Goal: Information Seeking & Learning: Learn about a topic

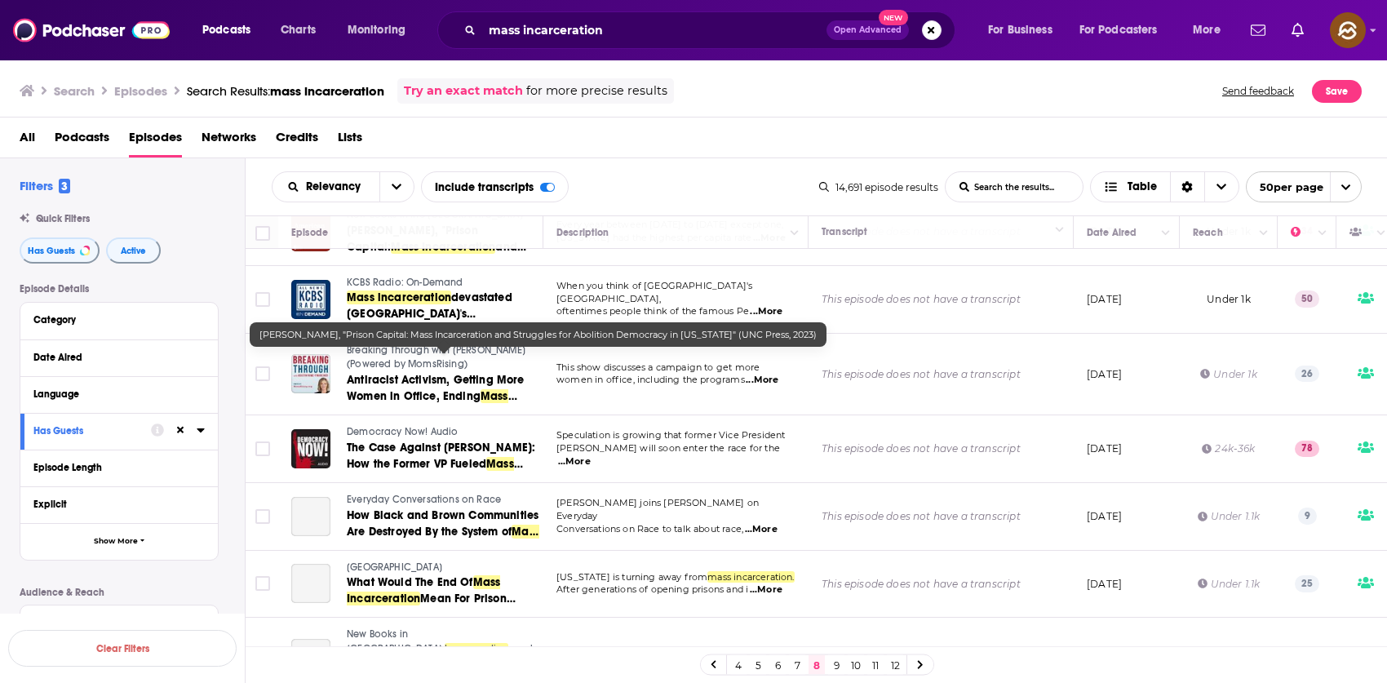
scroll to position [211, 0]
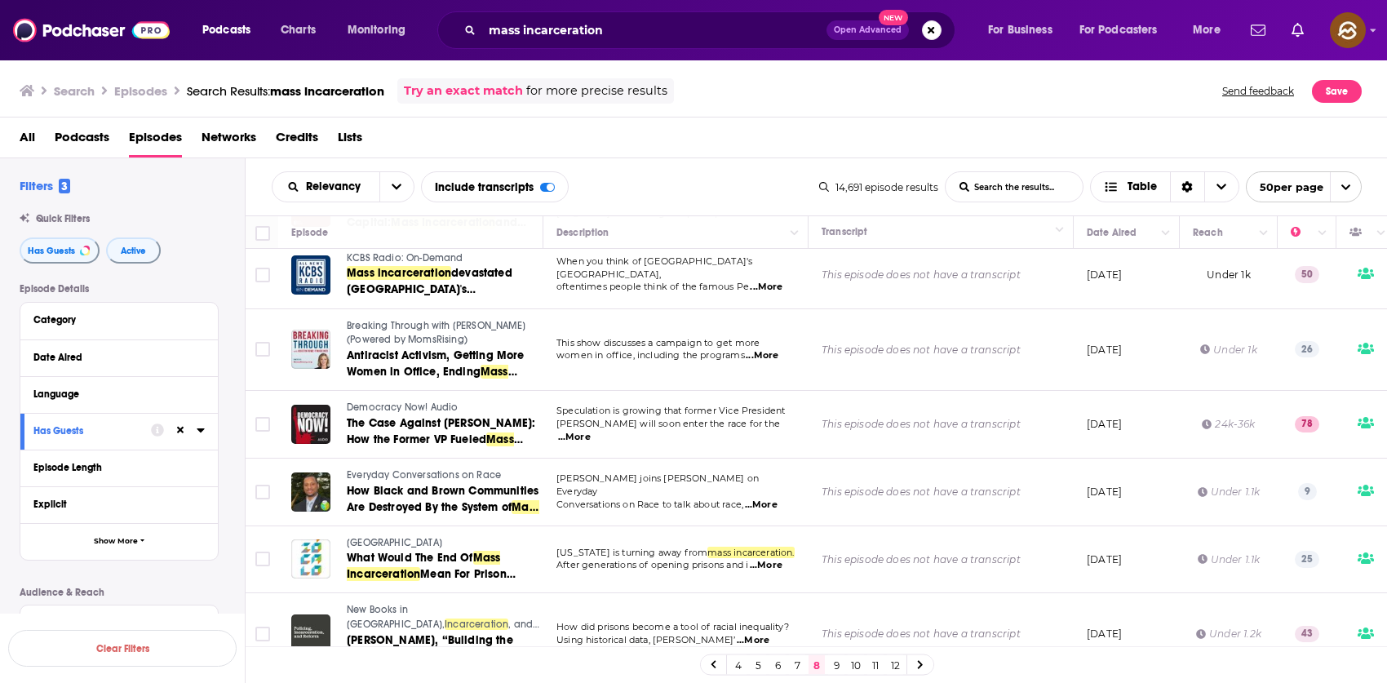
click at [424, 405] on div "Podcasts Charts Monitoring mass incarceration Open Advanced New For Business Fo…" at bounding box center [693, 341] width 1387 height 683
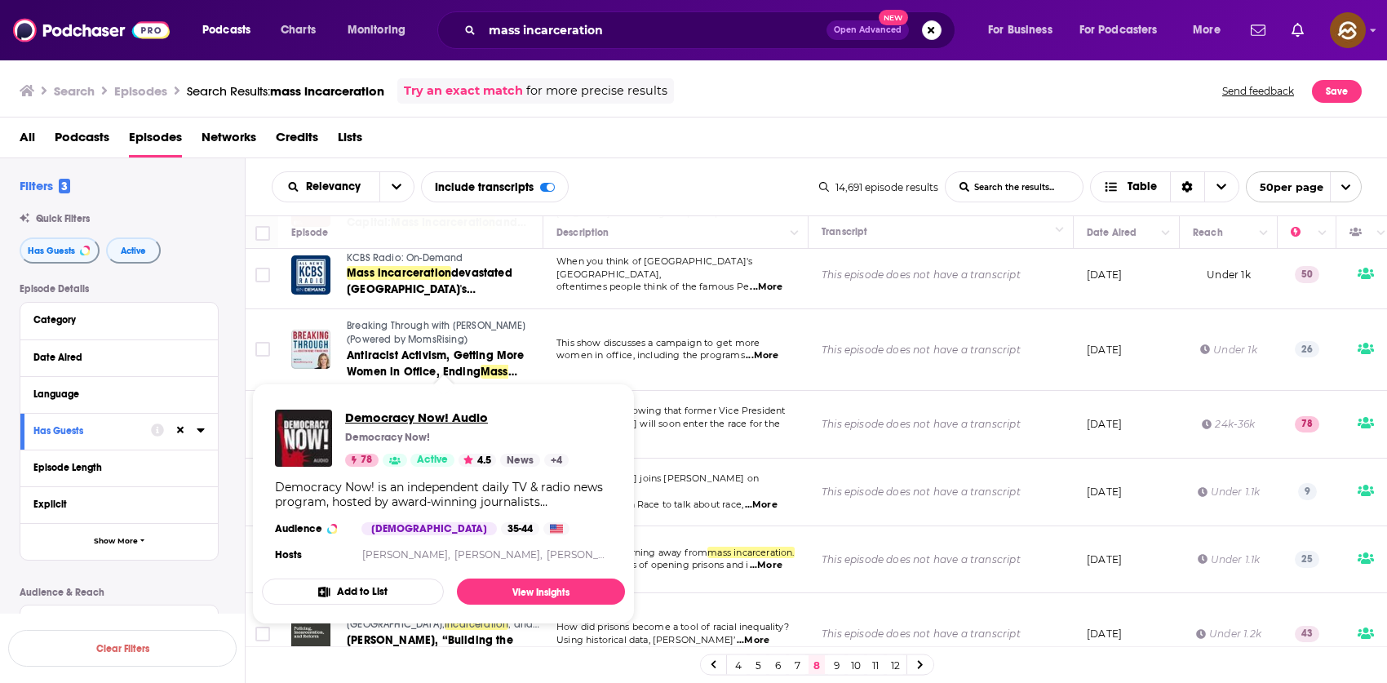
click at [390, 414] on span "Democracy Now! Audio" at bounding box center [457, 418] width 224 height 16
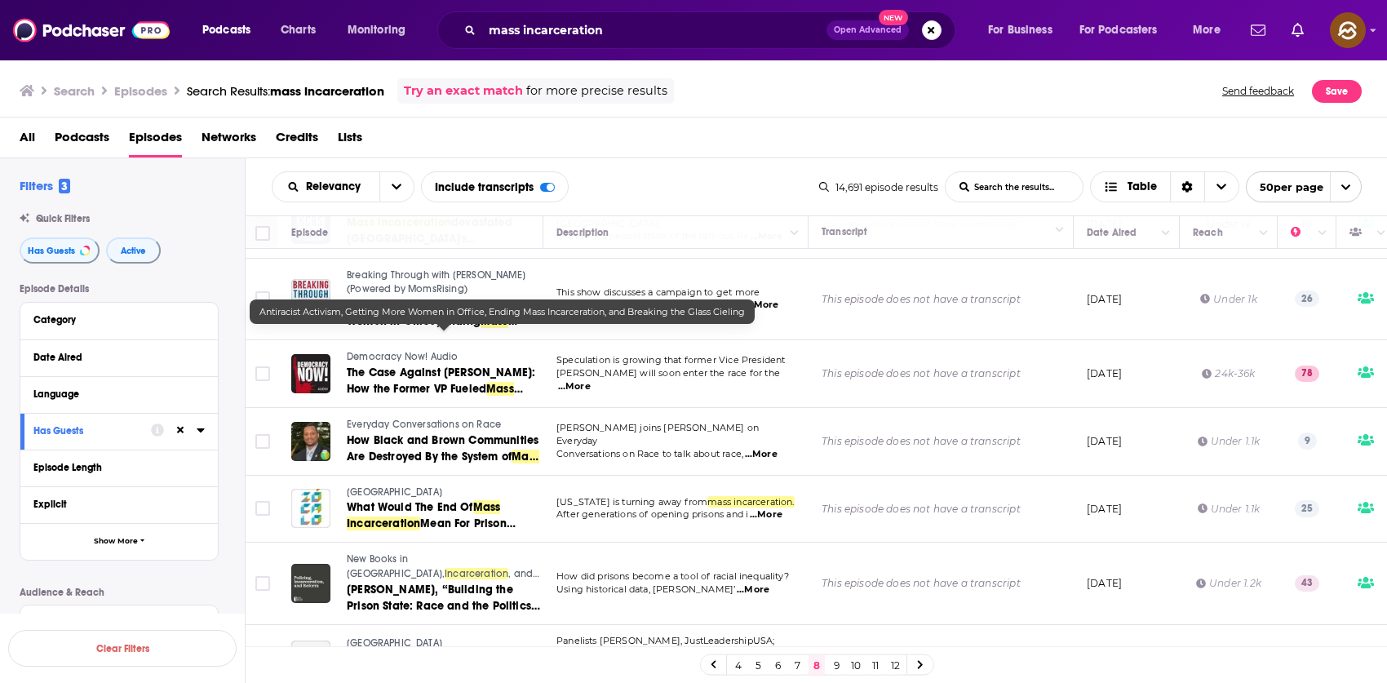
scroll to position [268, 0]
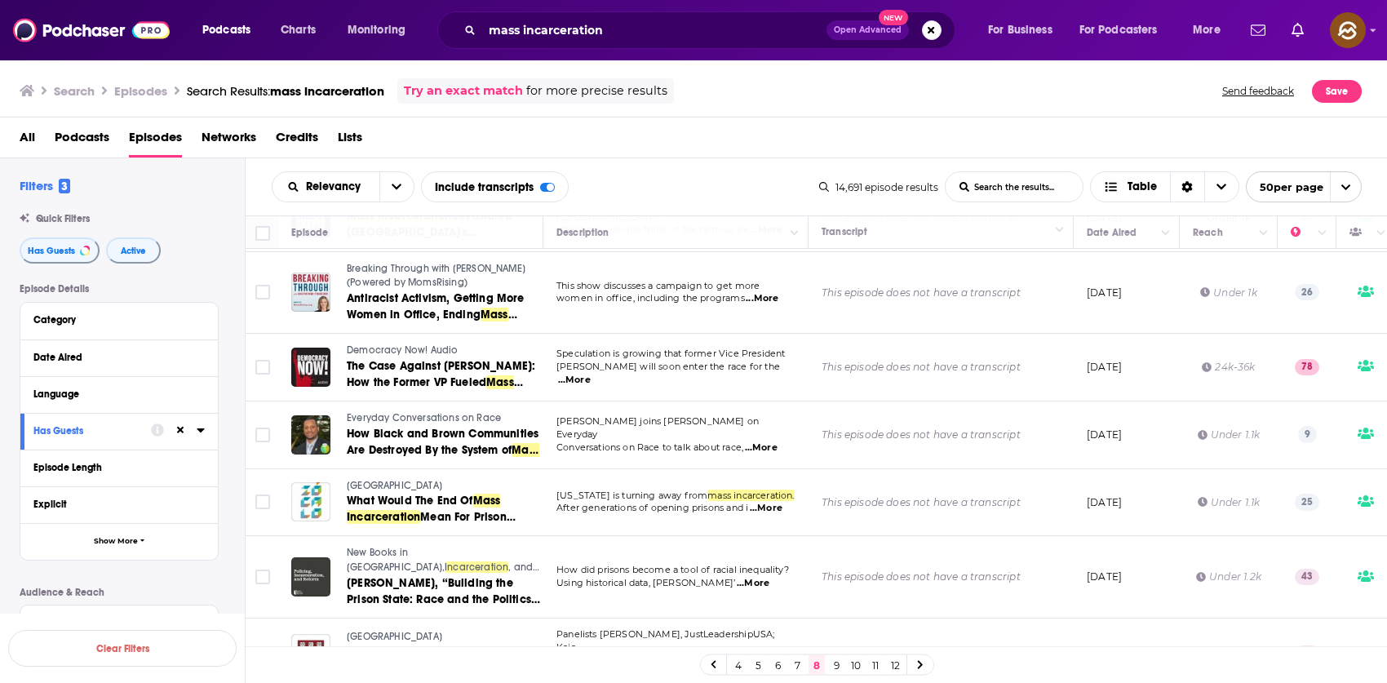
click at [370, 488] on span "Zócalo Public Square" at bounding box center [394, 485] width 95 height 11
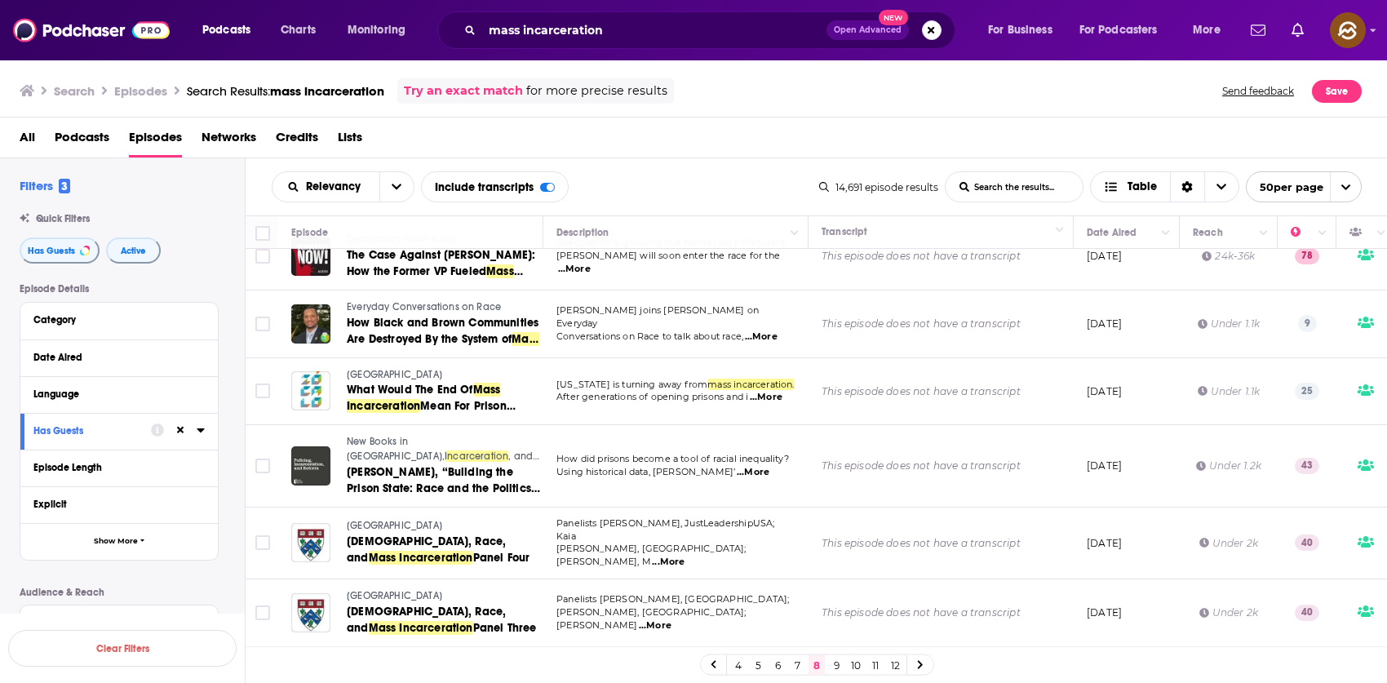
scroll to position [372, 0]
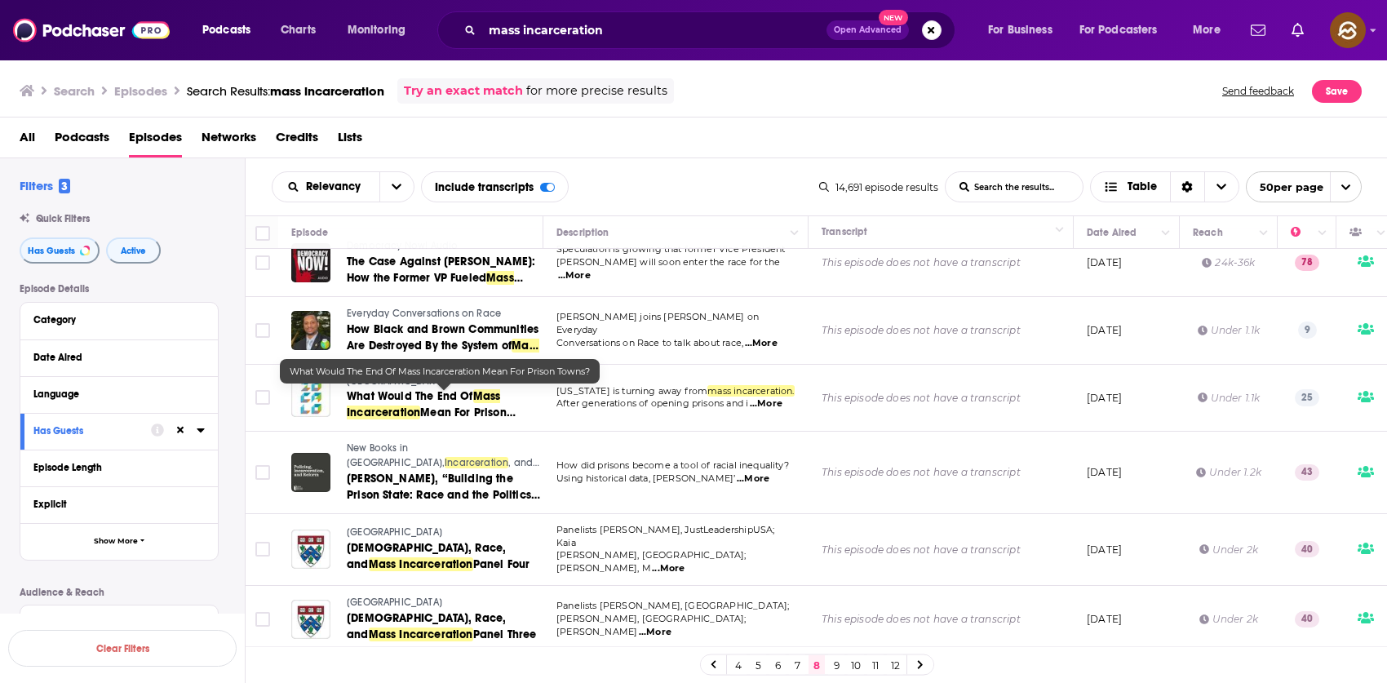
click at [429, 402] on span "What Would The End Of" at bounding box center [410, 396] width 127 height 14
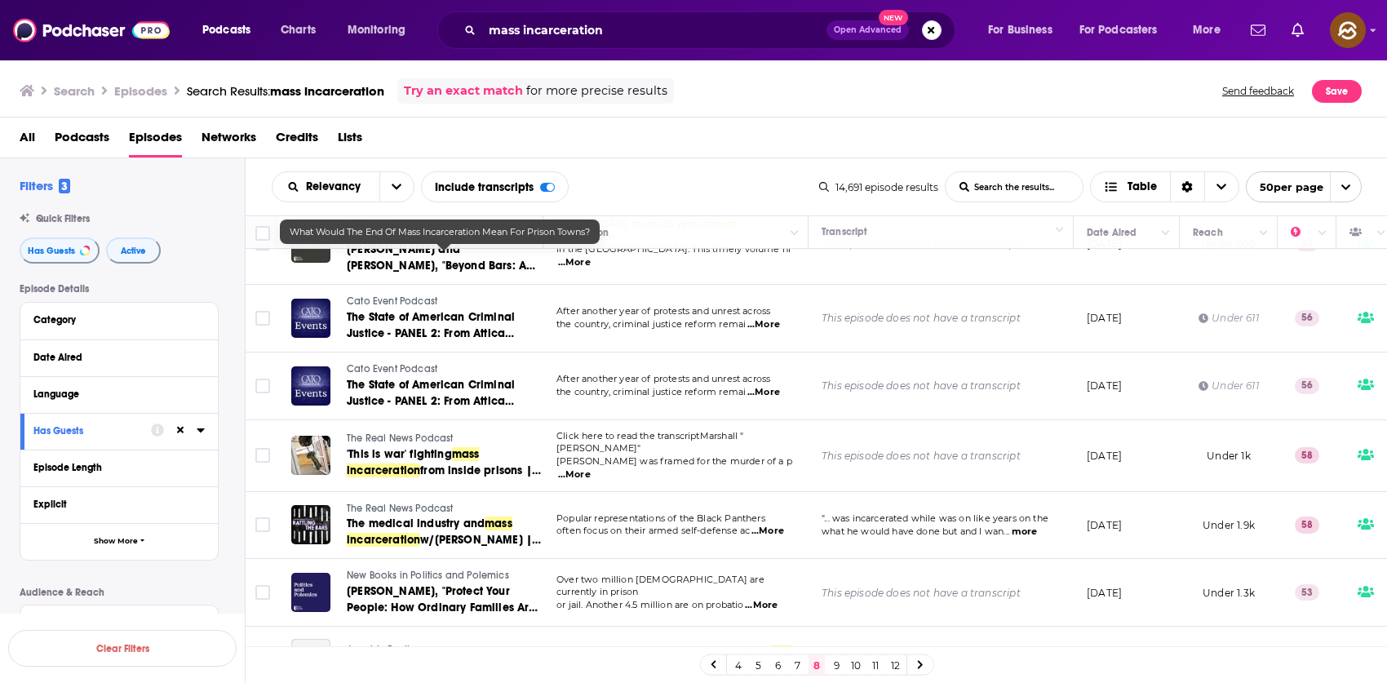
scroll to position [824, 0]
click at [387, 432] on span "The Real News Podcast" at bounding box center [400, 437] width 107 height 11
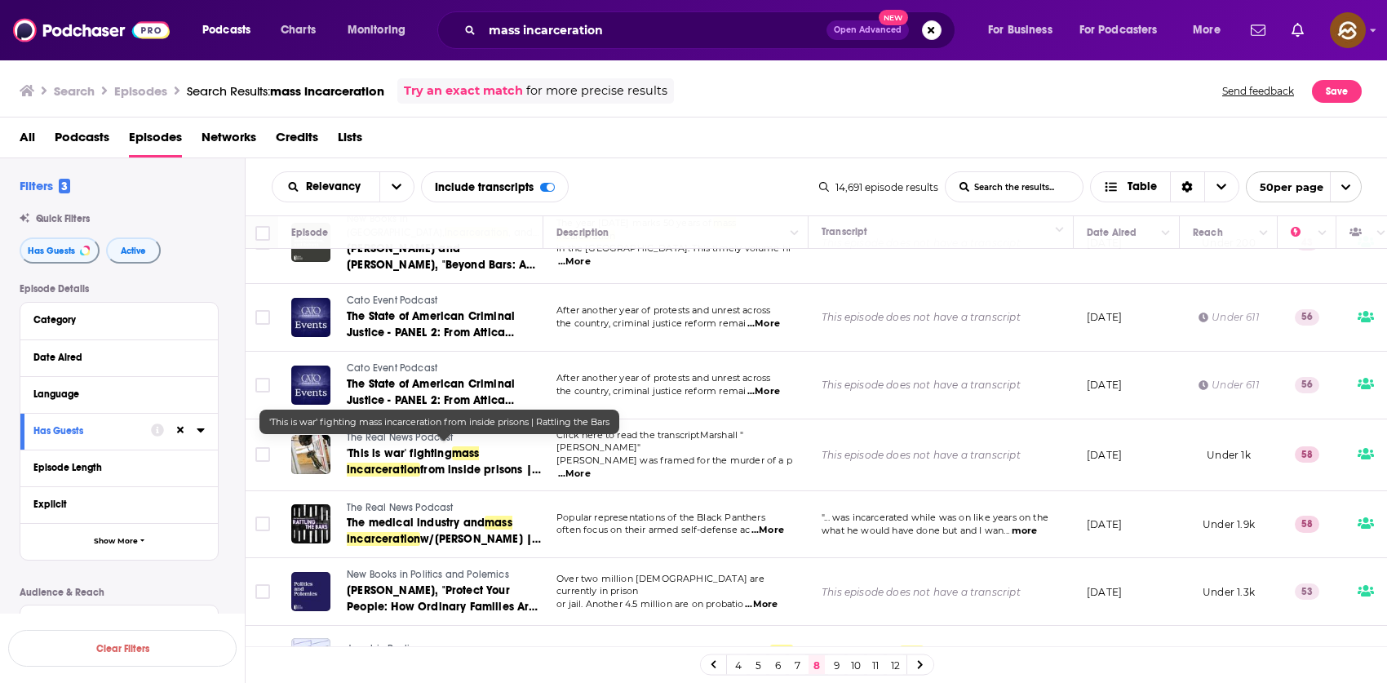
click at [463, 464] on span "from inside prisons | Rattling the Bars" at bounding box center [444, 478] width 194 height 30
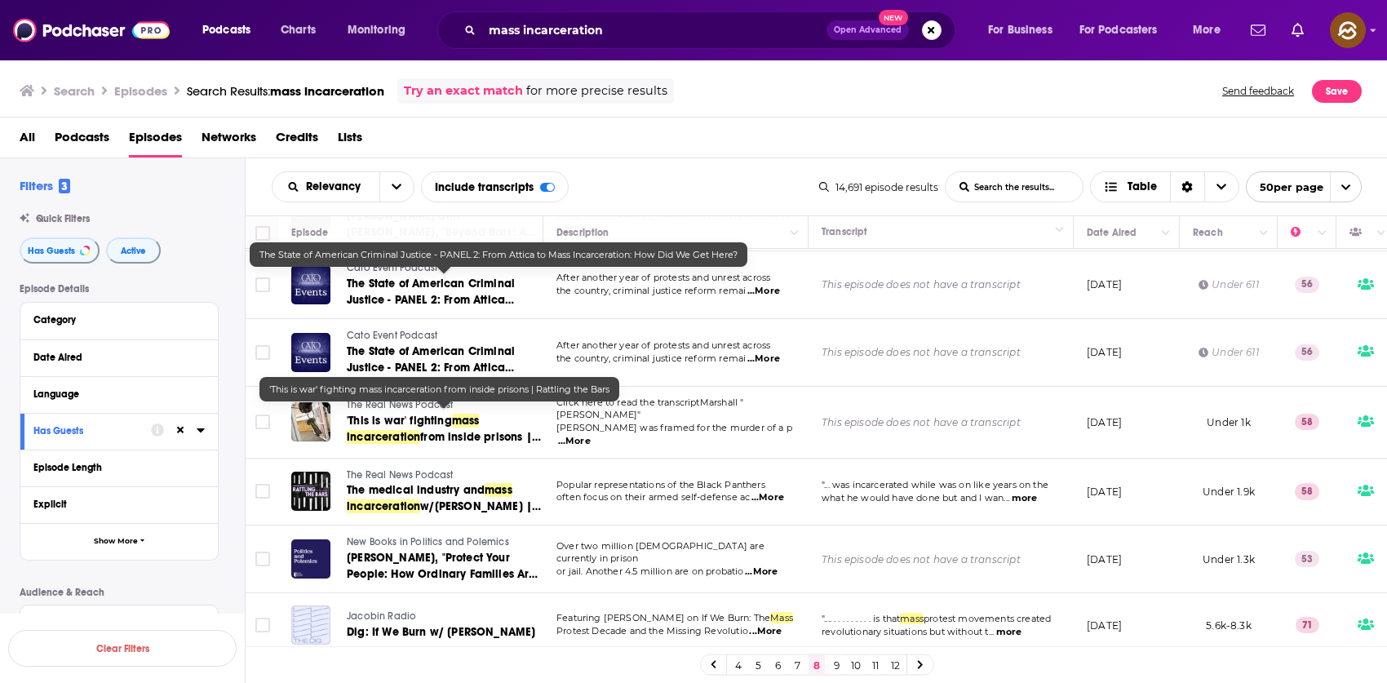
scroll to position [1101, 0]
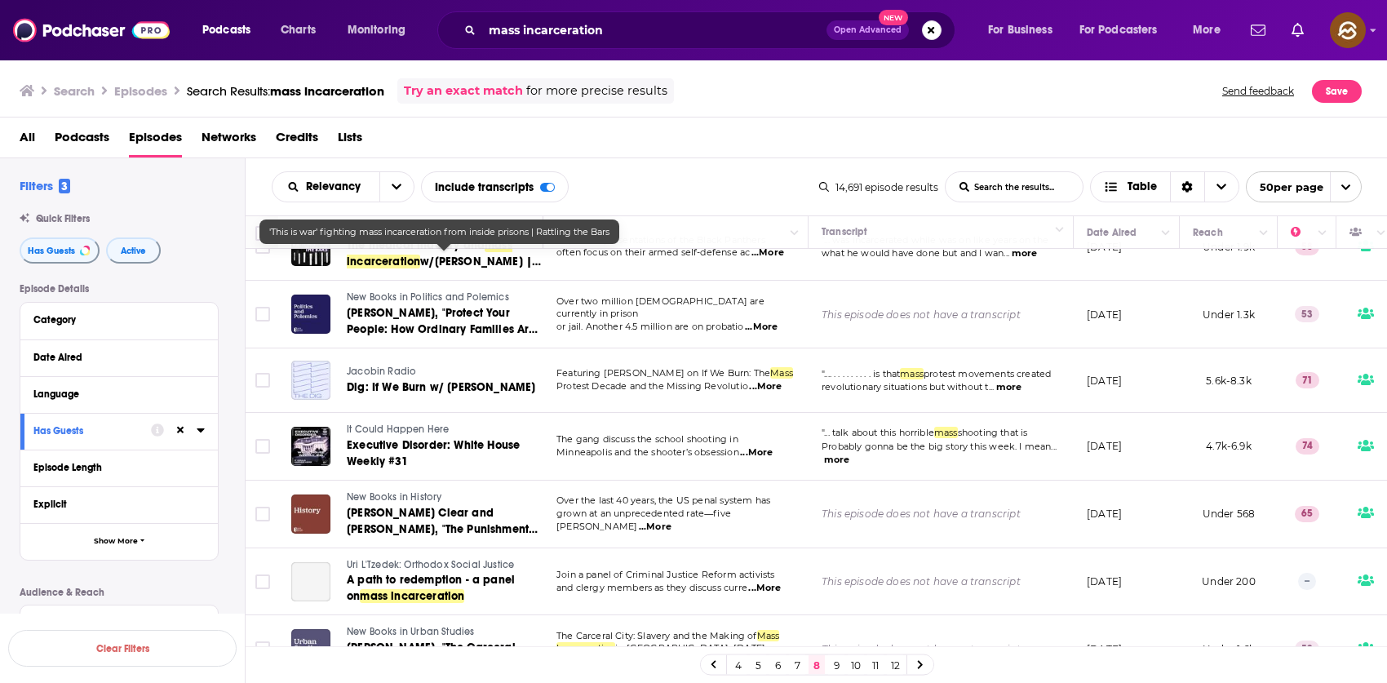
click at [886, 281] on td "This episode does not have a transcript" at bounding box center [941, 315] width 265 height 68
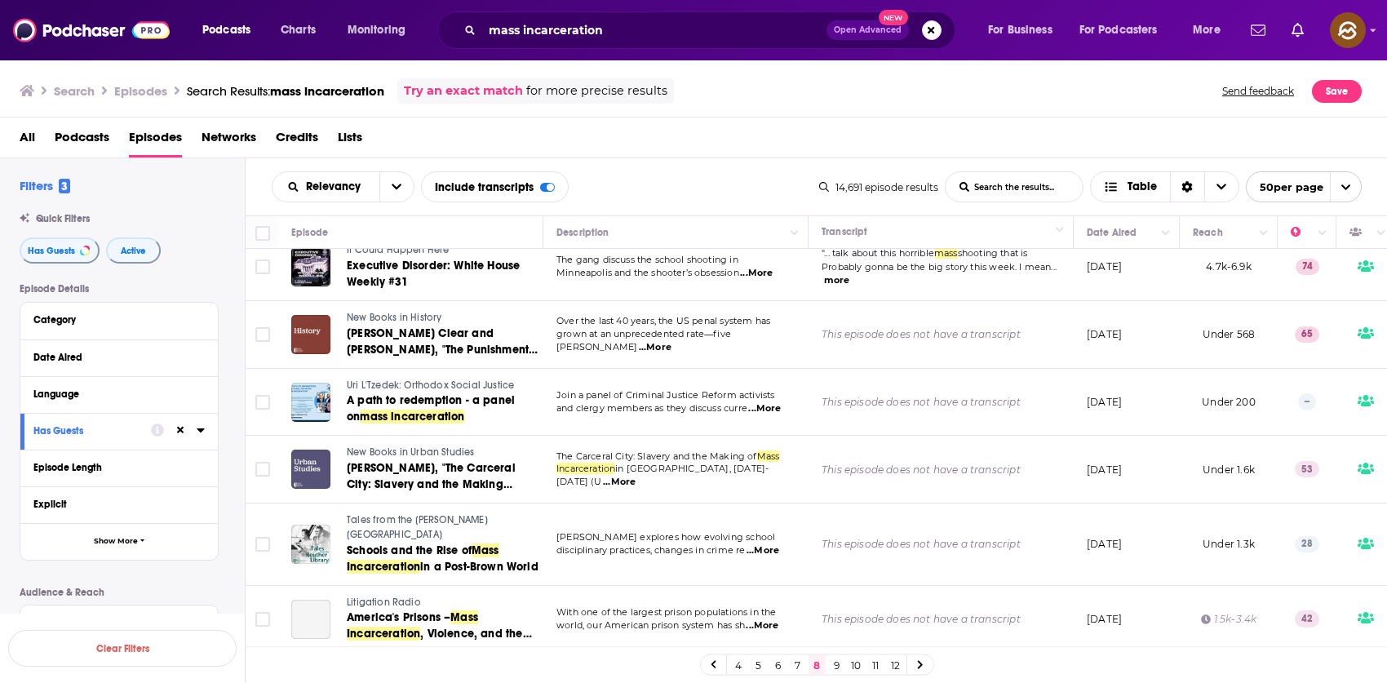
scroll to position [1281, 0]
click at [428, 379] on span "Uri L'Tzedek: Orthodox Social Justice" at bounding box center [430, 384] width 167 height 11
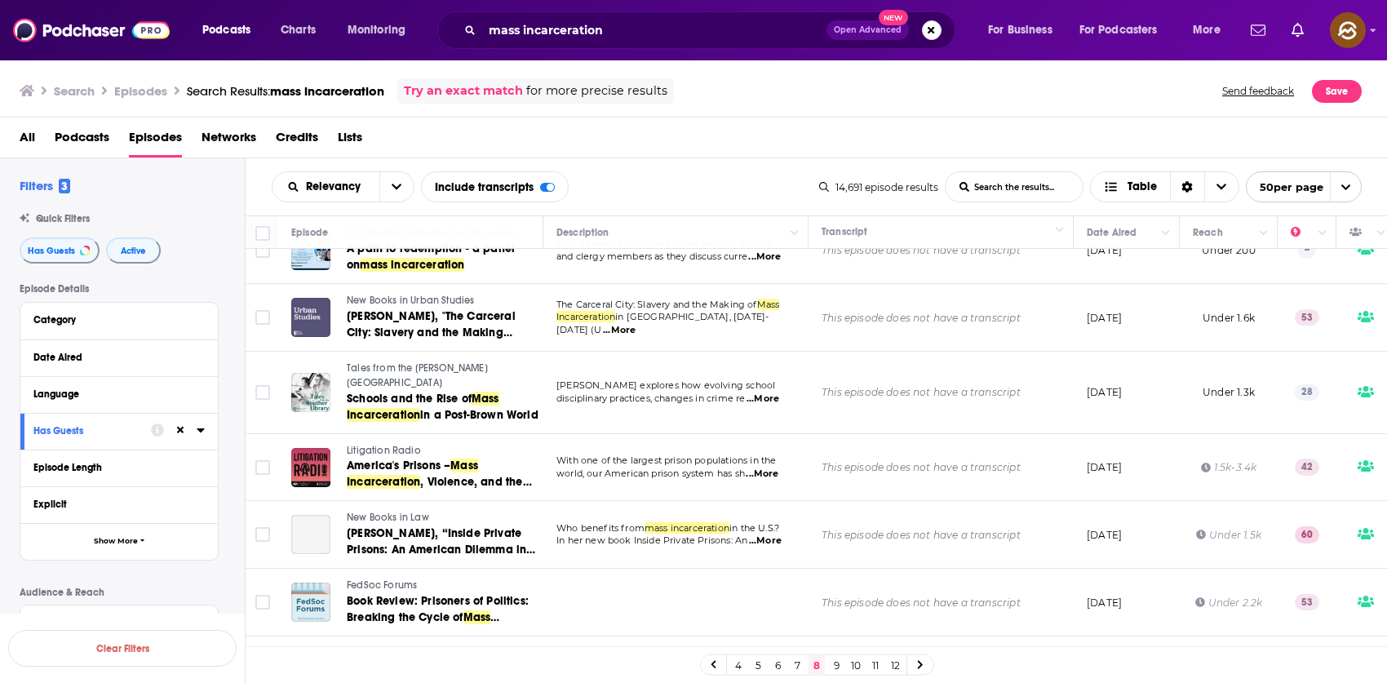
scroll to position [1450, 0]
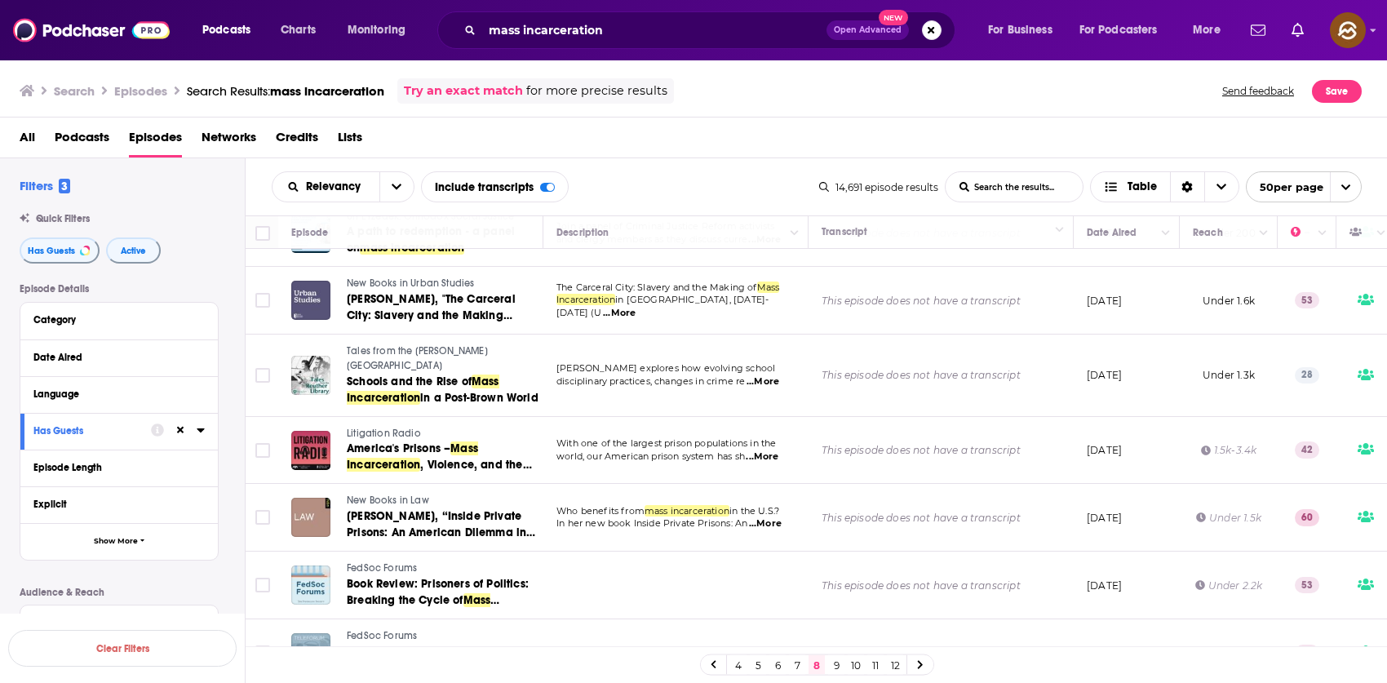
click at [442, 345] on span "Tales from the Reuther Library" at bounding box center [417, 358] width 141 height 26
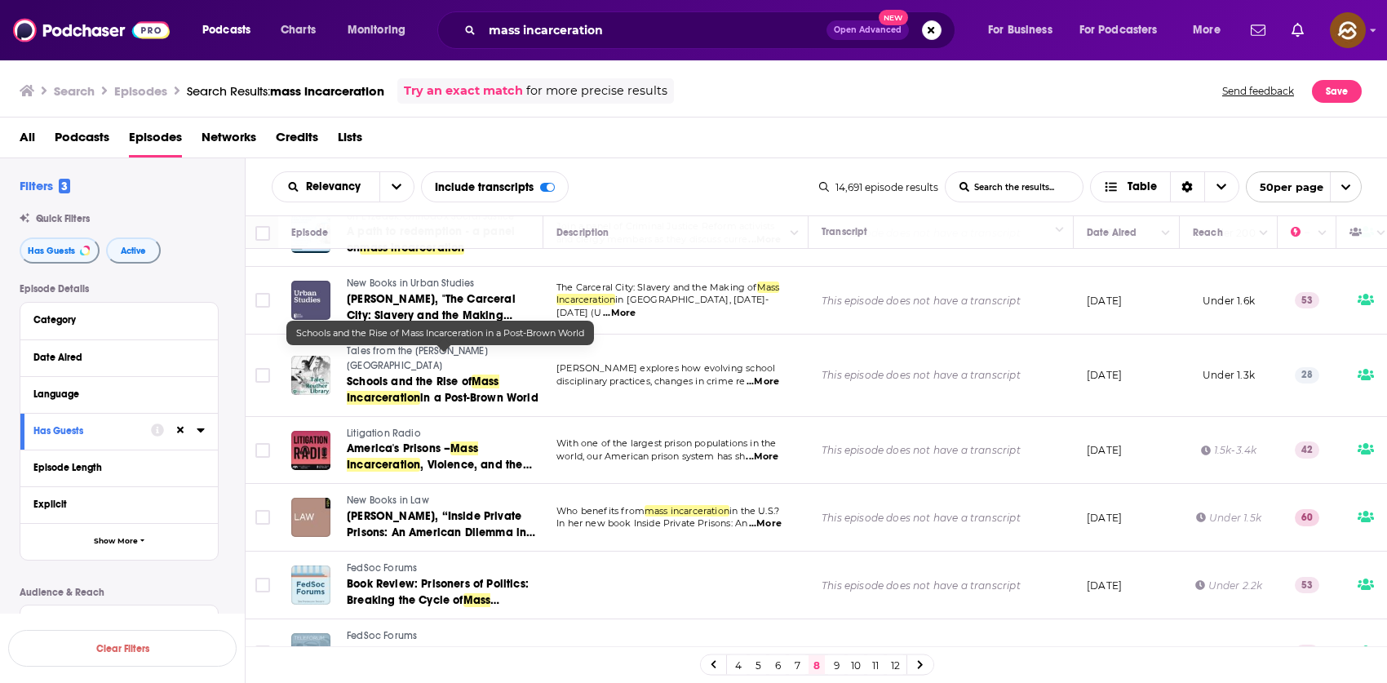
click at [442, 375] on span "Schools and the Rise of" at bounding box center [409, 382] width 125 height 14
click at [706, 168] on div "Relevancy List Search Input Search the results... Include transcripts Table 14,…" at bounding box center [817, 186] width 1143 height 57
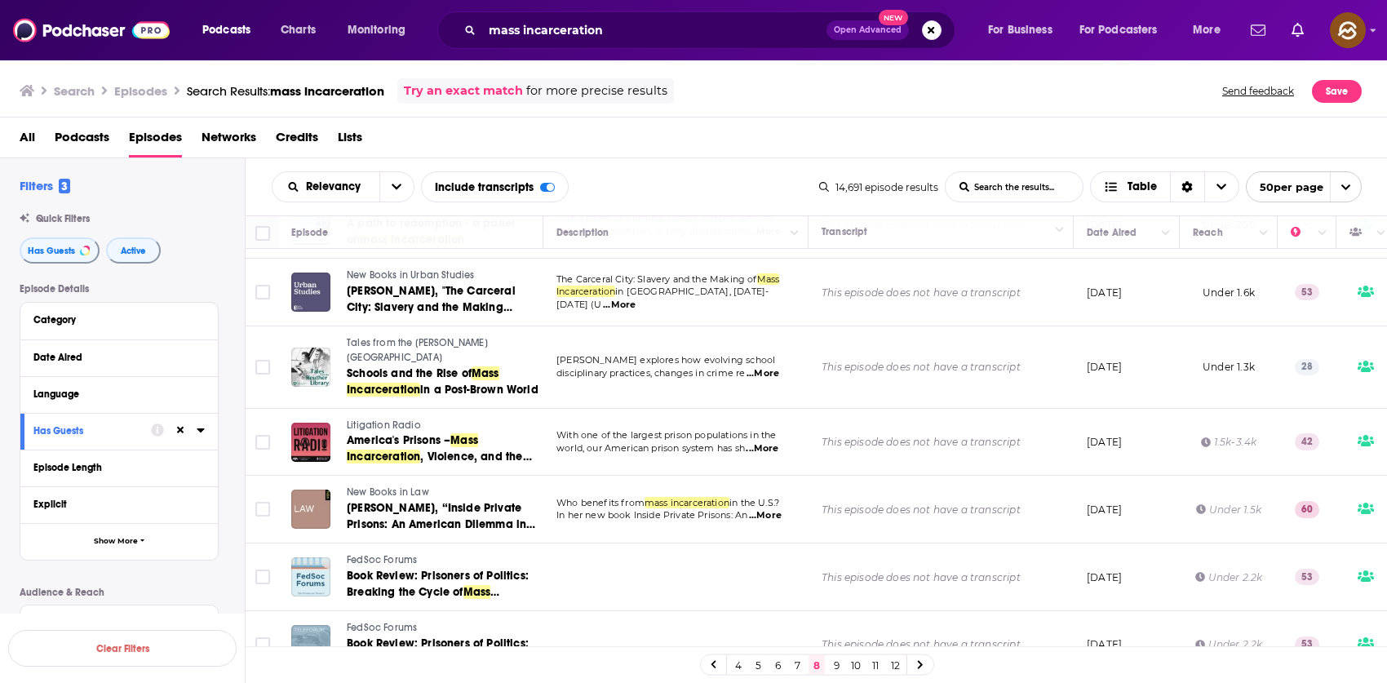
scroll to position [1529, 0]
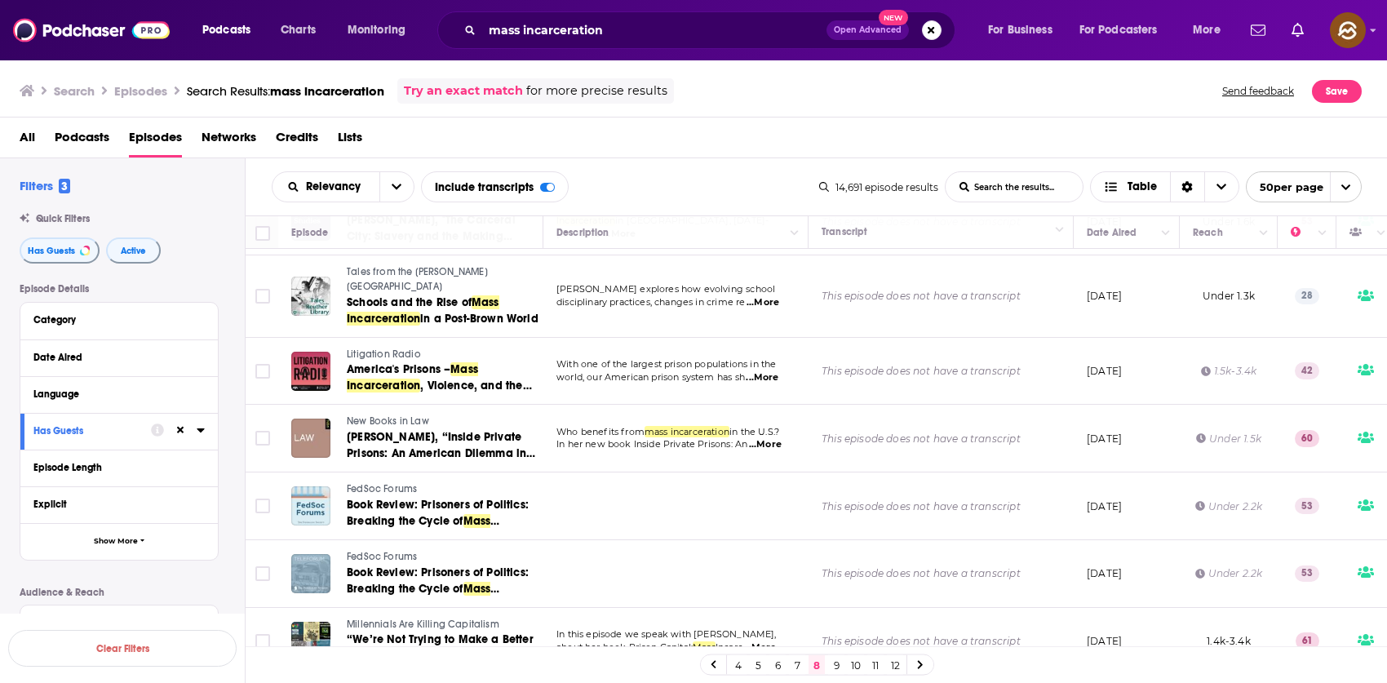
click at [387, 349] on span "Litigation Radio" at bounding box center [384, 354] width 74 height 11
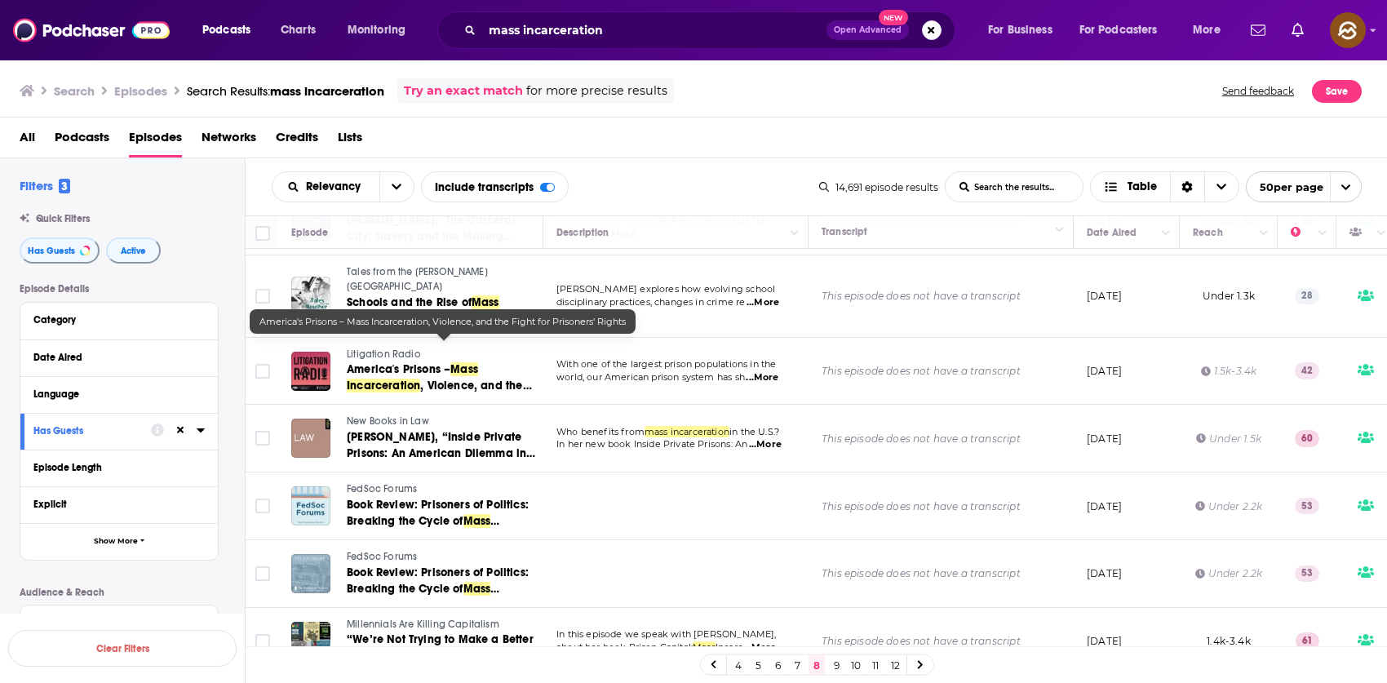
click at [392, 362] on span "America's Prisons –" at bounding box center [399, 369] width 104 height 14
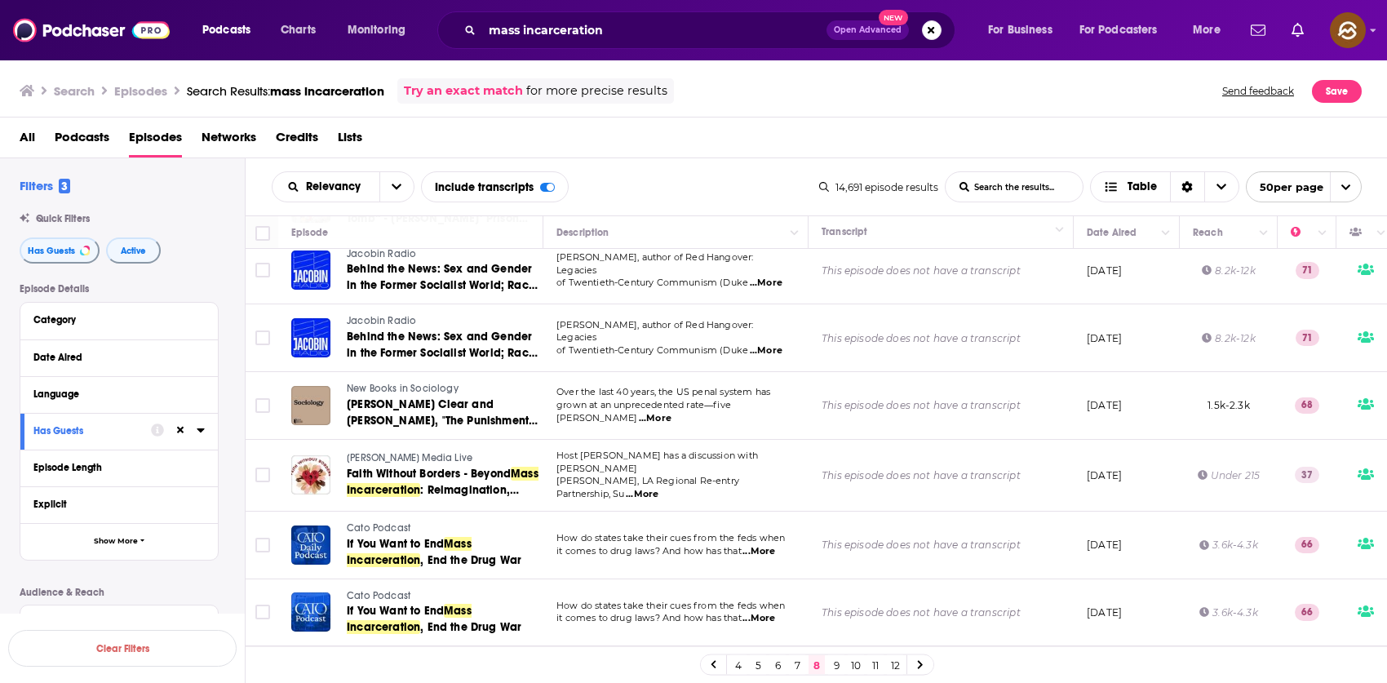
scroll to position [1996, 0]
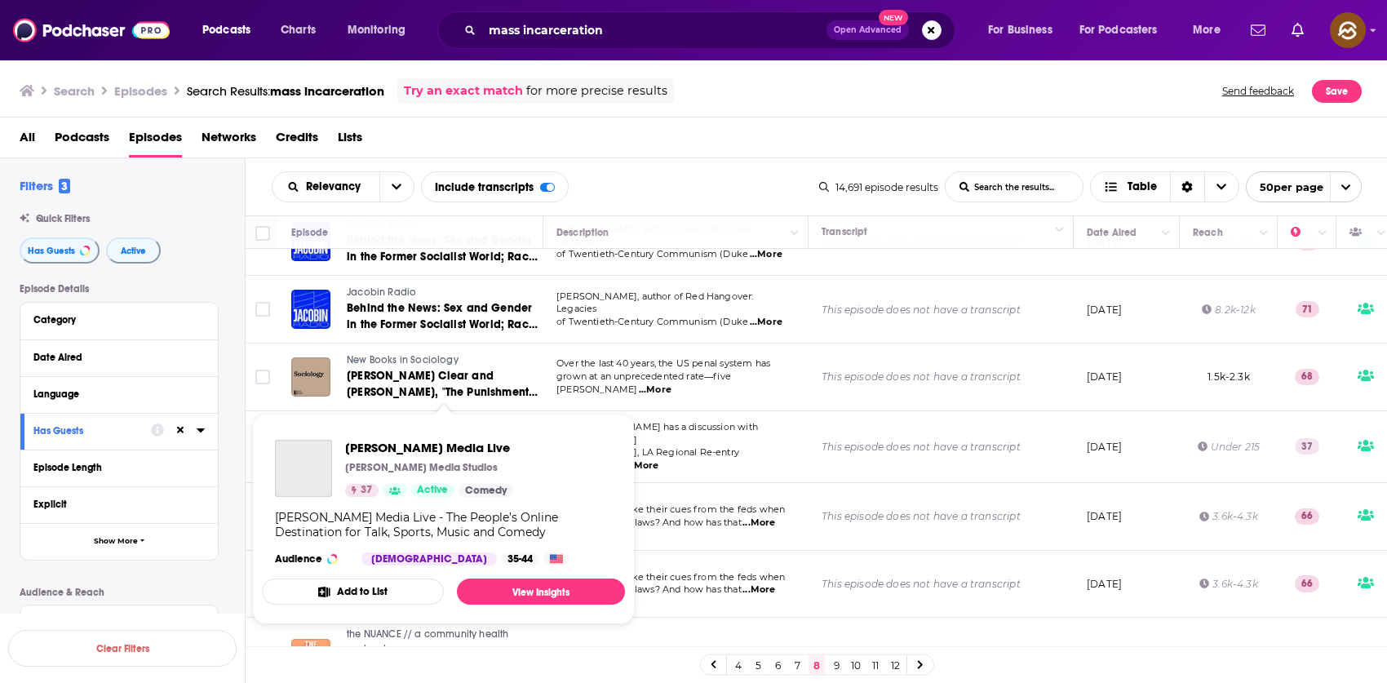
click at [402, 424] on span "Morris Media Live" at bounding box center [410, 429] width 126 height 11
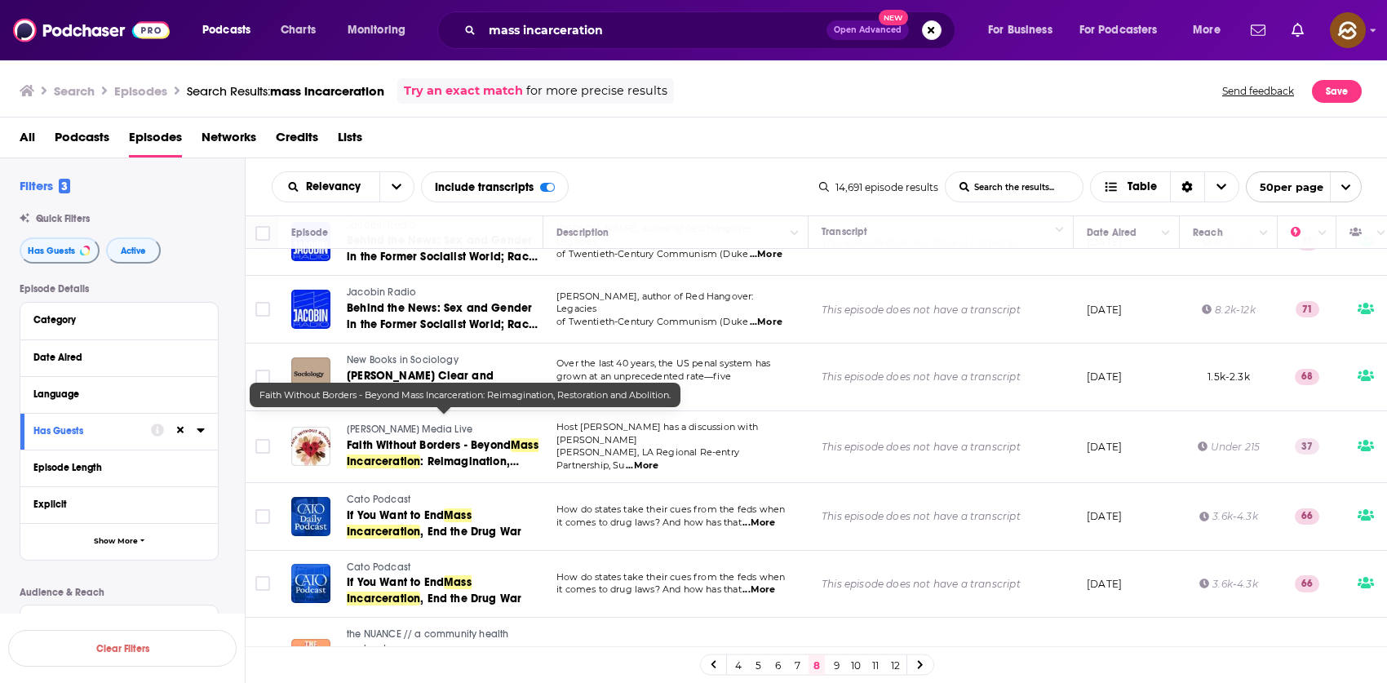
click at [468, 437] on link "Faith Without Borders - Beyond Mass Incarceration : Reimagination, Restoration …" at bounding box center [444, 453] width 194 height 33
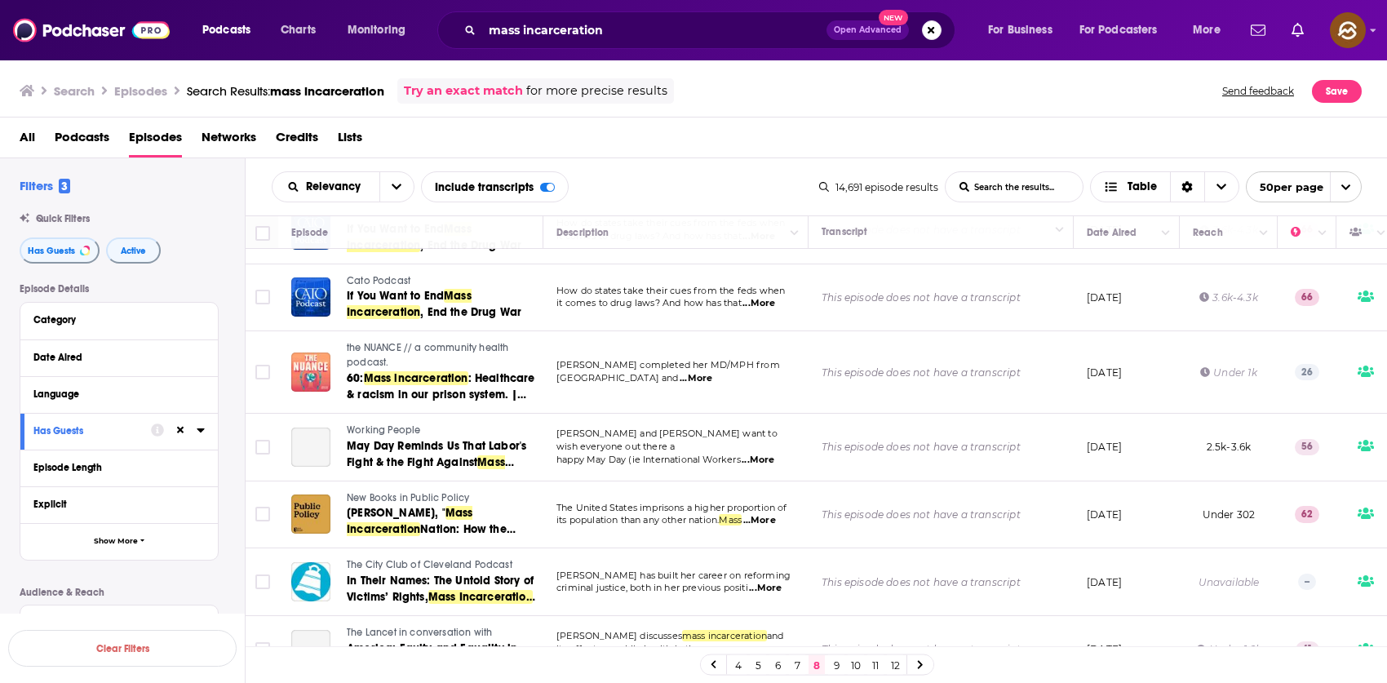
scroll to position [2289, 0]
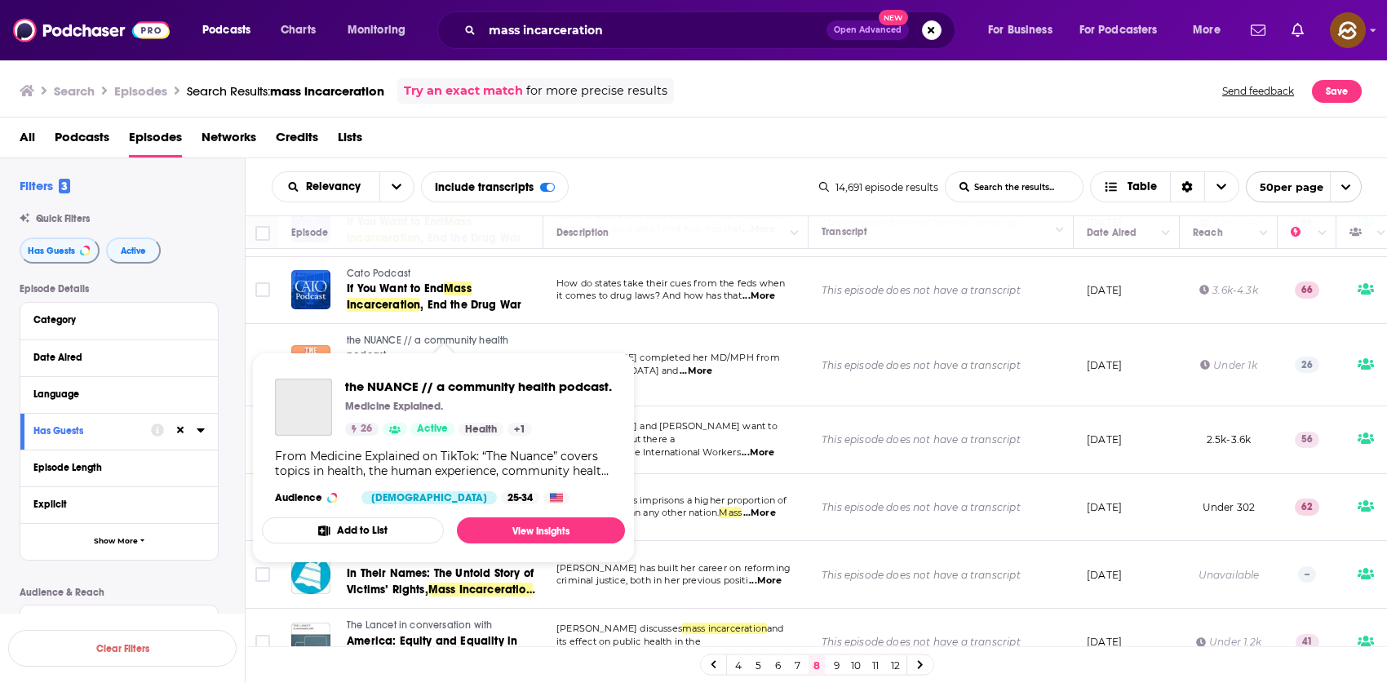
click at [373, 334] on link "the NUANCE // a community health podcast." at bounding box center [444, 348] width 194 height 29
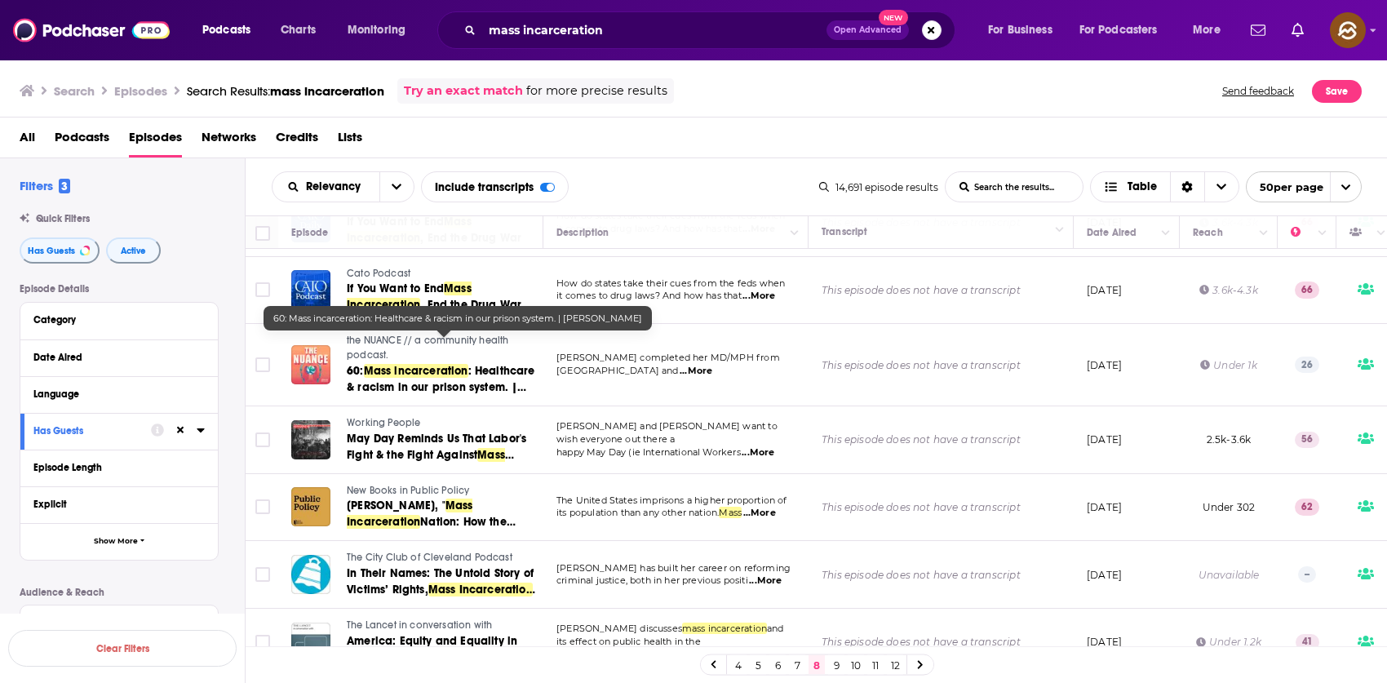
click at [451, 364] on span "Mass incarceration" at bounding box center [416, 371] width 104 height 14
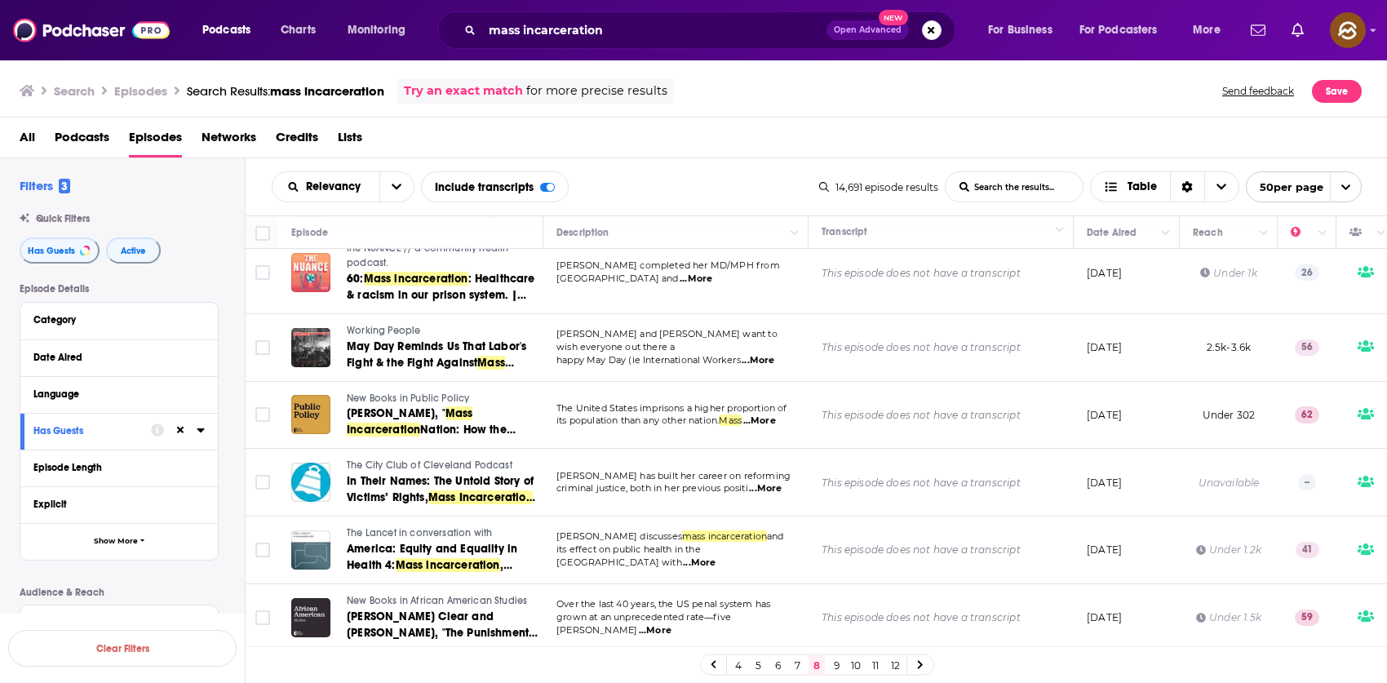
scroll to position [2380, 0]
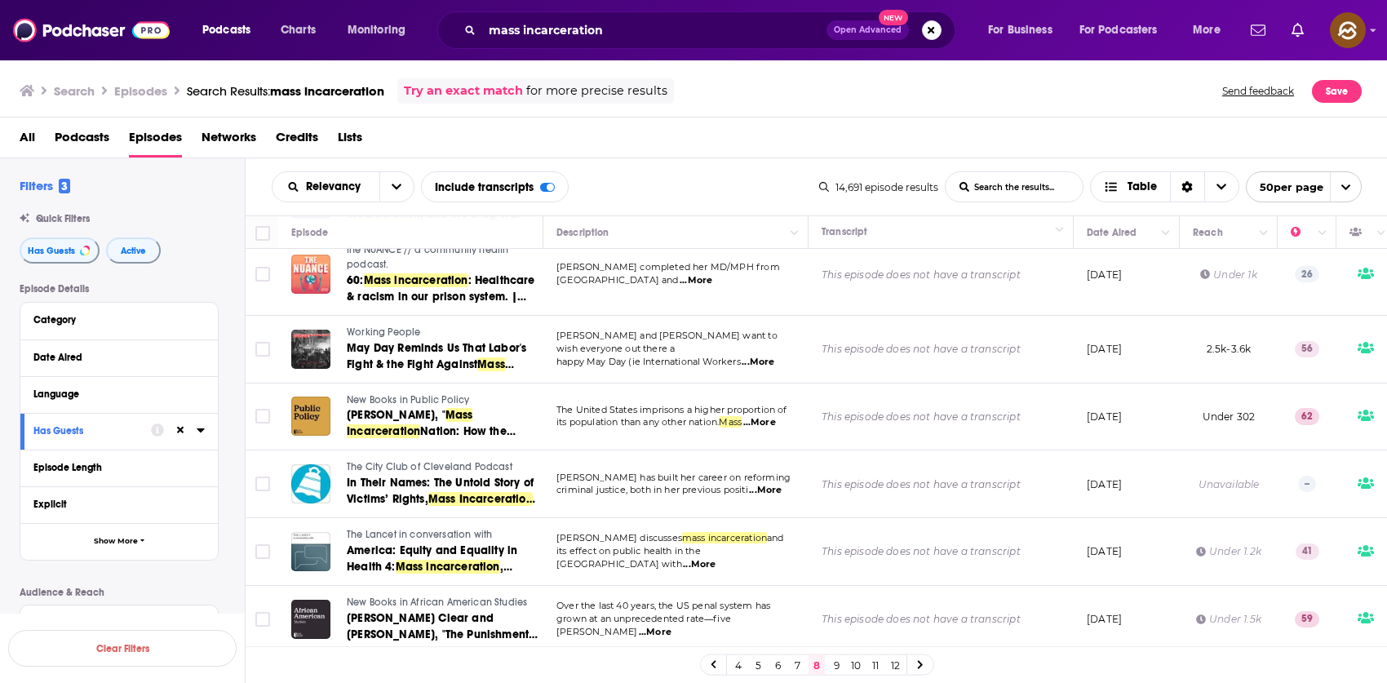
click at [379, 326] on span "Working People" at bounding box center [383, 331] width 73 height 11
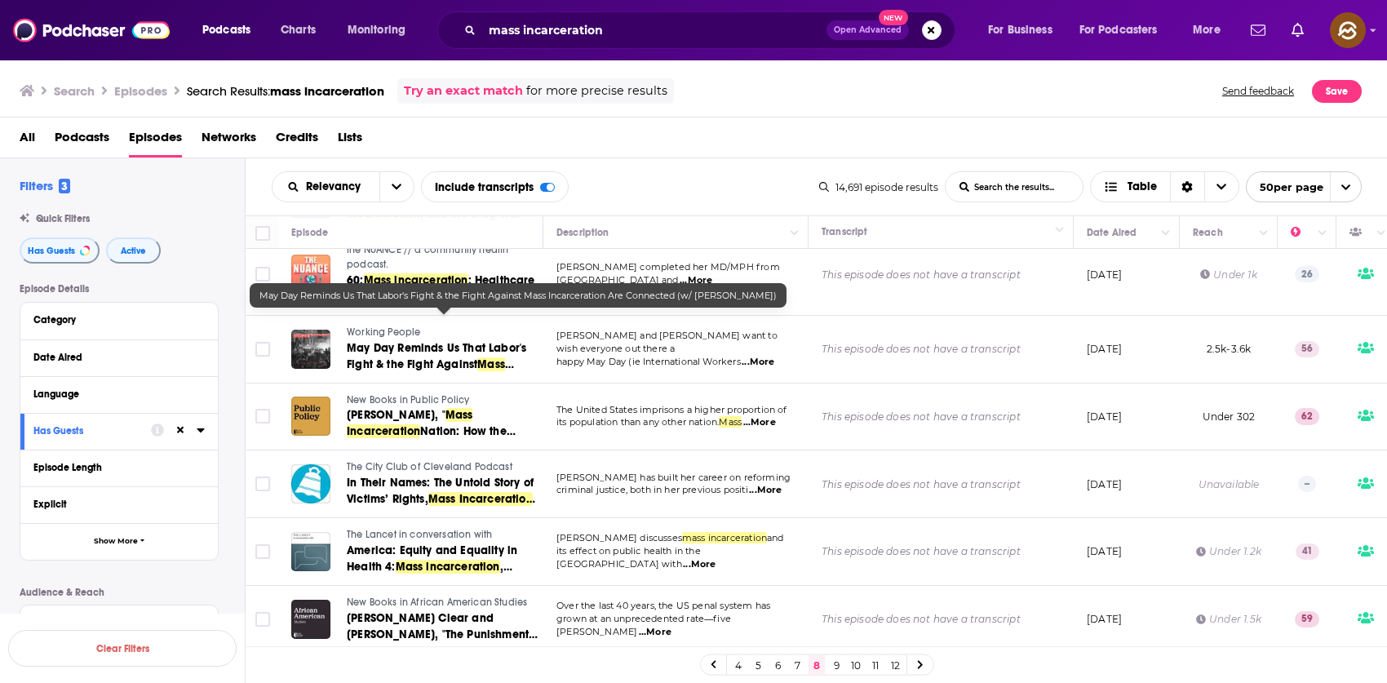
click at [425, 341] on span "May Day Reminds Us That Labor's Fight & the Fight Against" at bounding box center [437, 356] width 180 height 30
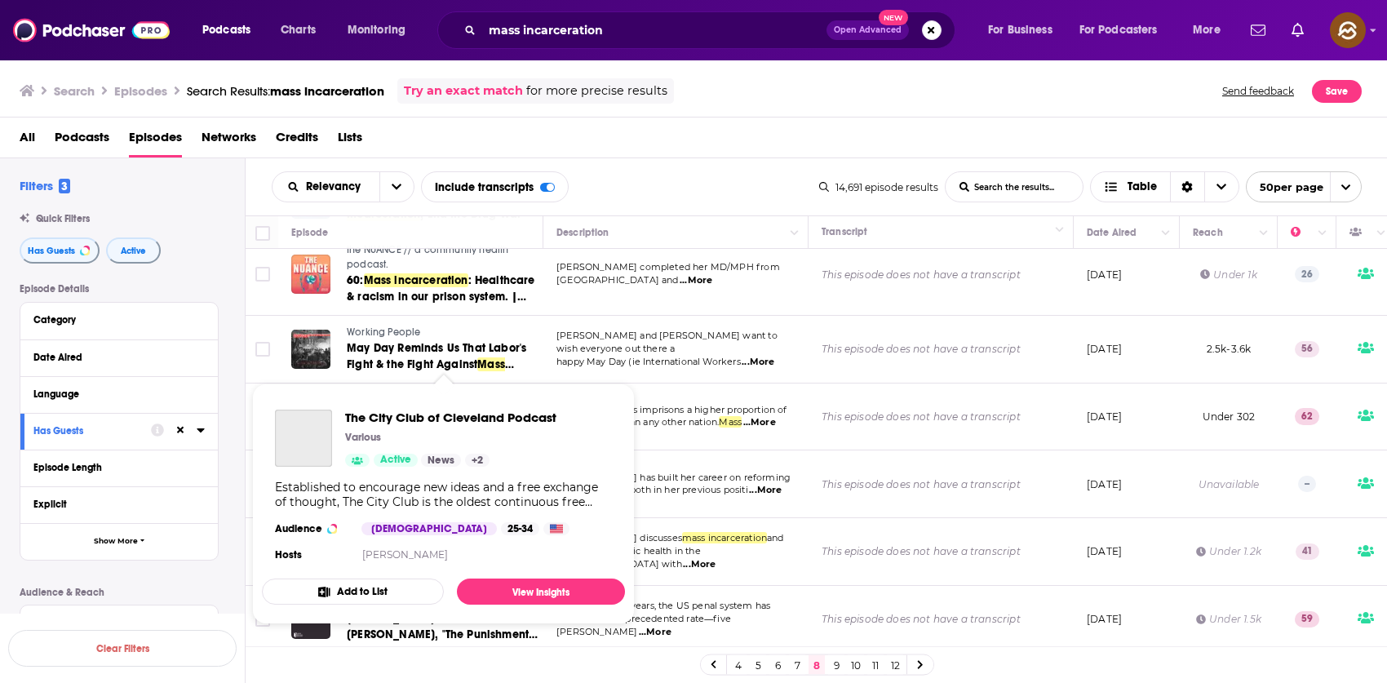
click at [473, 434] on div "Podcasts Charts Monitoring mass incarceration Open Advanced New For Business Fo…" at bounding box center [693, 341] width 1387 height 683
click at [408, 414] on span "The City Club of Cleveland Podcast" at bounding box center [450, 418] width 211 height 16
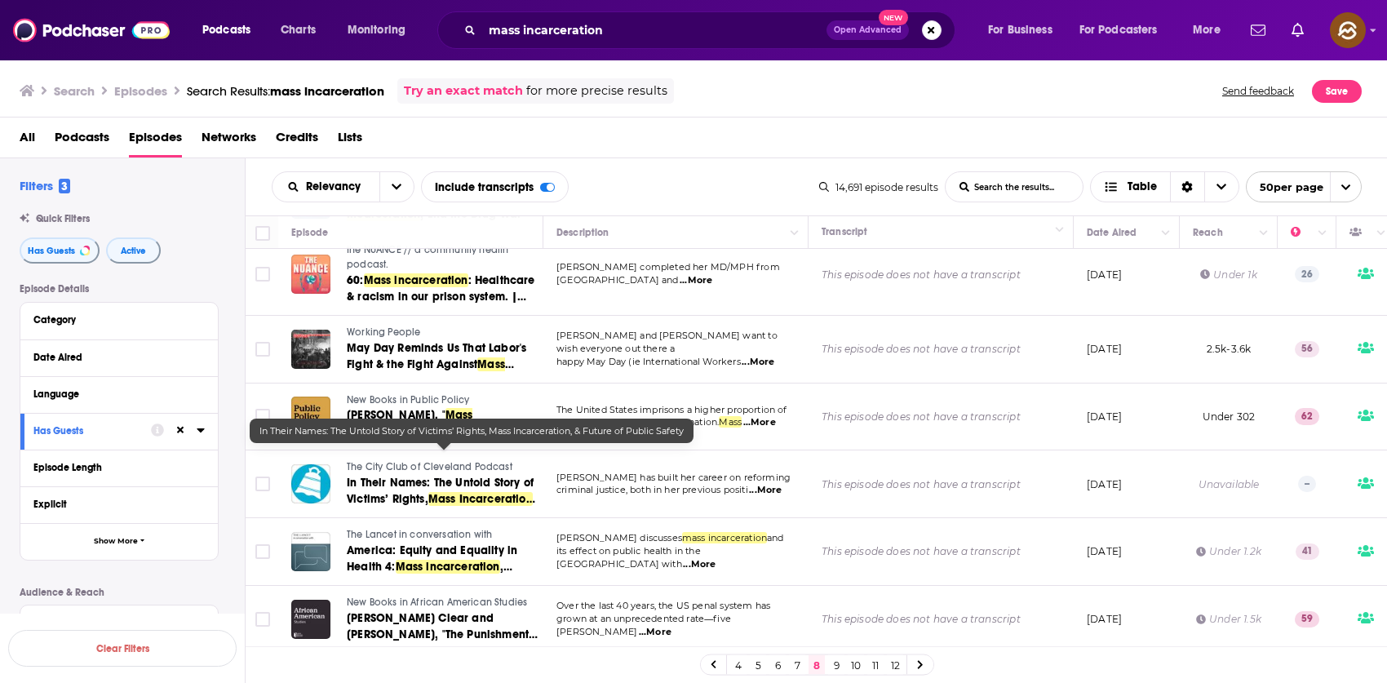
click at [488, 492] on span "Mass Incarceration" at bounding box center [480, 499] width 104 height 14
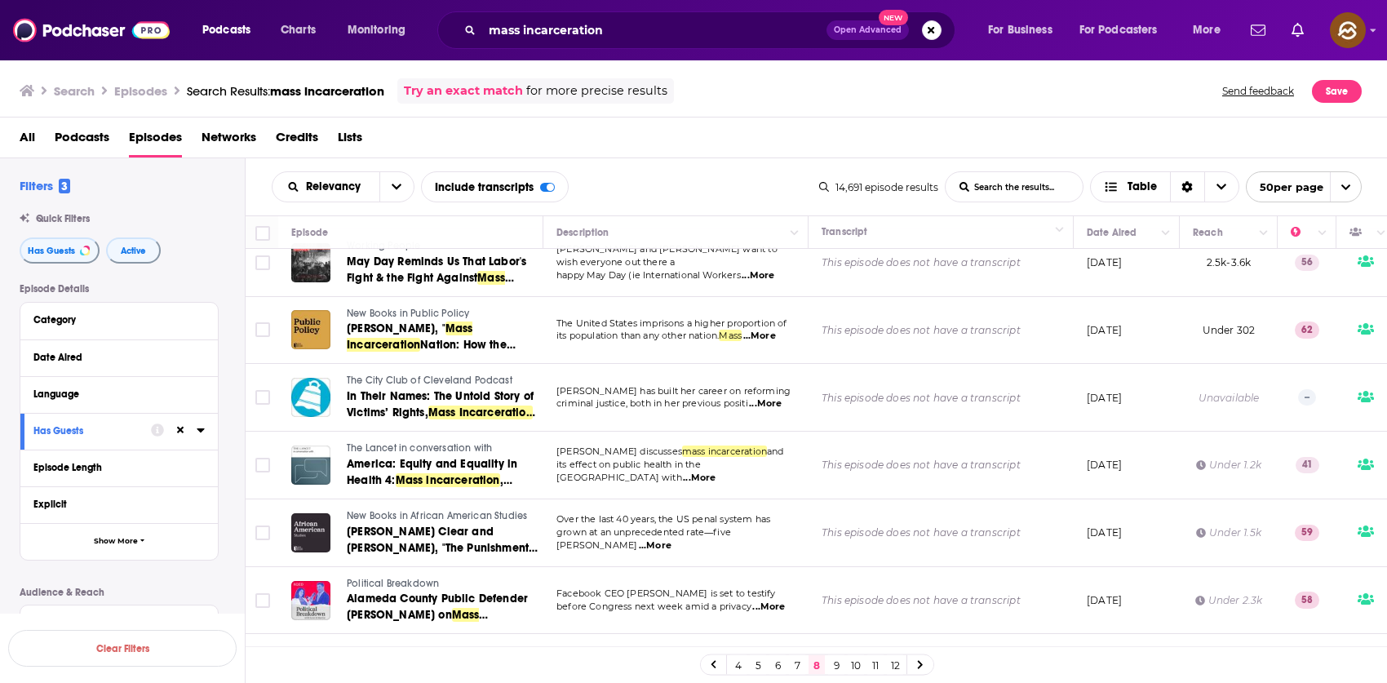
scroll to position [2468, 0]
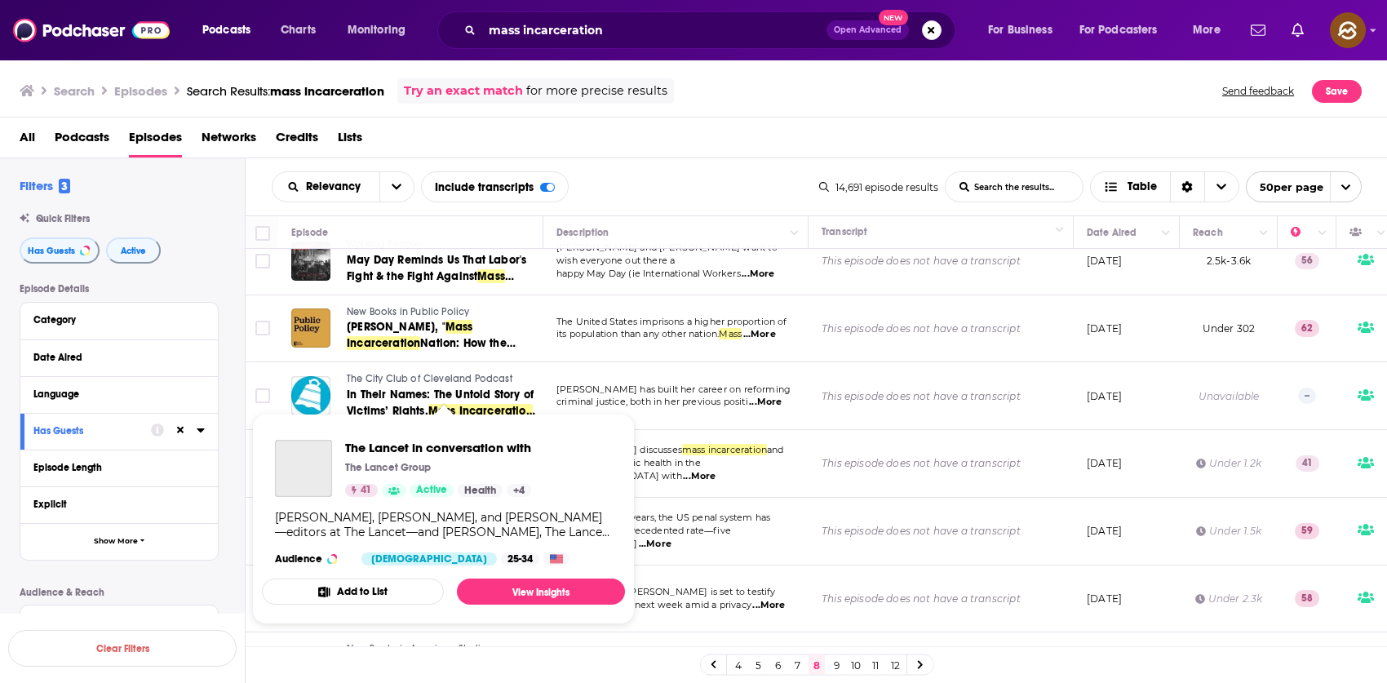
click at [378, 421] on span "The Lancet in conversation with The Lancet Group 41 Active Health + 4 Jessamy B…" at bounding box center [443, 519] width 363 height 211
click at [406, 440] on span "The Lancet in conversation with" at bounding box center [438, 448] width 186 height 16
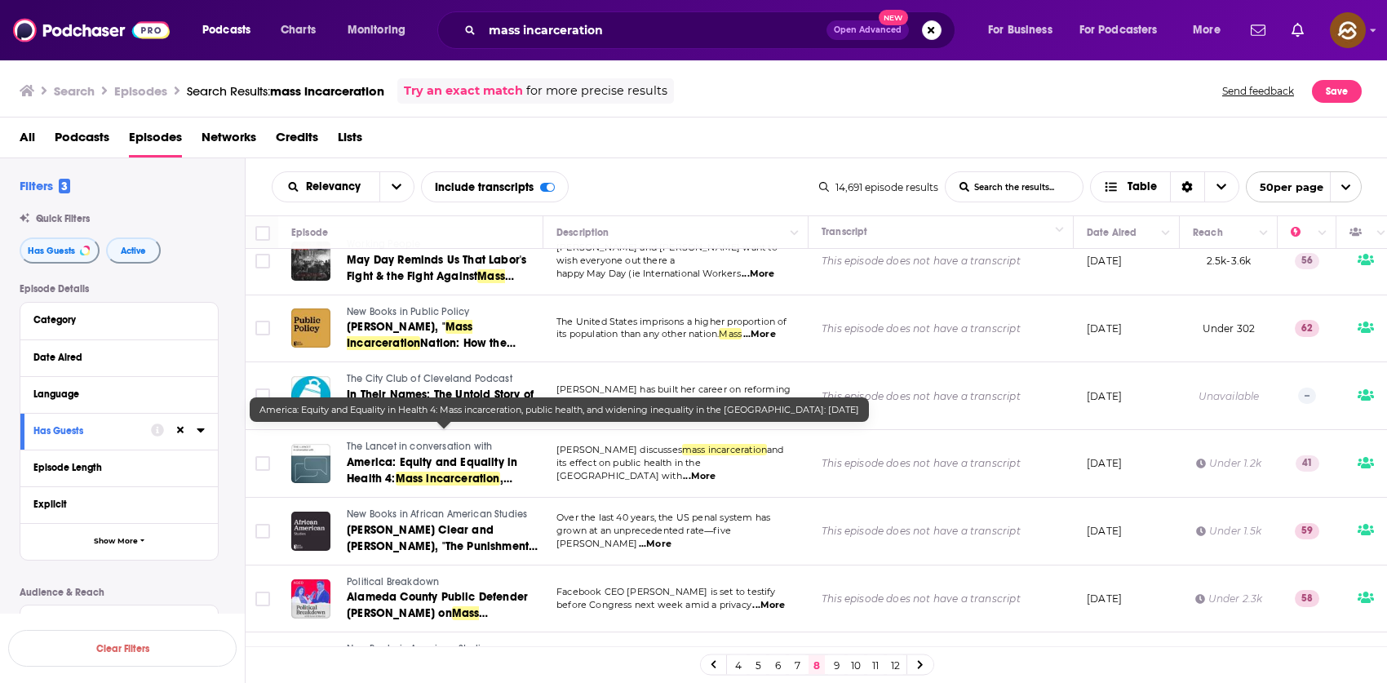
click at [442, 472] on span "Mass incarceration" at bounding box center [448, 479] width 104 height 14
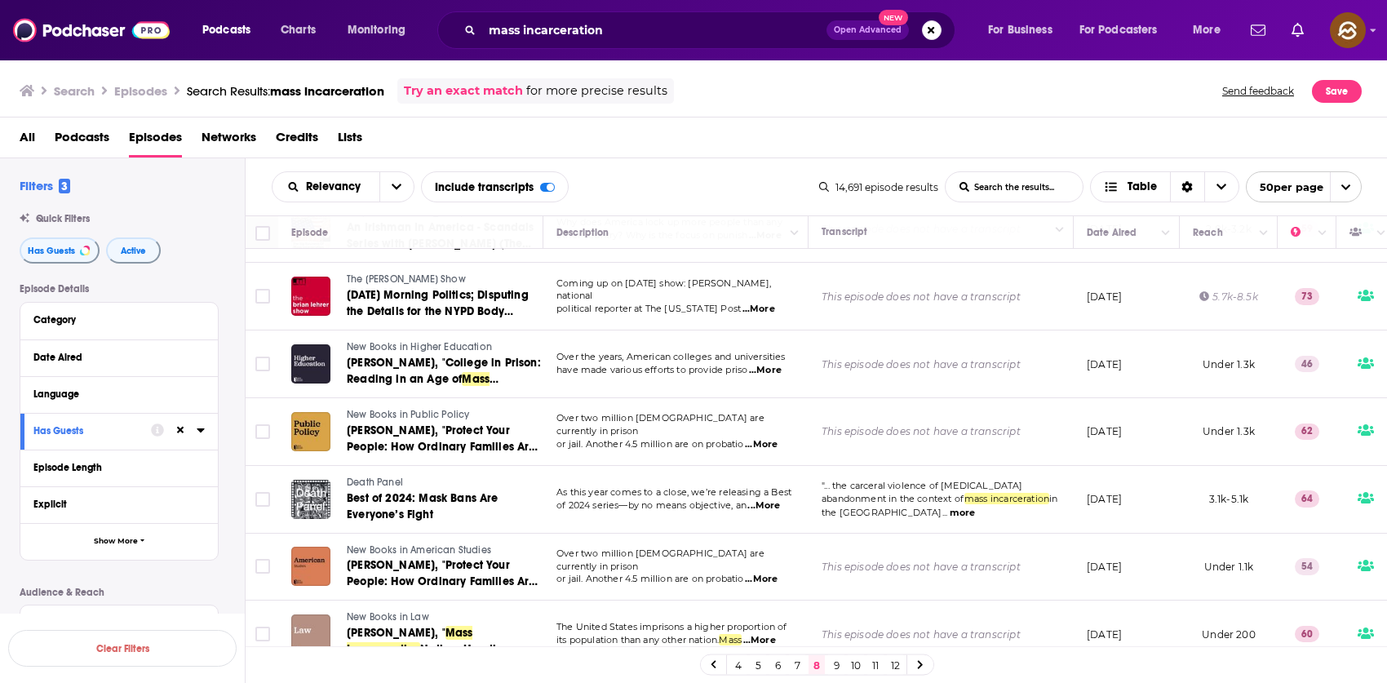
scroll to position [3057, 0]
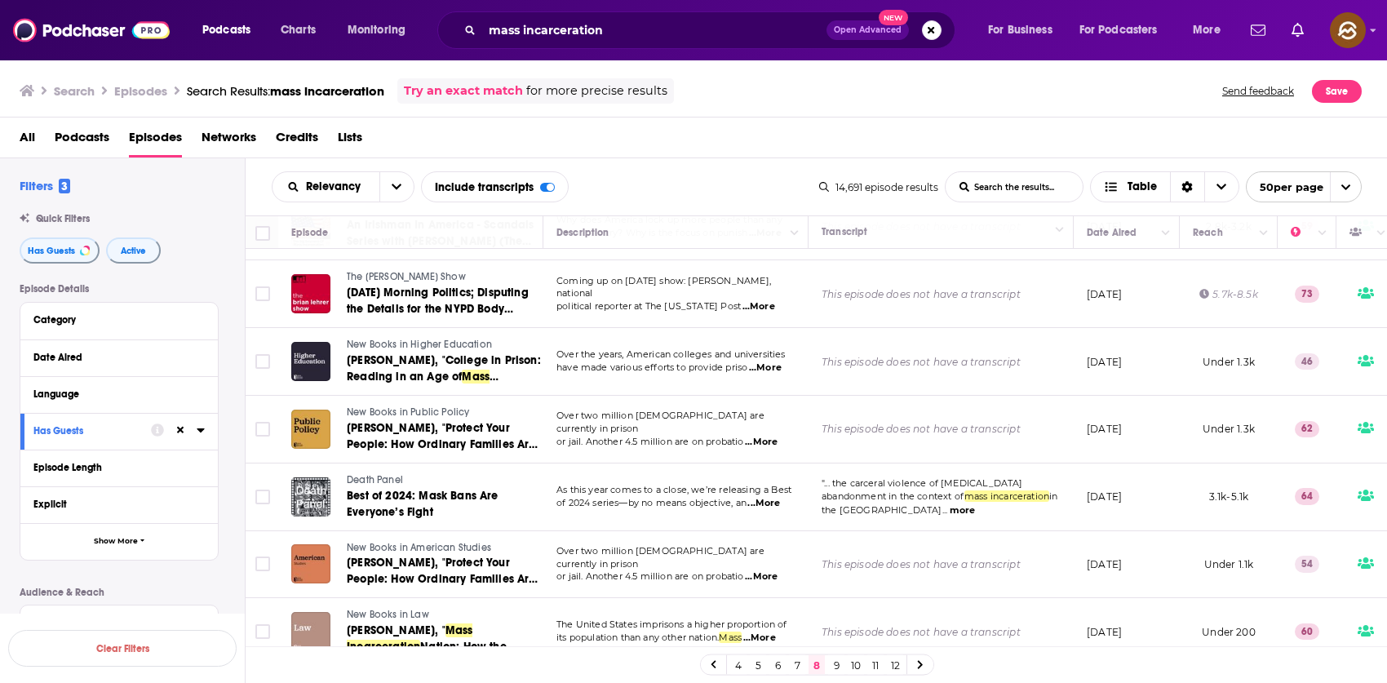
click at [837, 668] on link "9" at bounding box center [836, 665] width 16 height 20
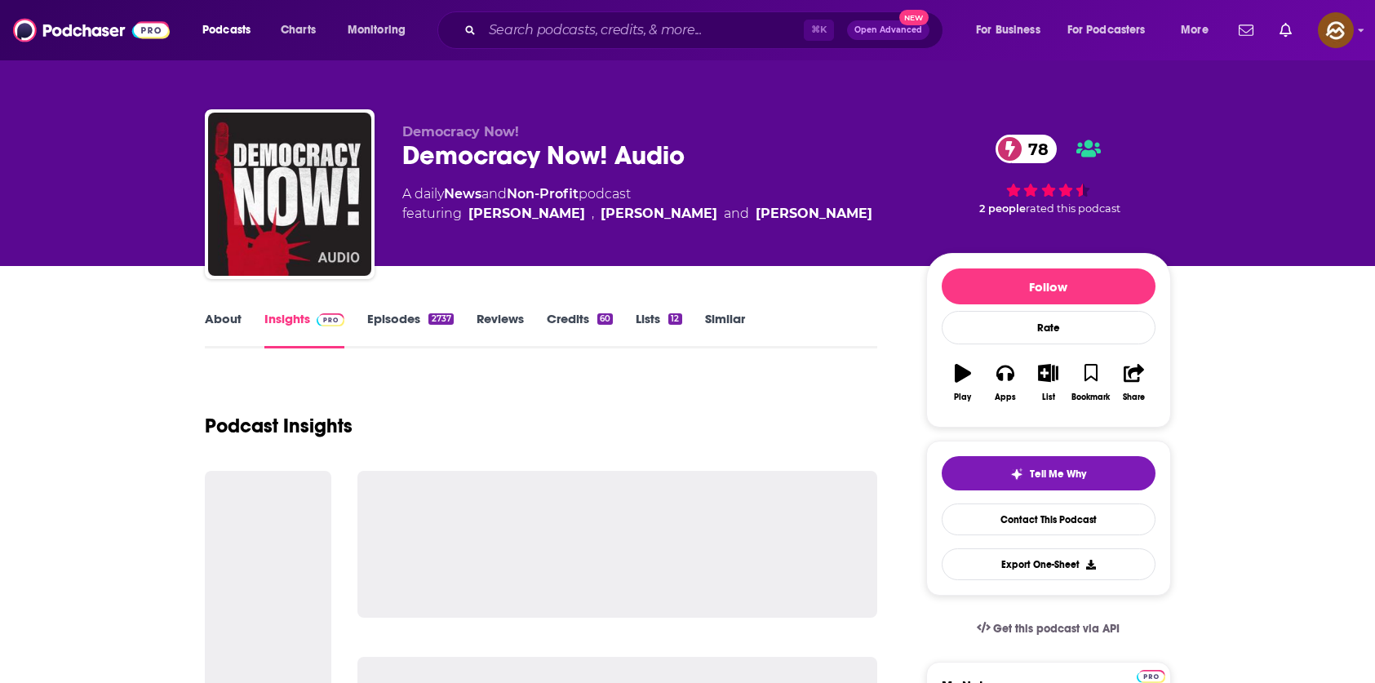
click at [487, 158] on div "Democracy Now! Audio 78" at bounding box center [651, 156] width 498 height 32
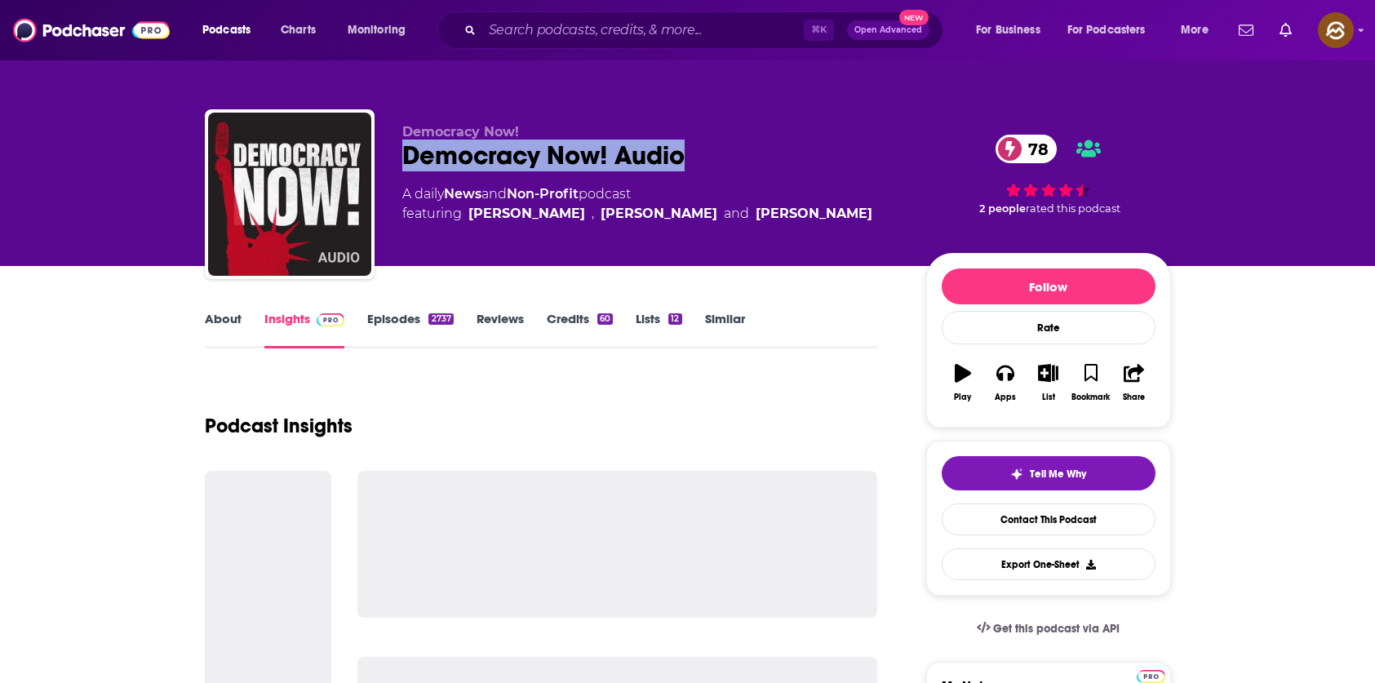
drag, startPoint x: 487, startPoint y: 158, endPoint x: 624, endPoint y: 158, distance: 137.1
copy h2 "Democracy Now! Audio"
click at [633, 157] on div "Democracy Now! Audio 78" at bounding box center [651, 156] width 498 height 32
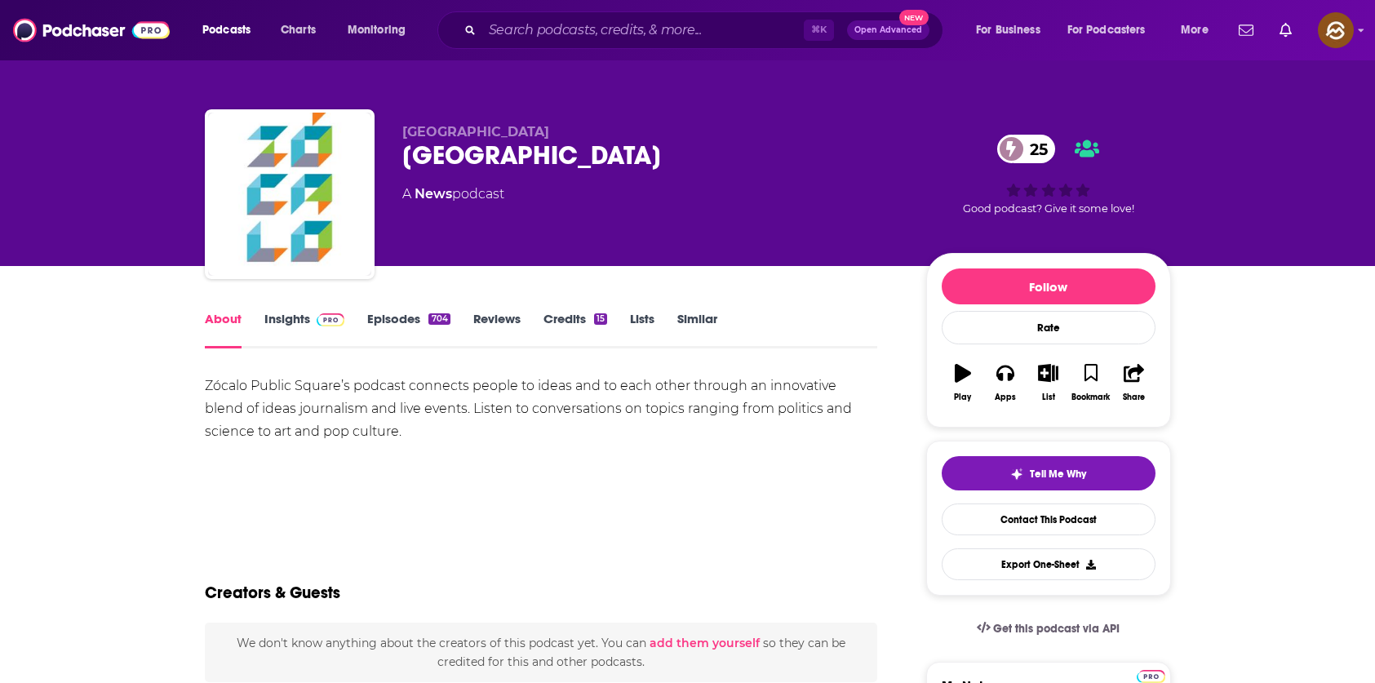
click at [418, 149] on div "[GEOGRAPHIC_DATA] 25" at bounding box center [651, 156] width 498 height 32
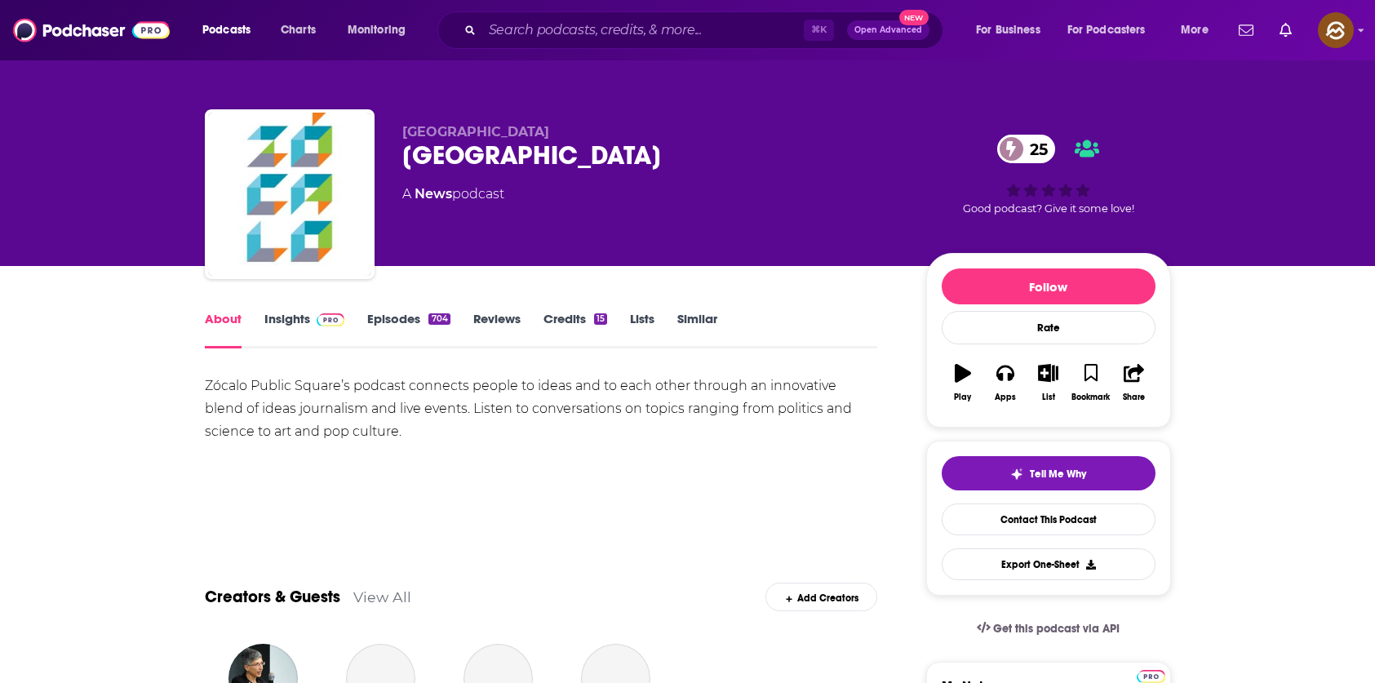
drag, startPoint x: 418, startPoint y: 149, endPoint x: 614, endPoint y: 153, distance: 195.9
copy h1 "[GEOGRAPHIC_DATA]"
click at [614, 153] on div "[GEOGRAPHIC_DATA] 25" at bounding box center [651, 156] width 498 height 32
click at [1014, 367] on button "Apps" at bounding box center [1005, 382] width 42 height 59
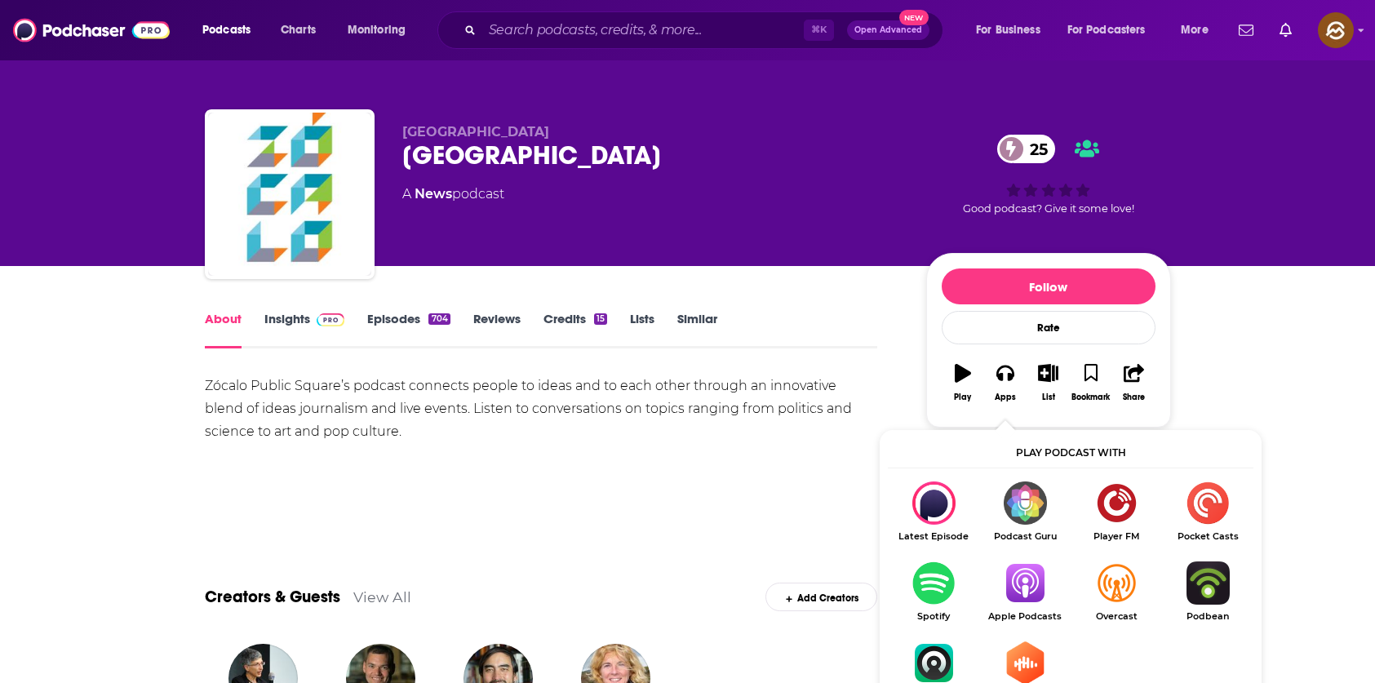
click at [1030, 575] on img "Show Listen On dropdown" at bounding box center [1024, 583] width 91 height 43
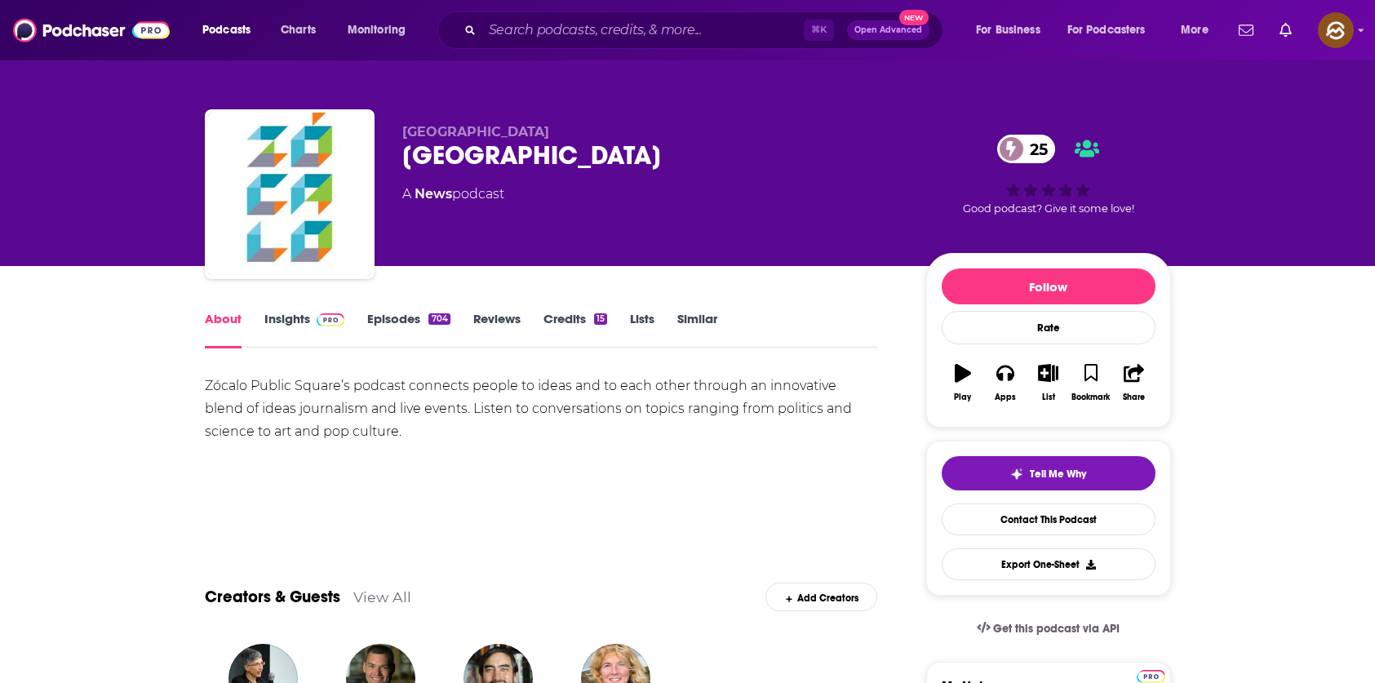
click at [269, 315] on link "Insights" at bounding box center [304, 330] width 81 height 38
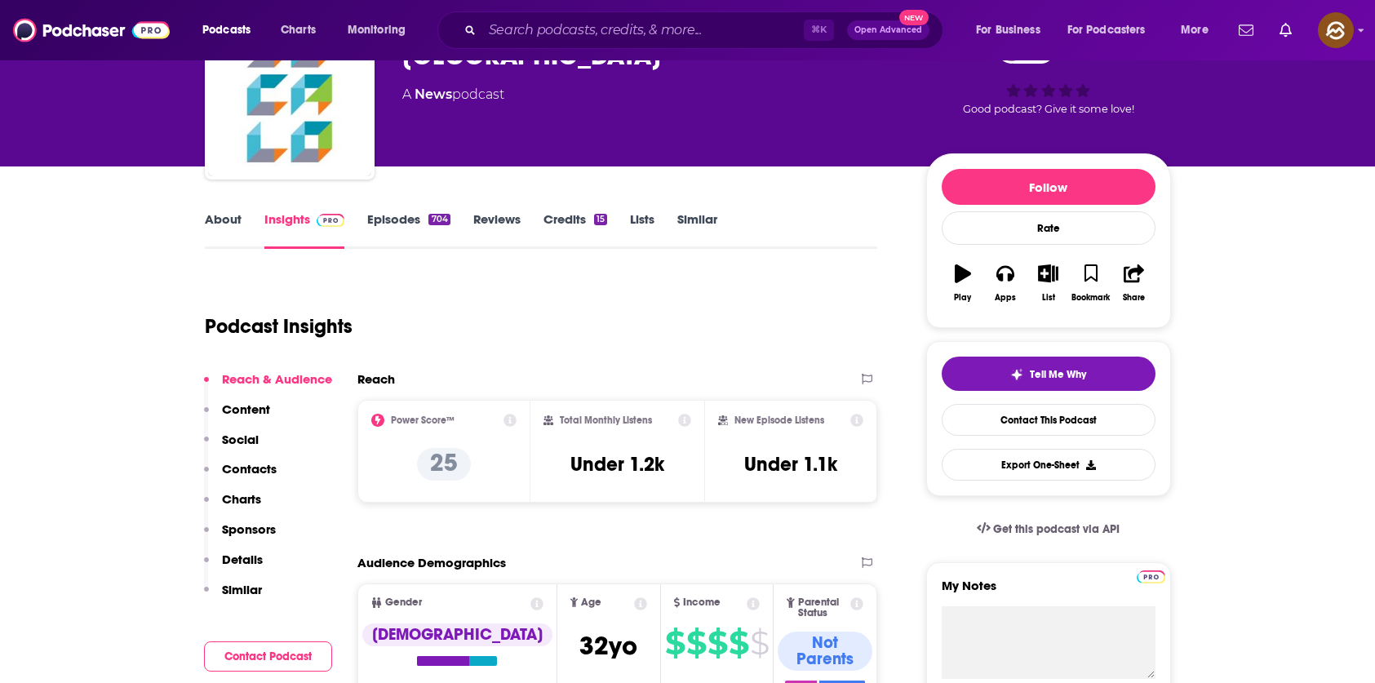
drag, startPoint x: 239, startPoint y: 464, endPoint x: 251, endPoint y: 461, distance: 12.5
click at [240, 462] on p "Contacts" at bounding box center [249, 469] width 55 height 16
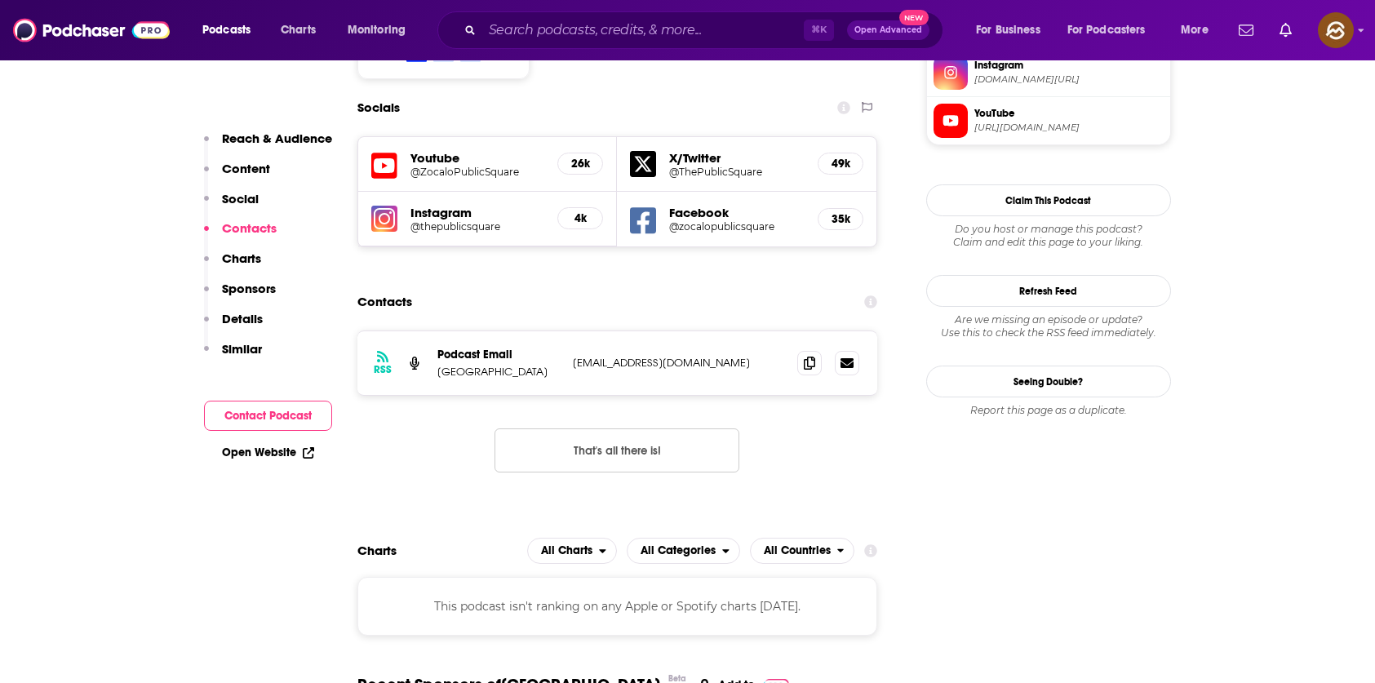
scroll to position [1400, 0]
click at [796, 331] on div "RSS Podcast Email Zócalo Public Square support@zocalopublicsquare.org support@z…" at bounding box center [617, 363] width 521 height 64
click at [804, 355] on icon at bounding box center [809, 361] width 11 height 13
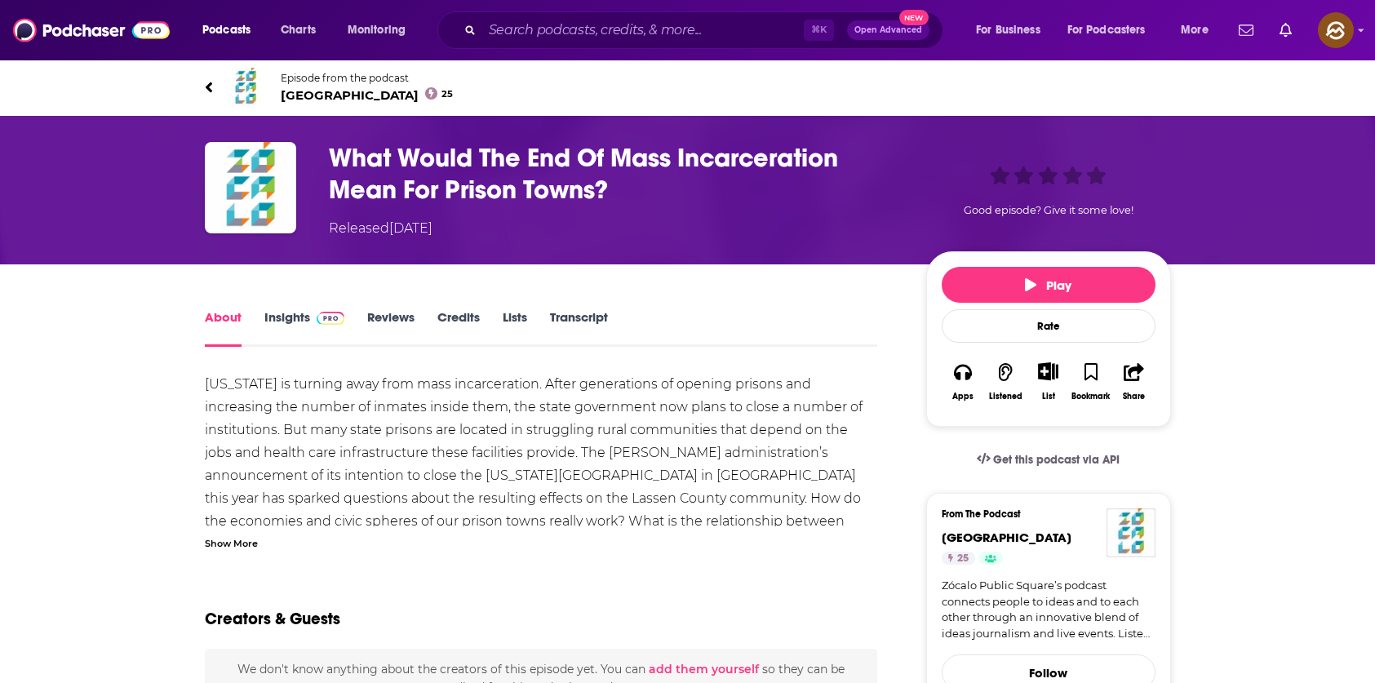
click at [217, 543] on div "Show More" at bounding box center [231, 543] width 53 height 16
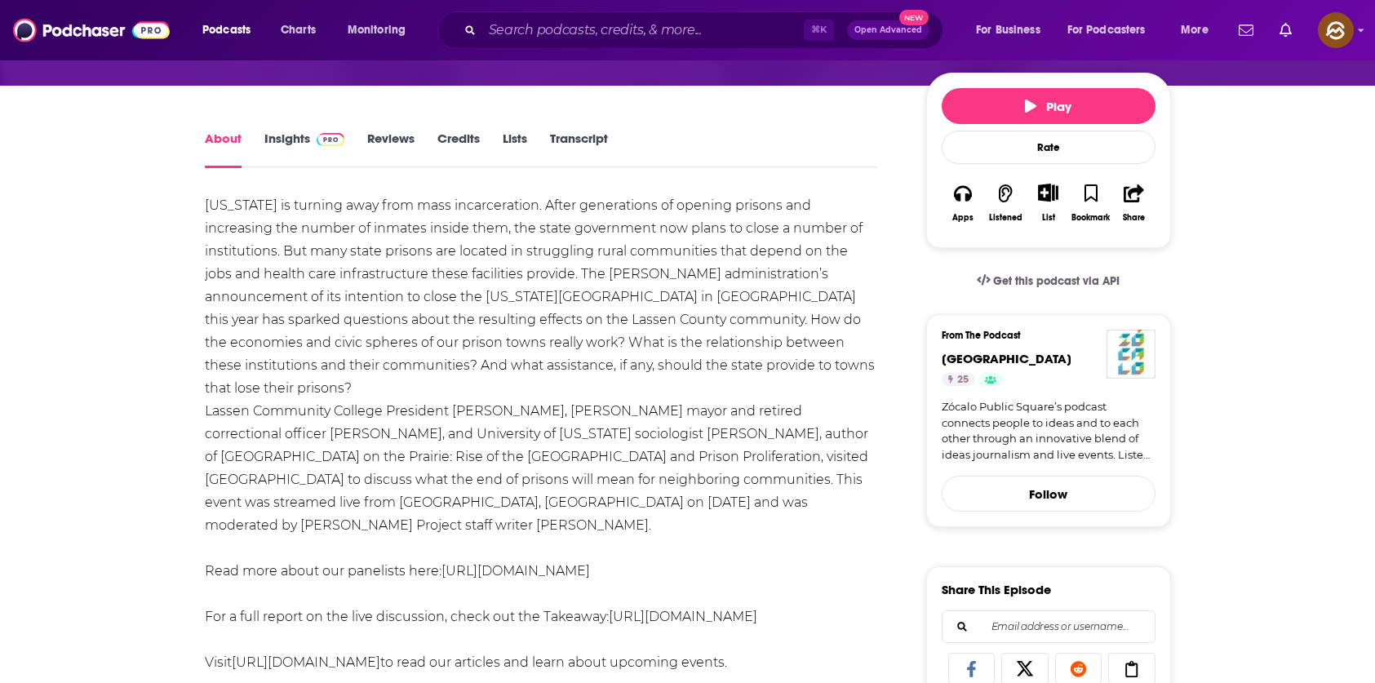
scroll to position [185, 0]
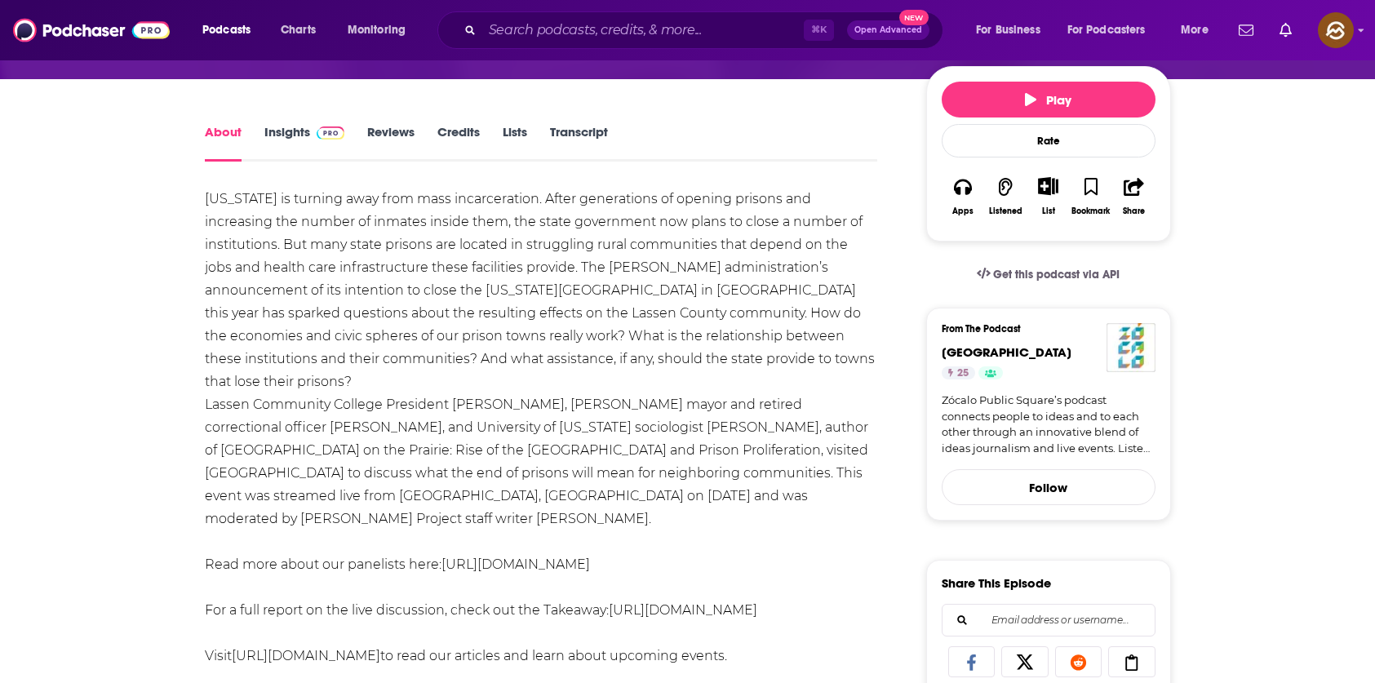
drag, startPoint x: 636, startPoint y: 526, endPoint x: 447, endPoint y: 513, distance: 189.0
copy link "ttps://zps.la/3cjL6OA"
click at [447, 513] on div "California is turning away from mass incarceration. After generations of openin…" at bounding box center [541, 485] width 673 height 594
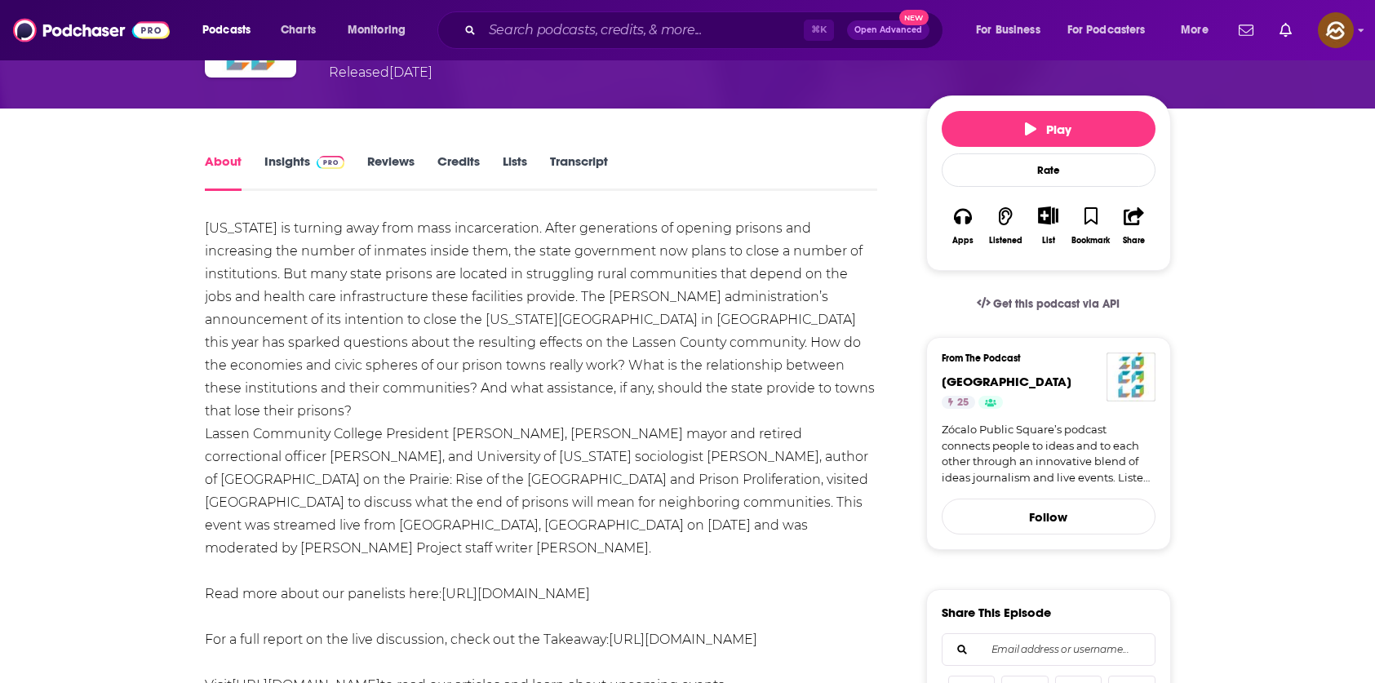
scroll to position [0, 0]
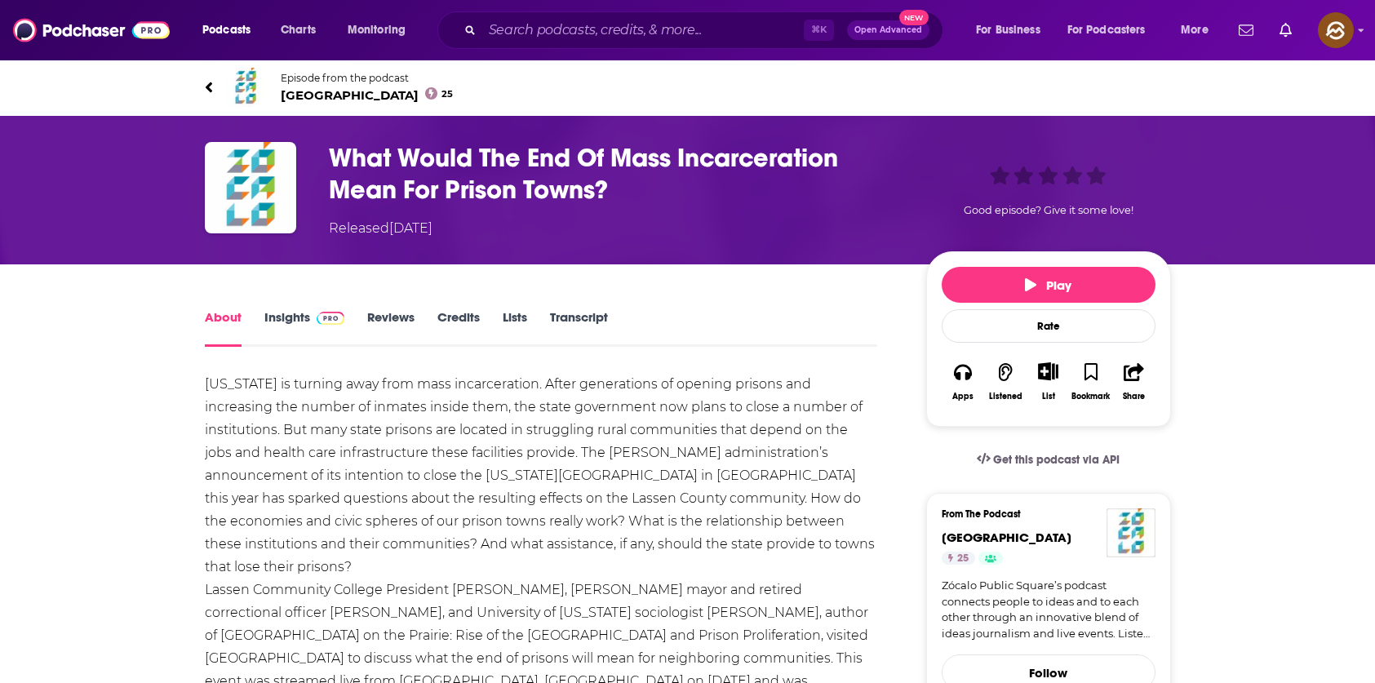
click at [350, 155] on h1 "What Would The End Of Mass Incarceration Mean For Prison Towns?" at bounding box center [614, 174] width 571 height 64
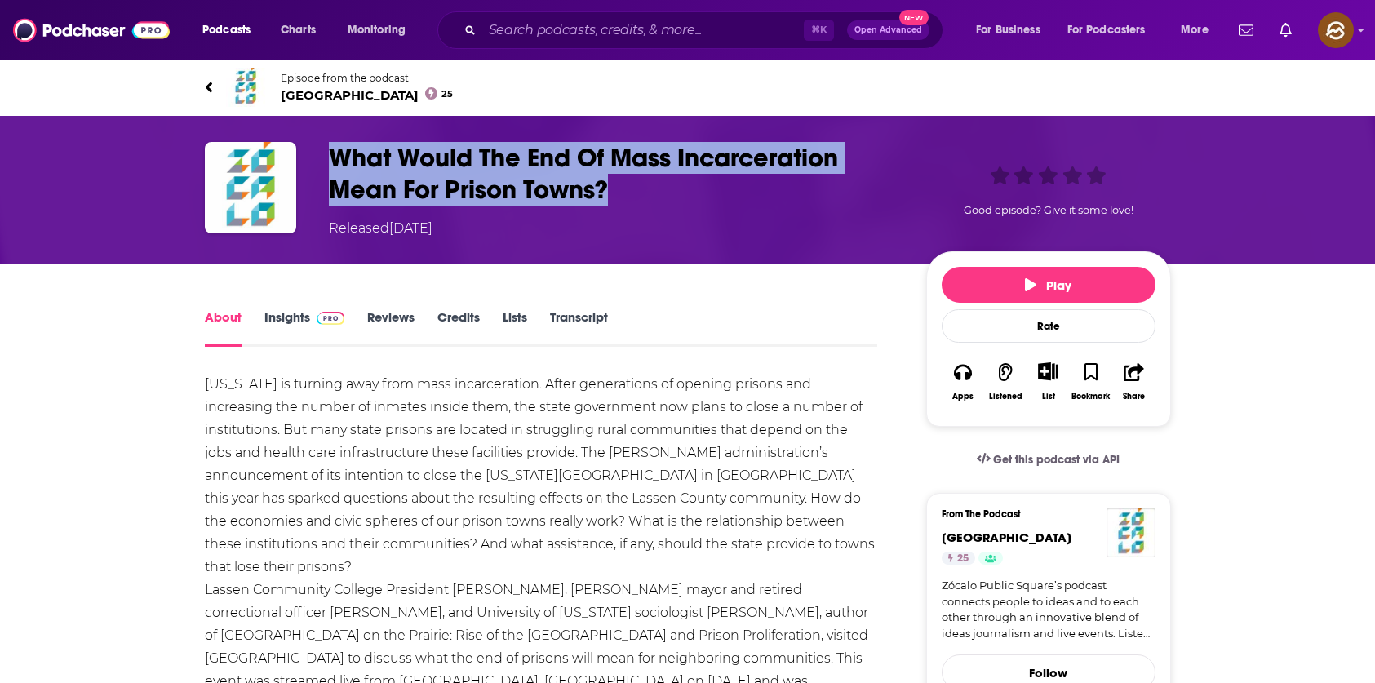
drag, startPoint x: 350, startPoint y: 155, endPoint x: 602, endPoint y: 194, distance: 254.4
copy h1 "What Would The End Of Mass Incarceration Mean For Prison Towns?"
click at [602, 194] on h1 "What Would The End Of Mass Incarceration Mean For Prison Towns?" at bounding box center [614, 174] width 571 height 64
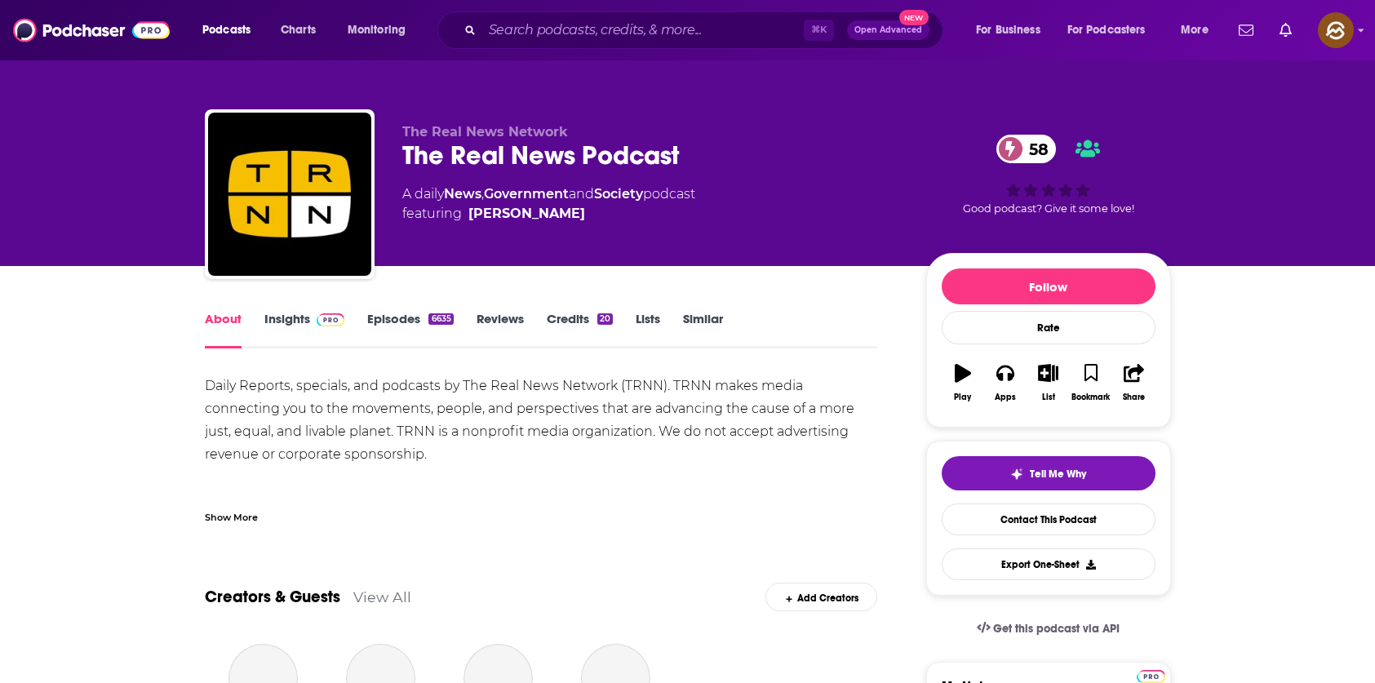
click at [421, 154] on div "The Real News Podcast 58" at bounding box center [651, 156] width 498 height 32
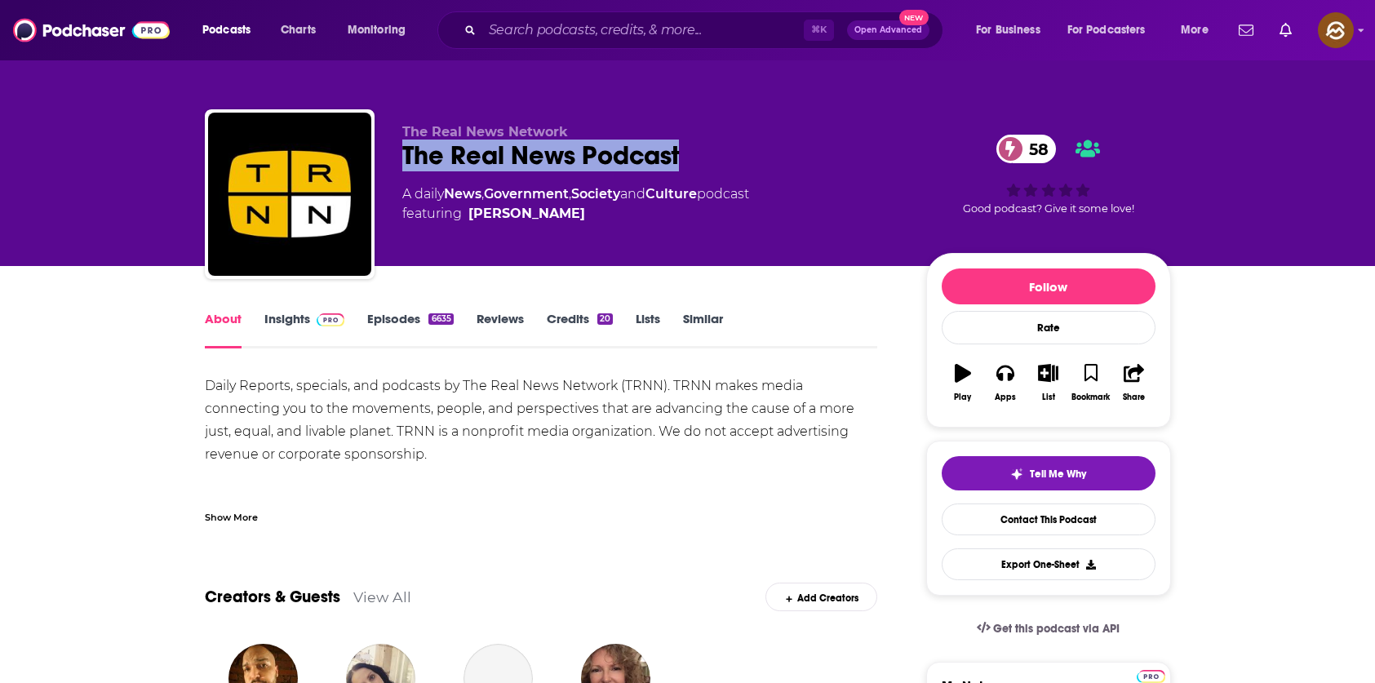
drag, startPoint x: 421, startPoint y: 154, endPoint x: 630, endPoint y: 154, distance: 208.9
copy h1 "The Real News Podcast"
click at [630, 154] on div "The Real News Podcast 58" at bounding box center [651, 156] width 498 height 32
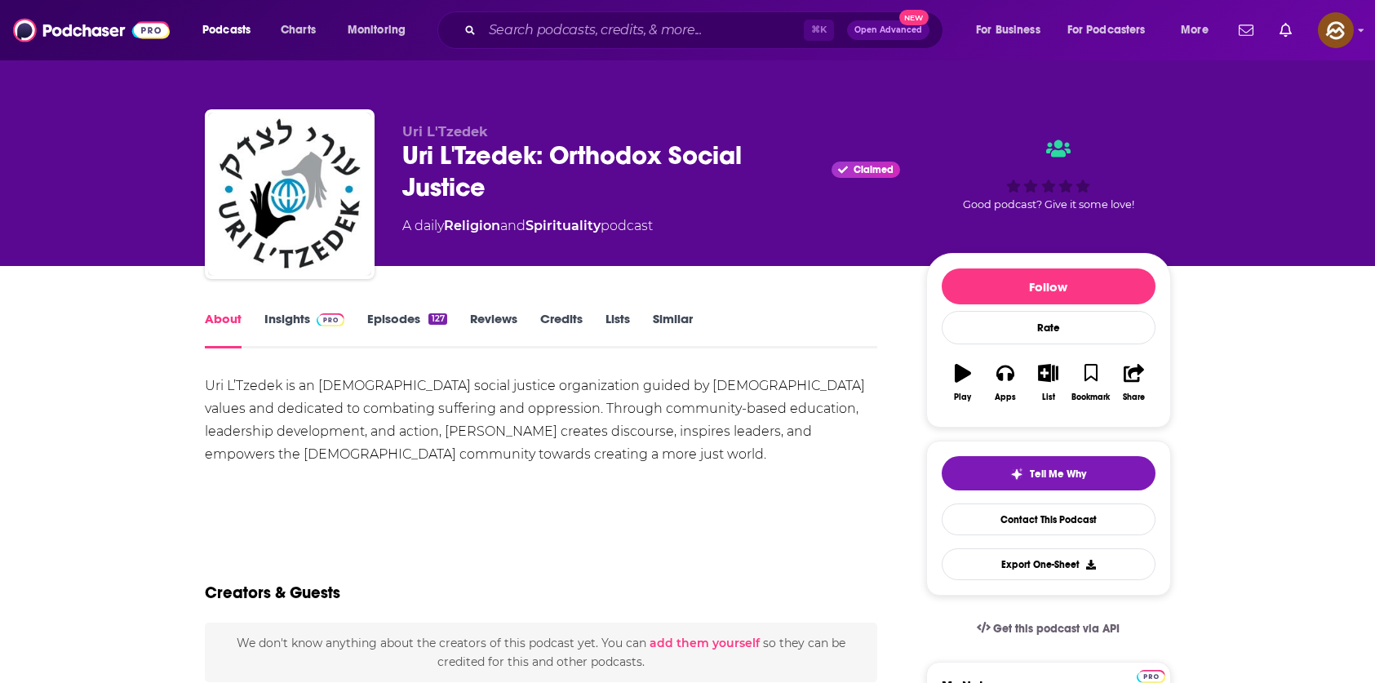
click at [282, 314] on link "Insights" at bounding box center [304, 330] width 81 height 38
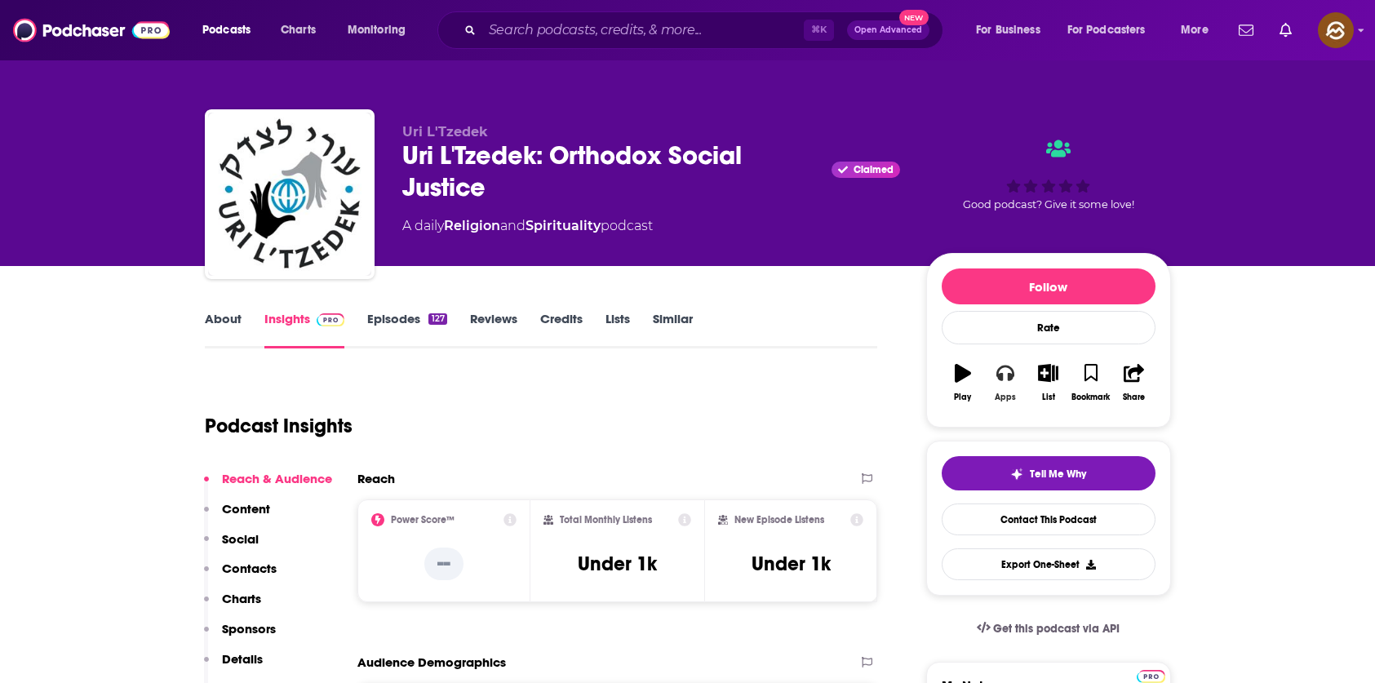
click at [1012, 374] on icon "button" at bounding box center [1006, 374] width 18 height 16
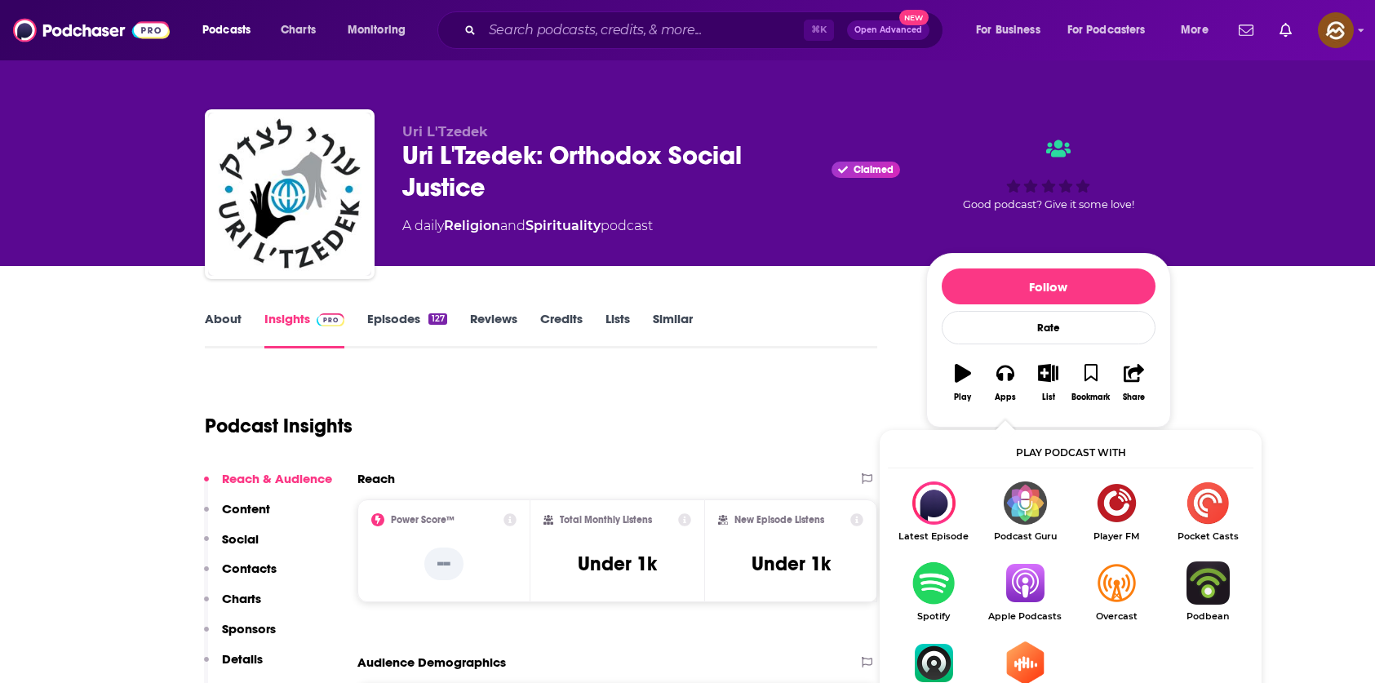
click at [1041, 583] on img "Show Listen On dropdown" at bounding box center [1024, 583] width 91 height 43
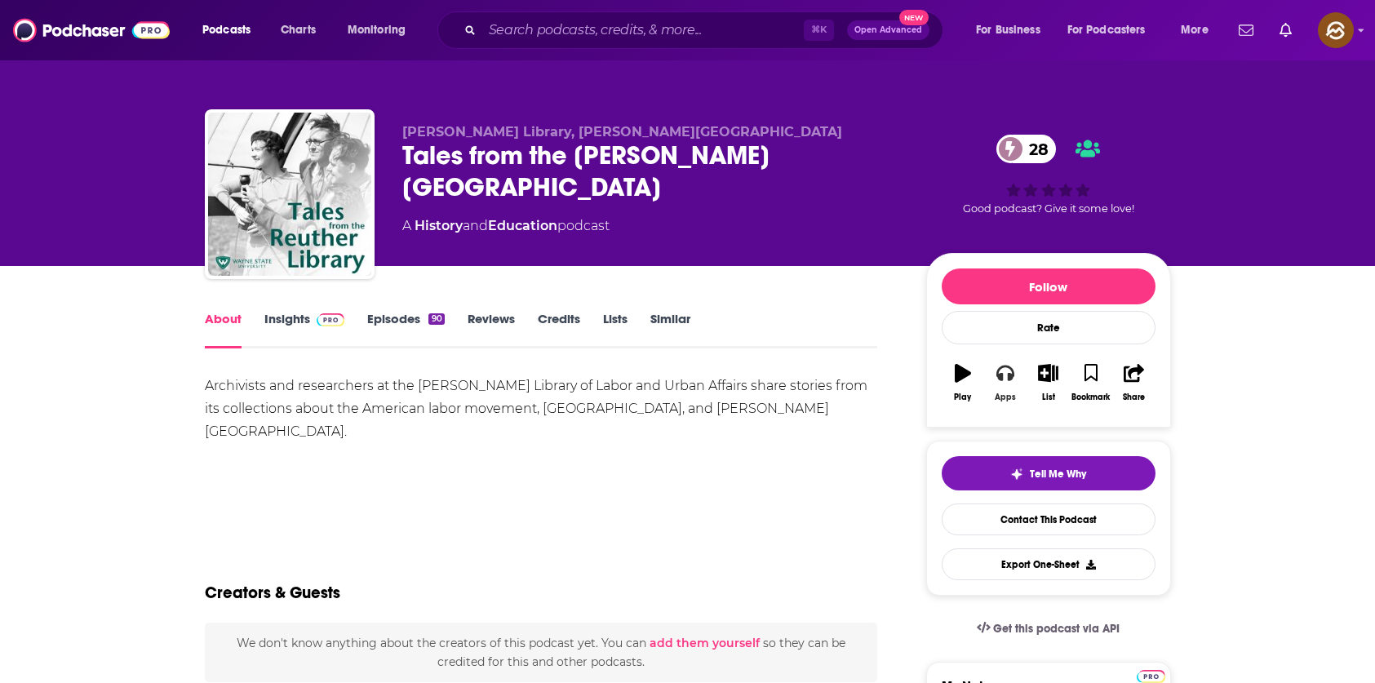
click at [1018, 373] on button "Apps" at bounding box center [1005, 382] width 42 height 59
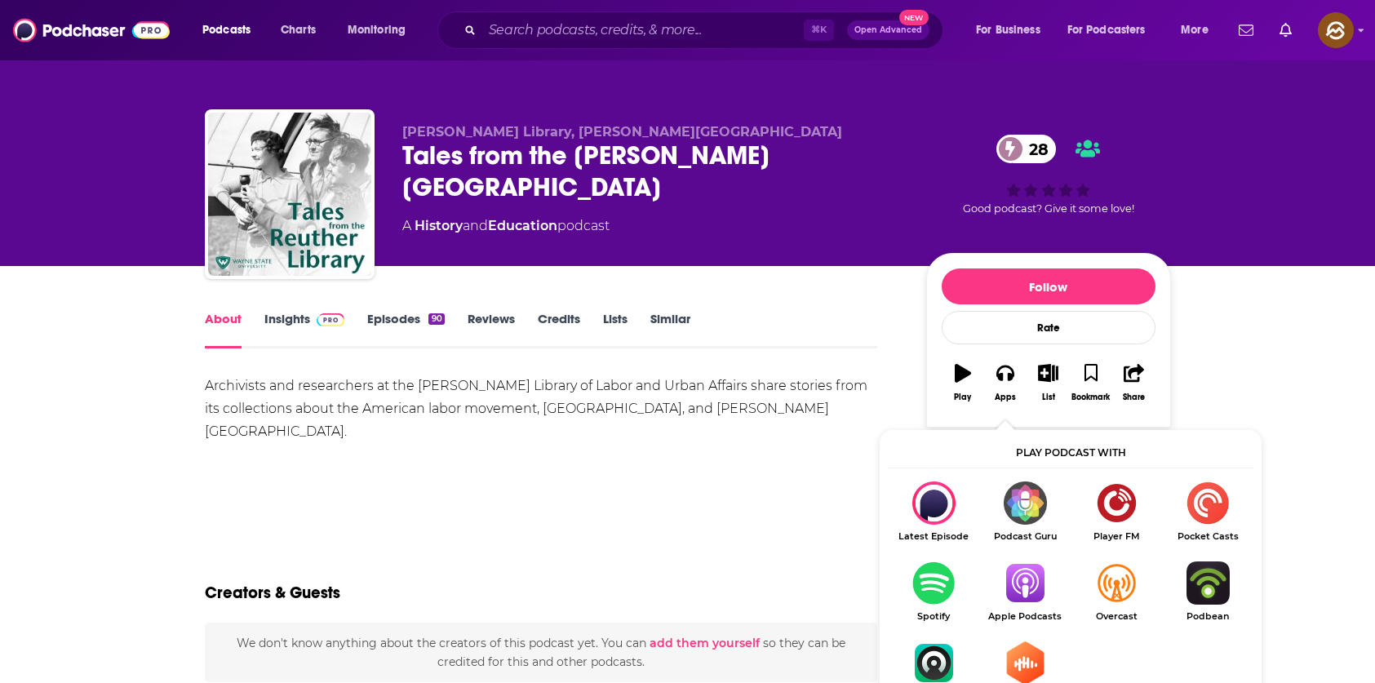
click at [1046, 576] on img "Show Listen On dropdown" at bounding box center [1024, 583] width 91 height 43
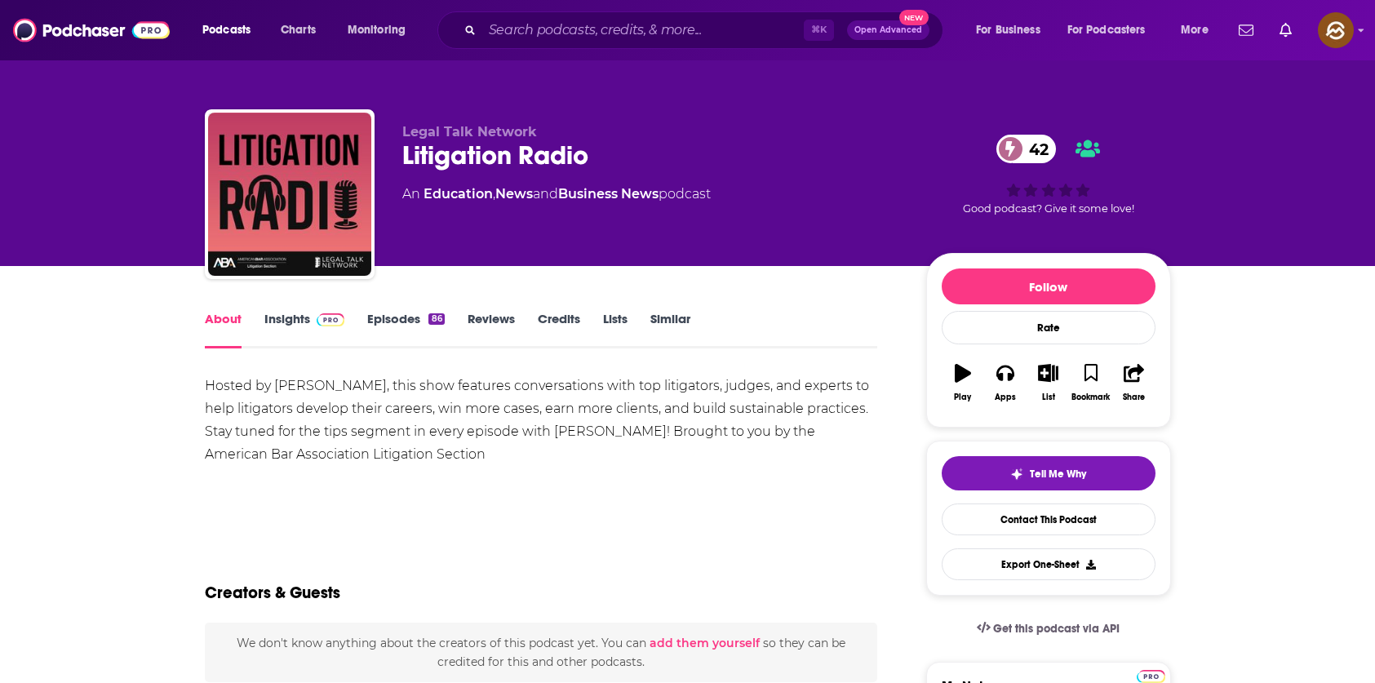
click at [451, 157] on div "Litigation Radio 42" at bounding box center [651, 156] width 498 height 32
drag, startPoint x: 451, startPoint y: 157, endPoint x: 554, endPoint y: 157, distance: 102.8
copy h1 "Litigation Radio"
click at [554, 157] on div "Litigation Radio 42" at bounding box center [651, 156] width 498 height 32
click at [1015, 381] on button "Apps" at bounding box center [1005, 382] width 42 height 59
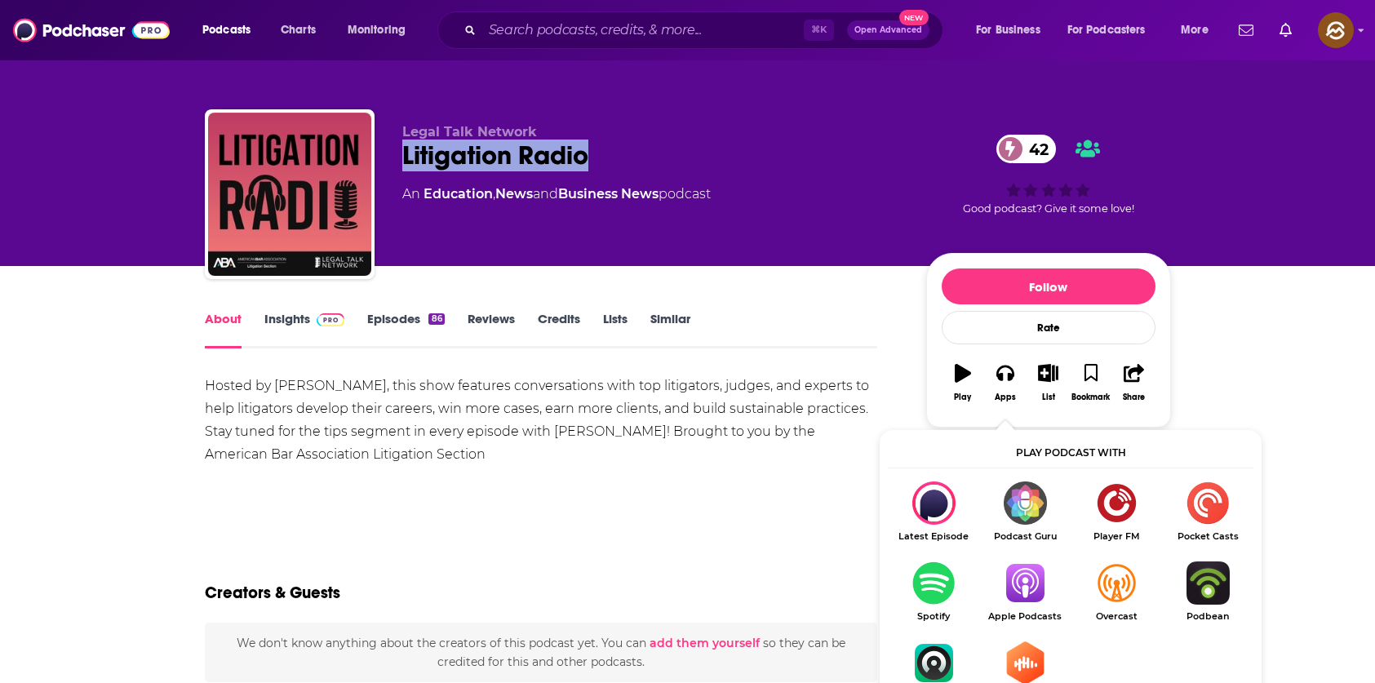
click at [1019, 579] on img "Show Listen On dropdown" at bounding box center [1024, 583] width 91 height 43
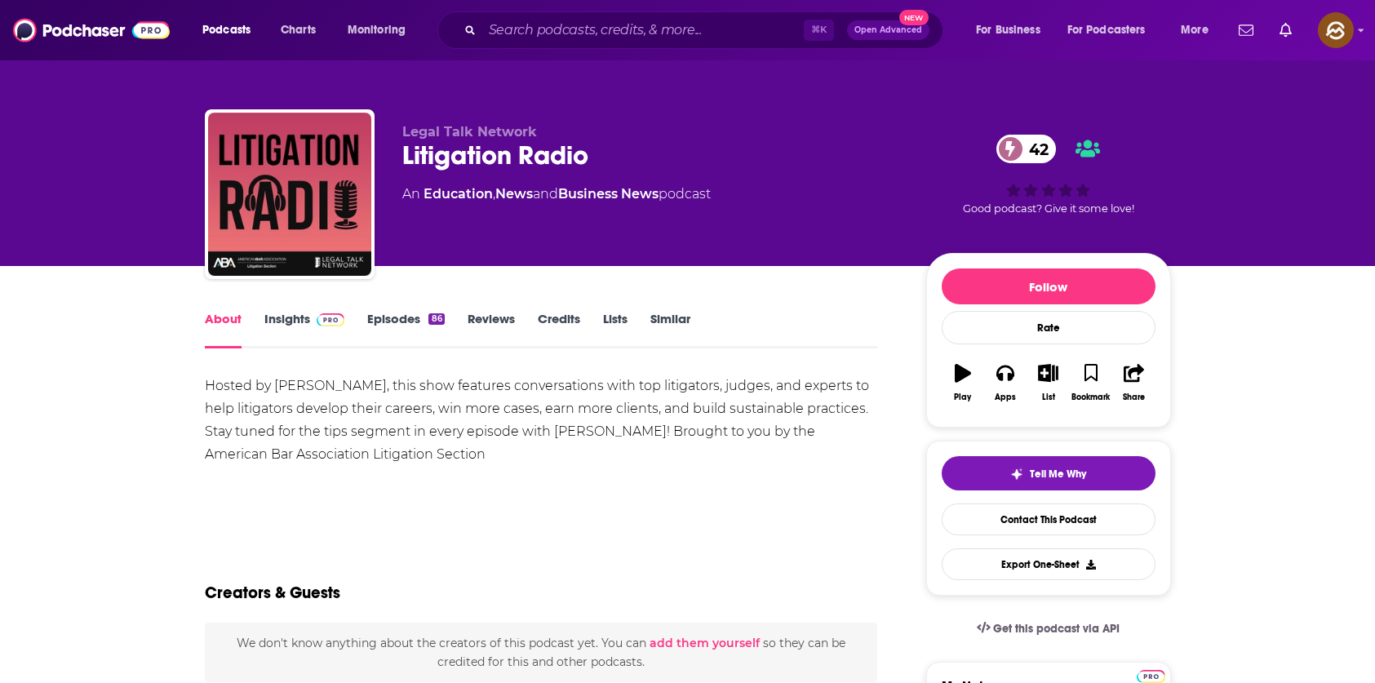
click at [287, 384] on div "Hosted by Dave Scriven-Young, this show features conversations with top litigat…" at bounding box center [541, 420] width 673 height 91
drag, startPoint x: 287, startPoint y: 384, endPoint x: 381, endPoint y: 385, distance: 93.9
copy div "Dave Scriven-Young"
click at [381, 385] on div "Hosted by Dave Scriven-Young, this show features conversations with top litigat…" at bounding box center [541, 420] width 673 height 91
click at [308, 317] on link "Insights" at bounding box center [304, 330] width 81 height 38
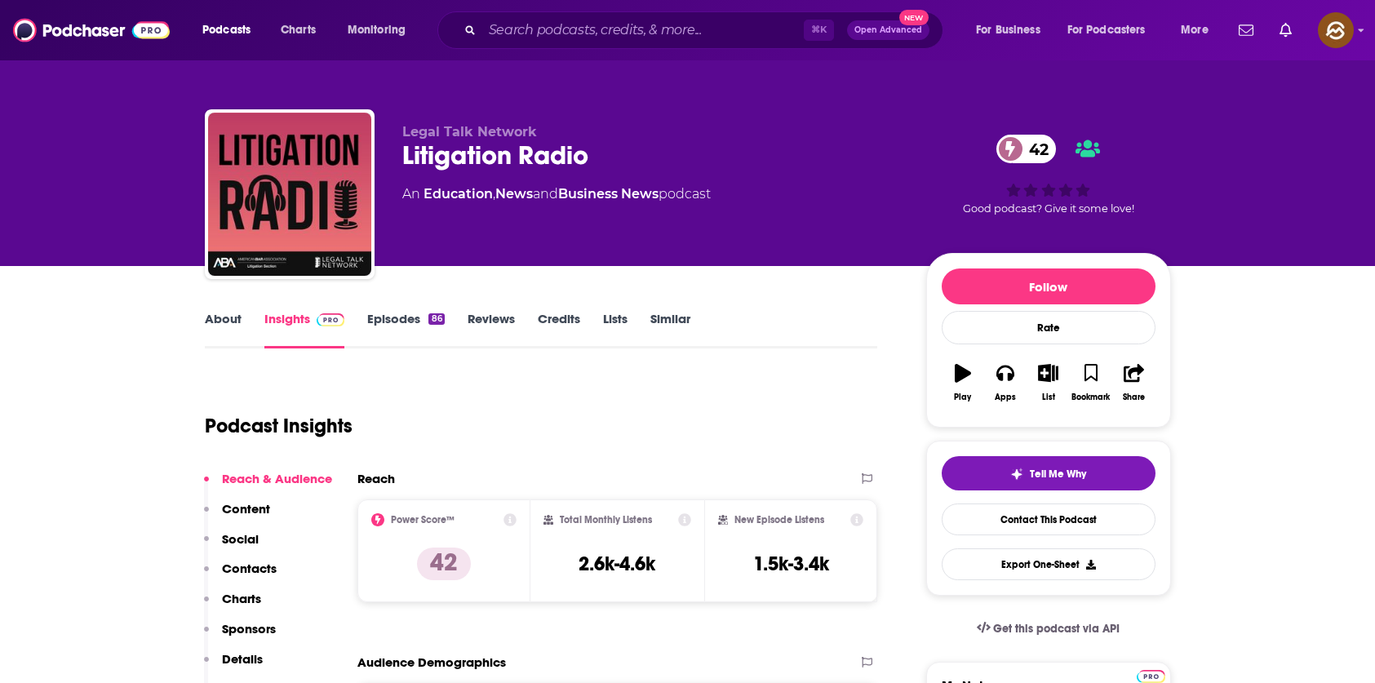
click at [251, 564] on p "Contacts" at bounding box center [249, 569] width 55 height 16
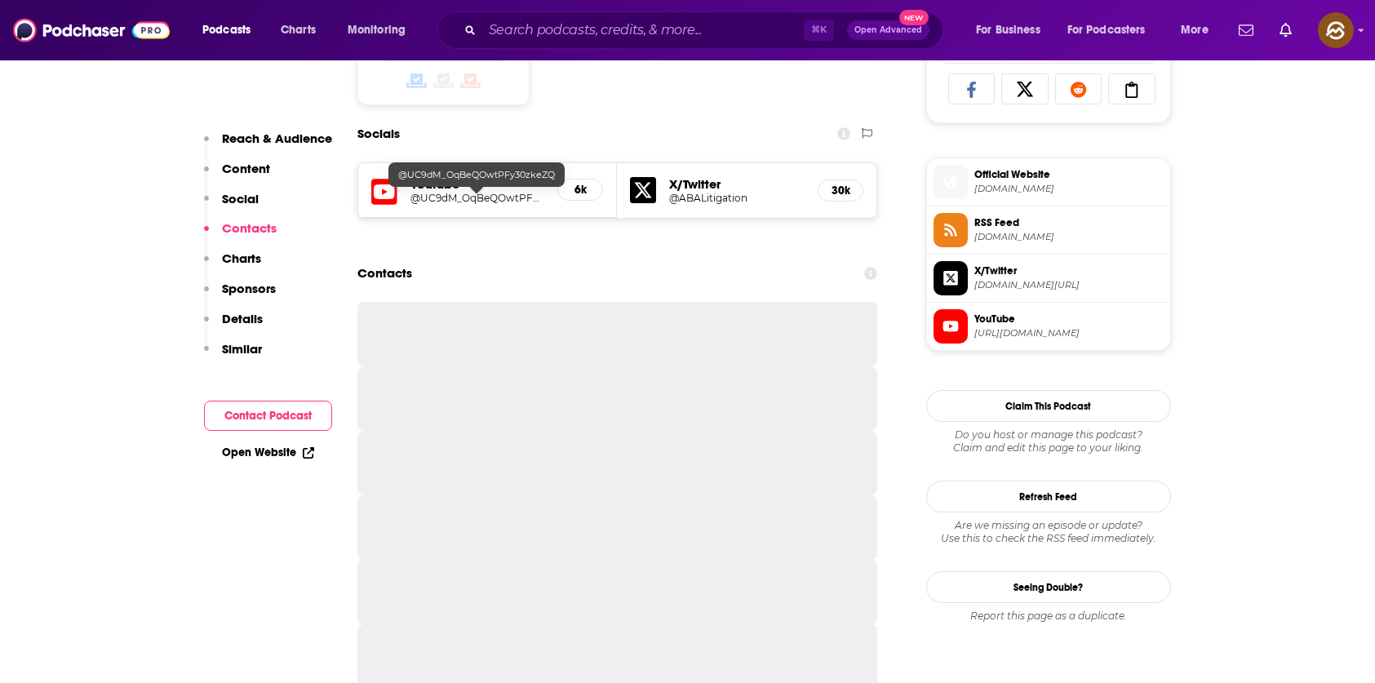
scroll to position [925, 0]
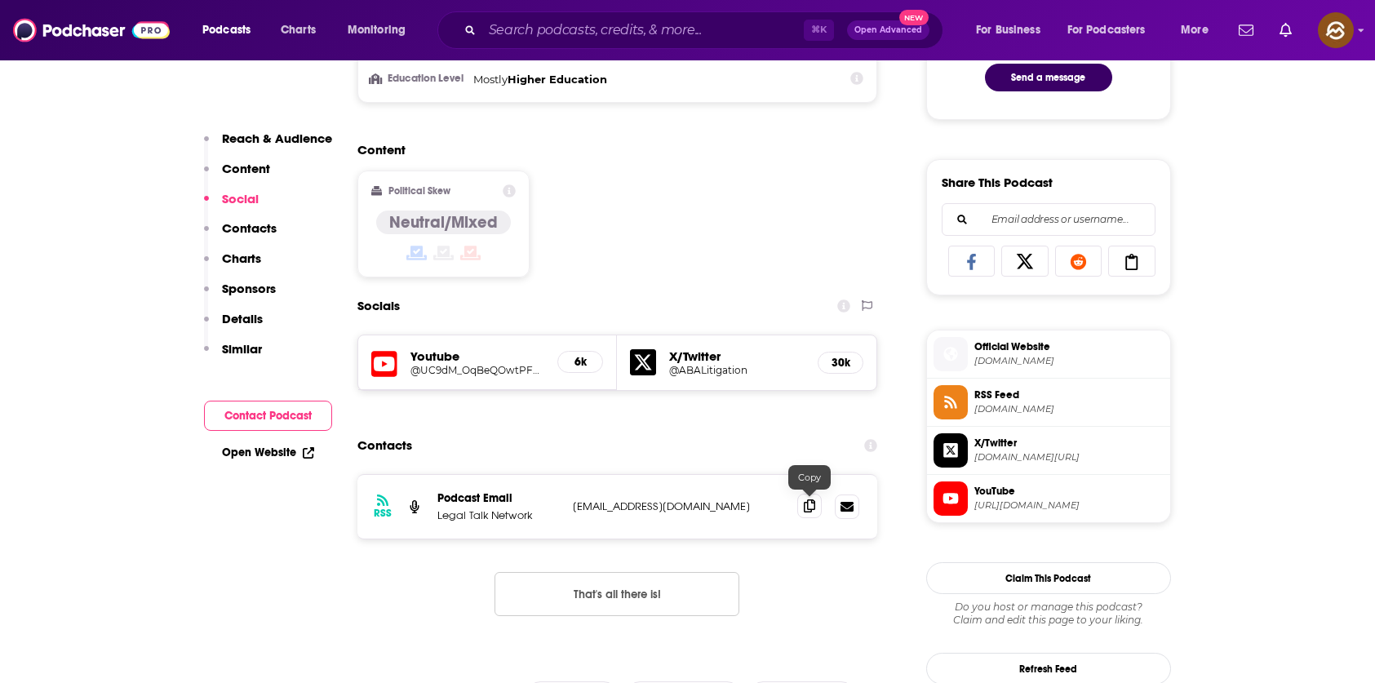
click at [807, 512] on icon at bounding box center [809, 505] width 11 height 13
click at [373, 353] on icon at bounding box center [384, 364] width 26 height 26
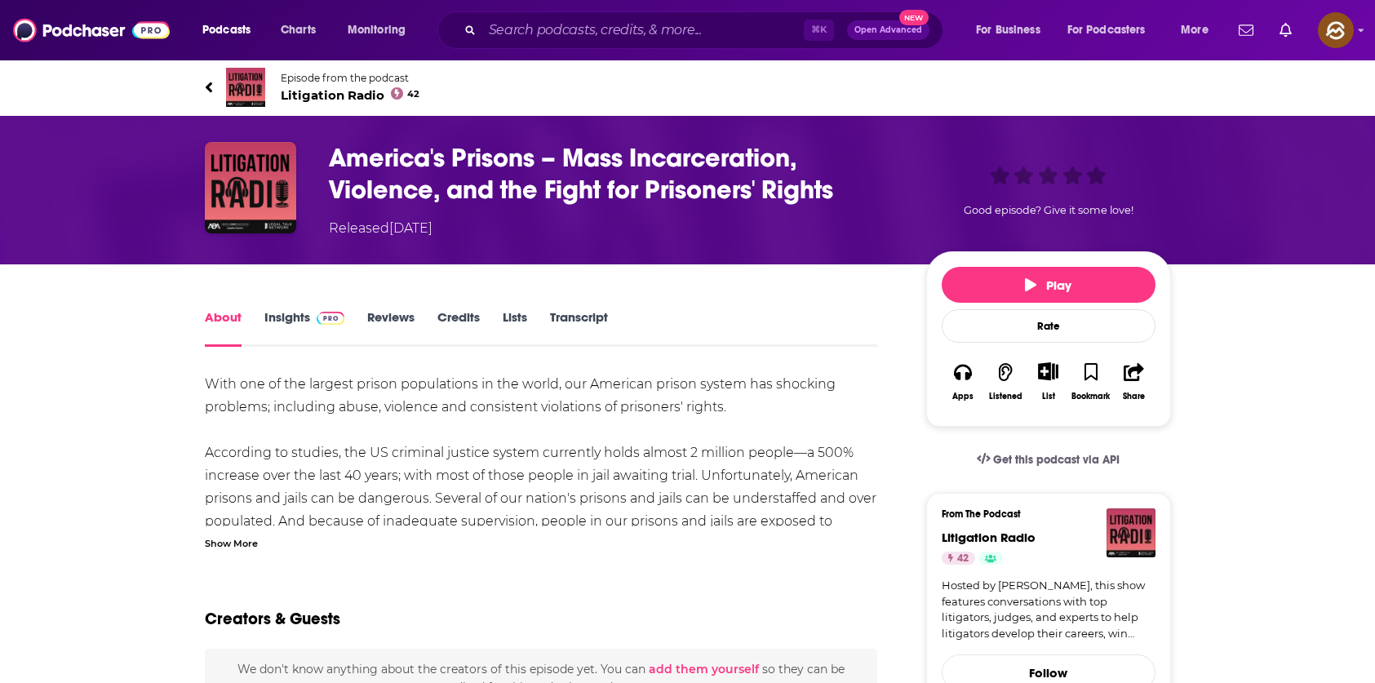
click at [245, 544] on div "Show More" at bounding box center [231, 543] width 53 height 16
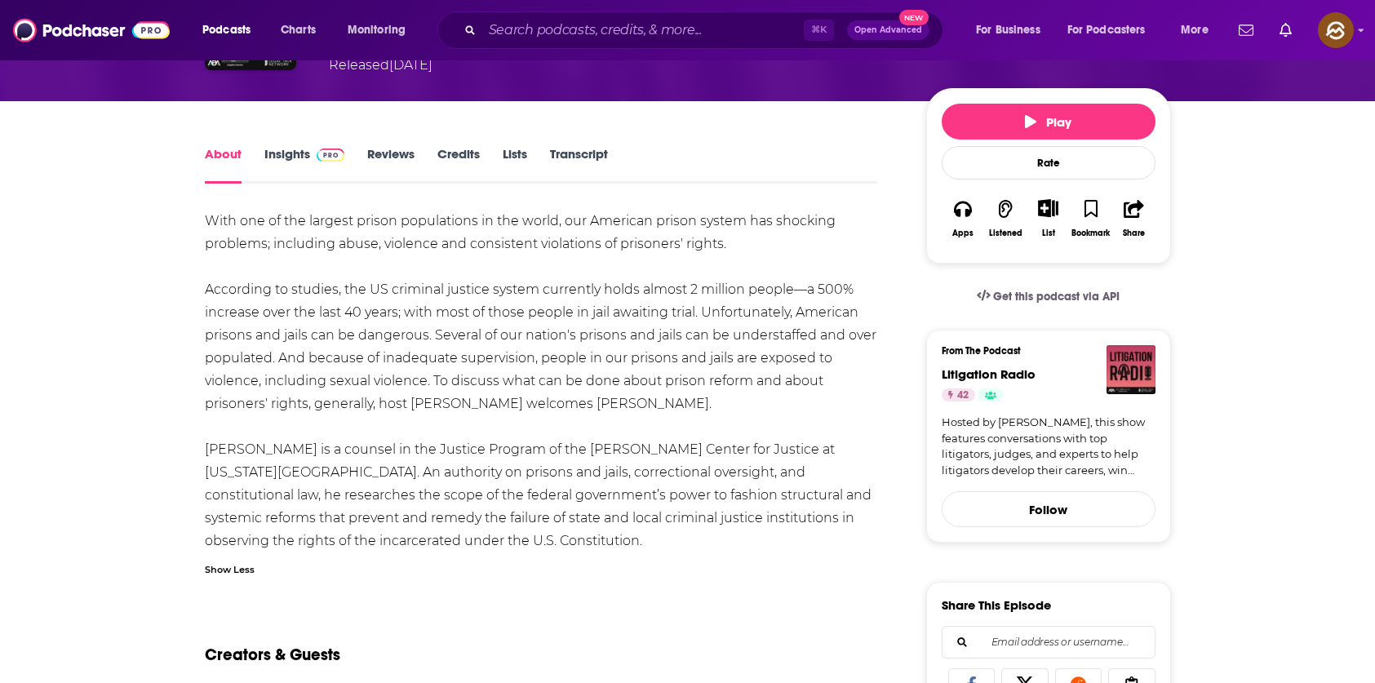
scroll to position [179, 0]
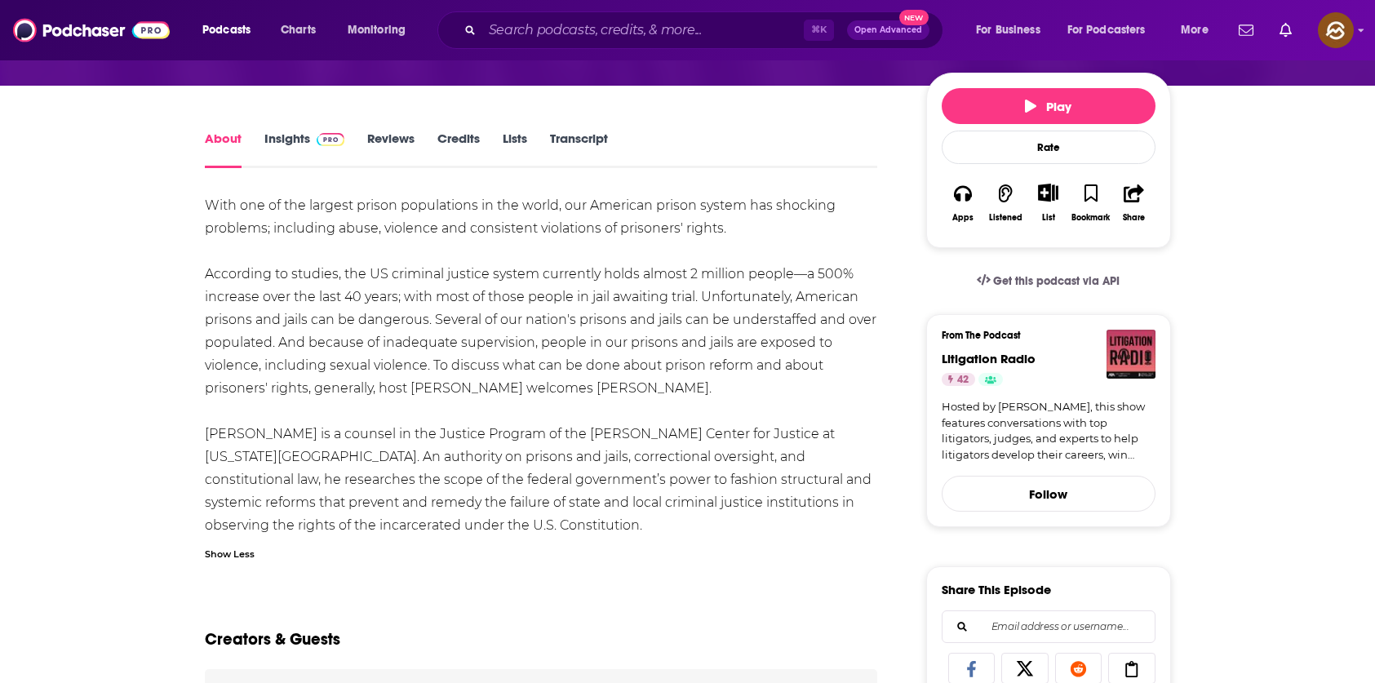
click at [215, 553] on div "Show Less" at bounding box center [230, 553] width 50 height 16
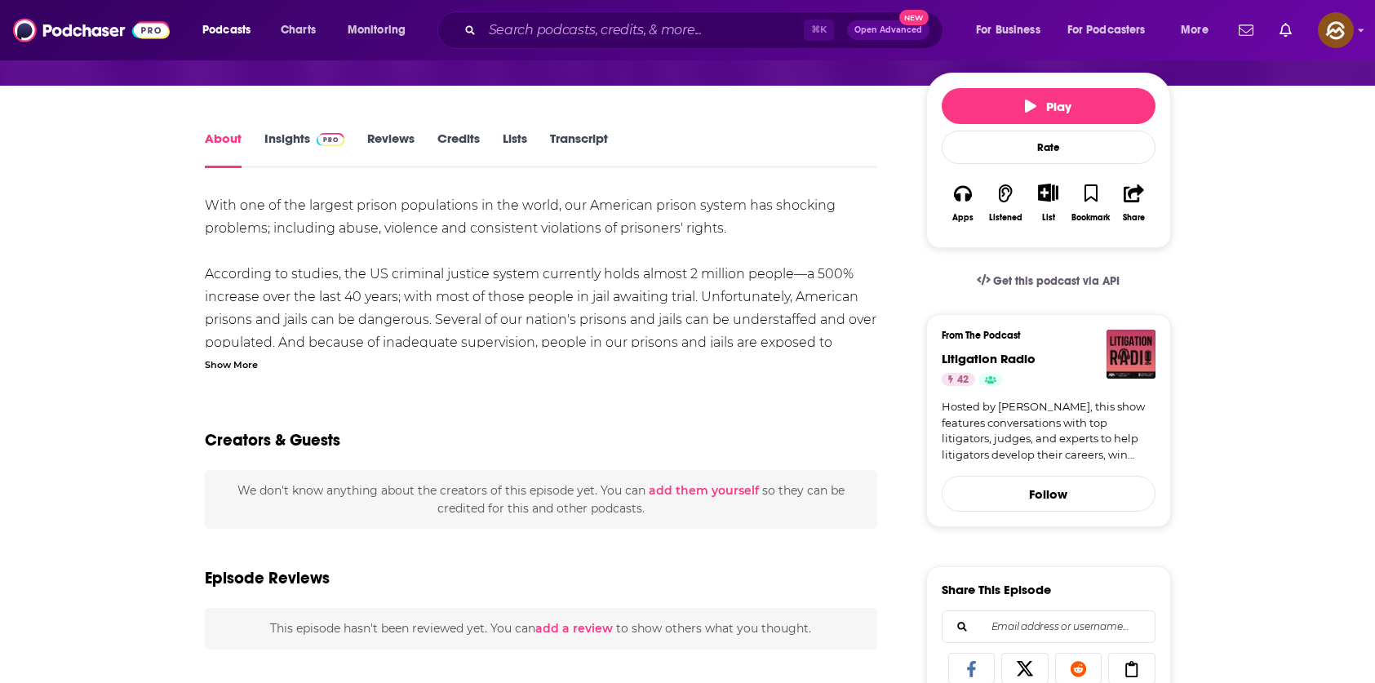
click at [231, 366] on div "Show More" at bounding box center [231, 364] width 53 height 16
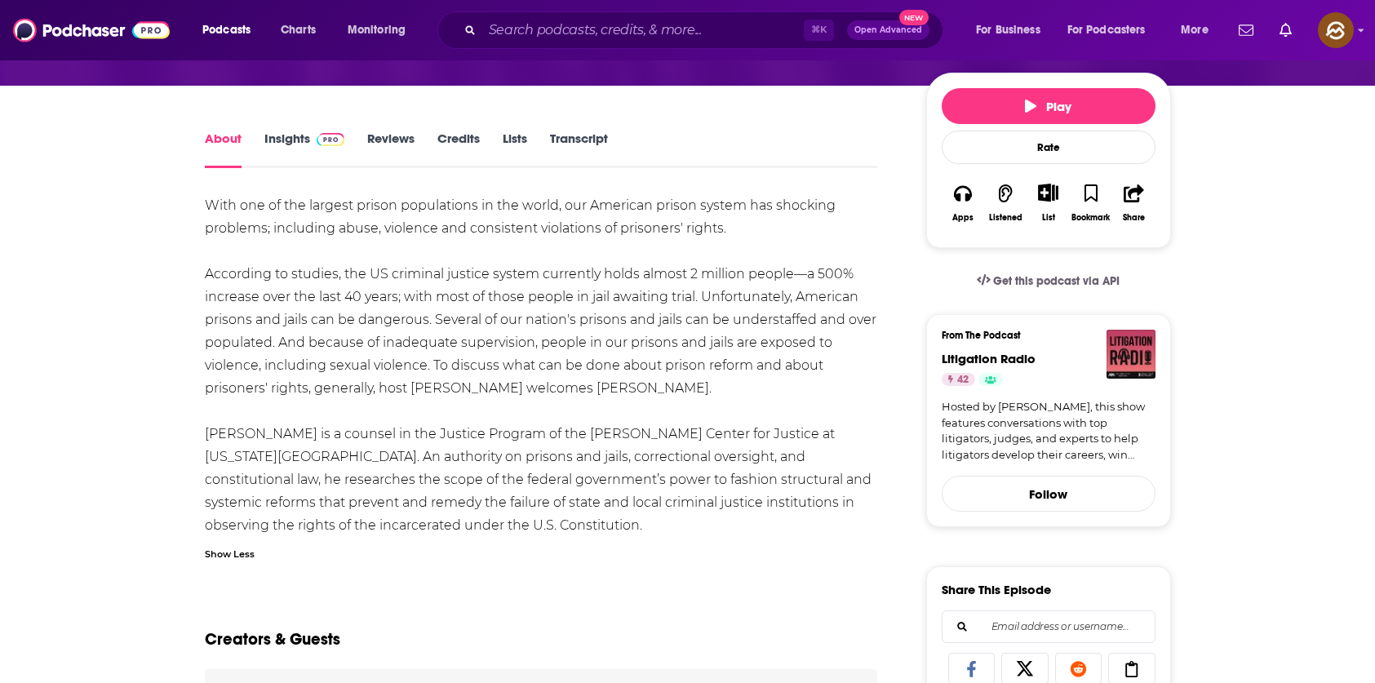
drag, startPoint x: 729, startPoint y: 391, endPoint x: 612, endPoint y: 393, distance: 116.7
copy div "[PERSON_NAME]"
click at [612, 393] on div "With one of the largest prison populations in the world, our American prison sy…" at bounding box center [541, 365] width 673 height 343
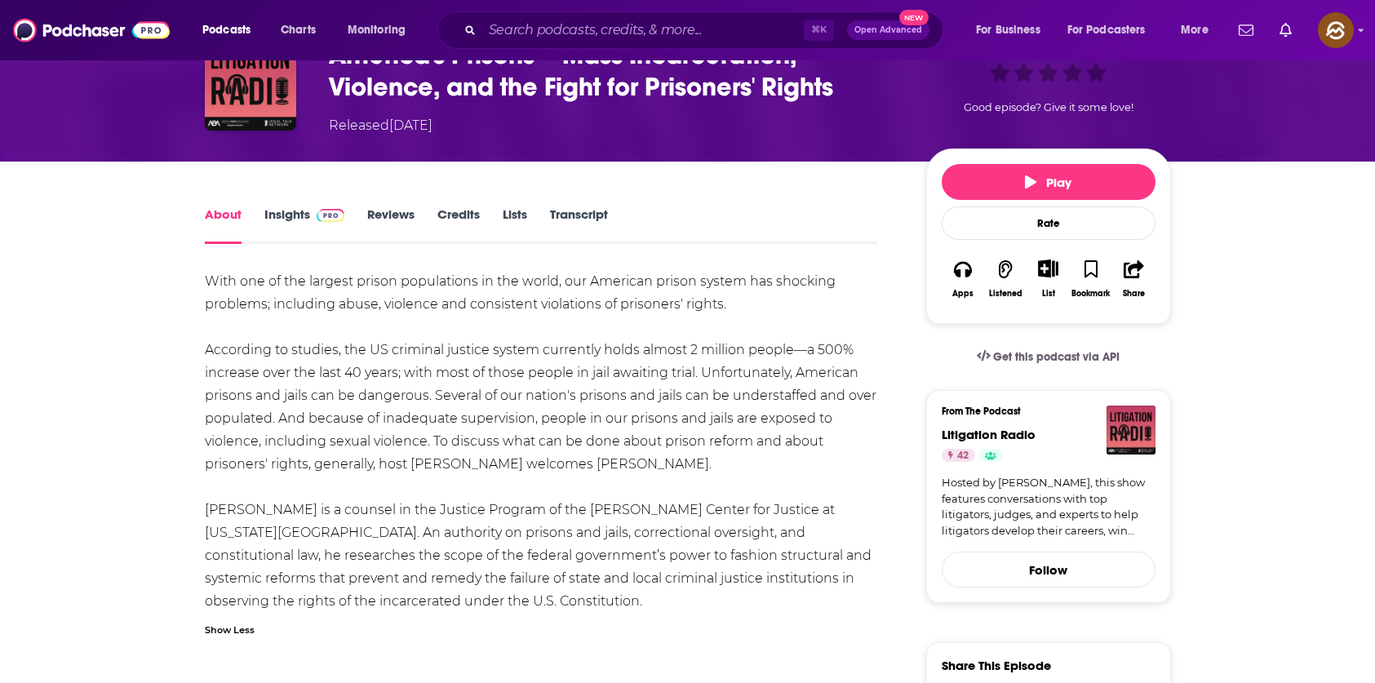
scroll to position [0, 0]
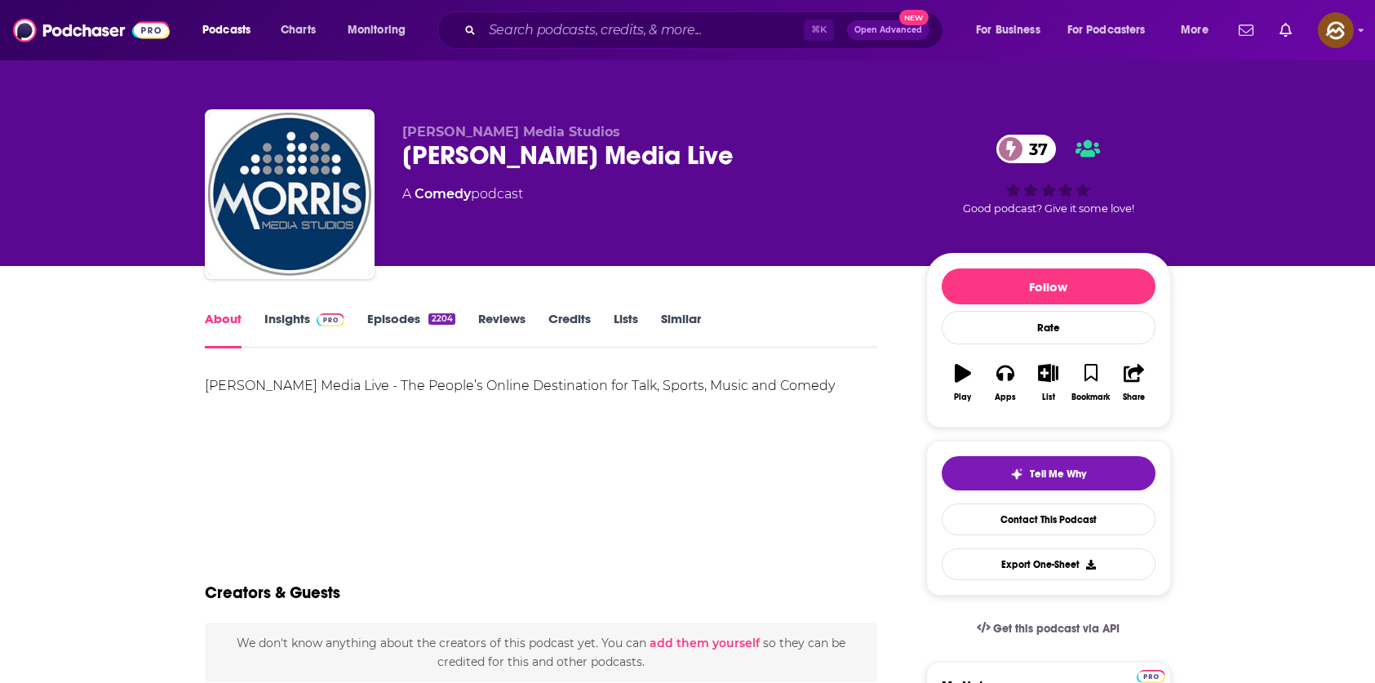
click at [588, 146] on div "[PERSON_NAME] Media Live 37" at bounding box center [651, 156] width 498 height 32
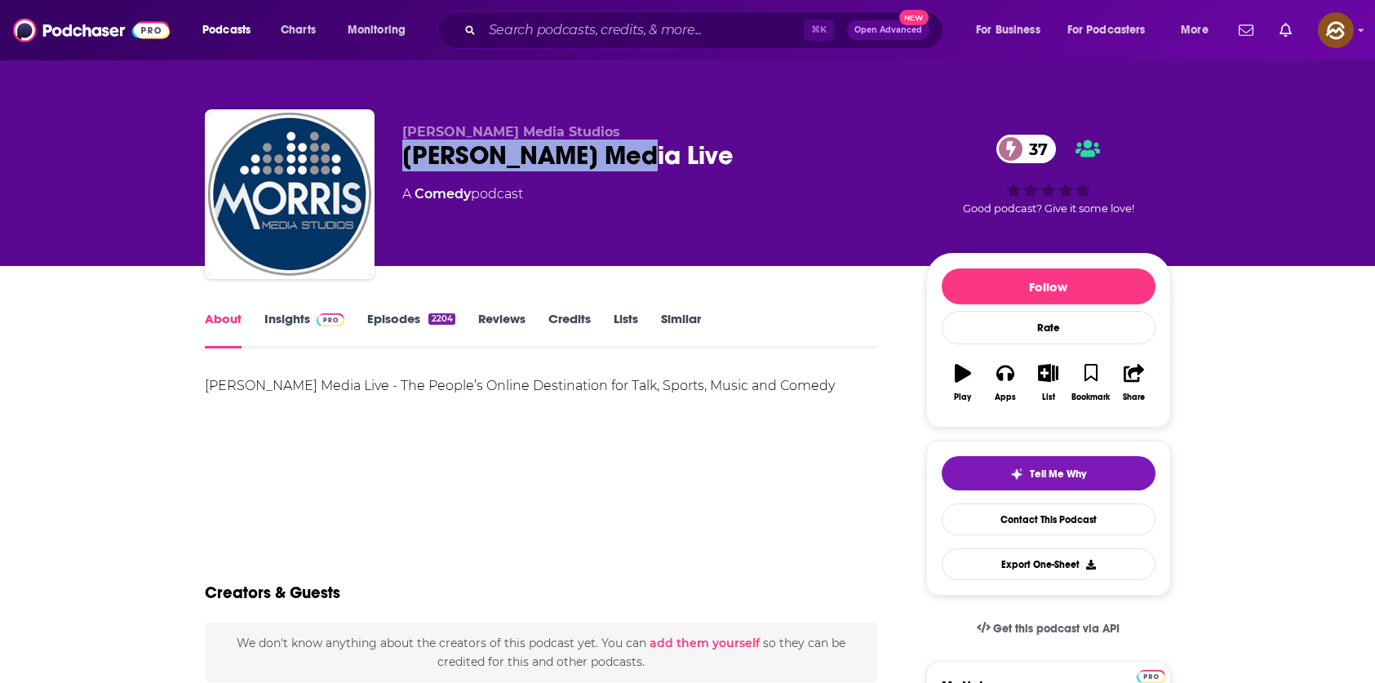
drag, startPoint x: 588, startPoint y: 146, endPoint x: 436, endPoint y: 153, distance: 151.9
copy h1 "Morris Media Live"
click at [436, 153] on div "Morris Media Live 37" at bounding box center [651, 156] width 498 height 32
click at [1017, 380] on button "Apps" at bounding box center [1005, 382] width 42 height 59
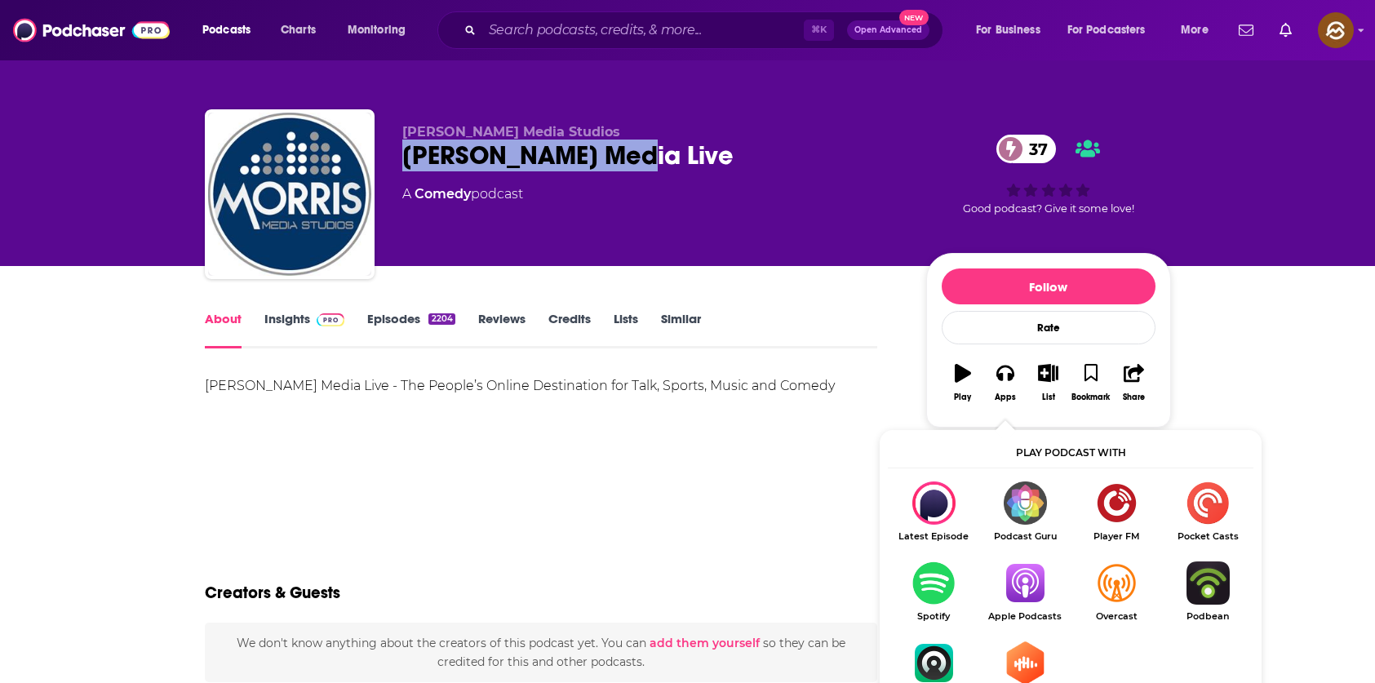
click at [1036, 593] on img "Show Listen On dropdown" at bounding box center [1024, 583] width 91 height 43
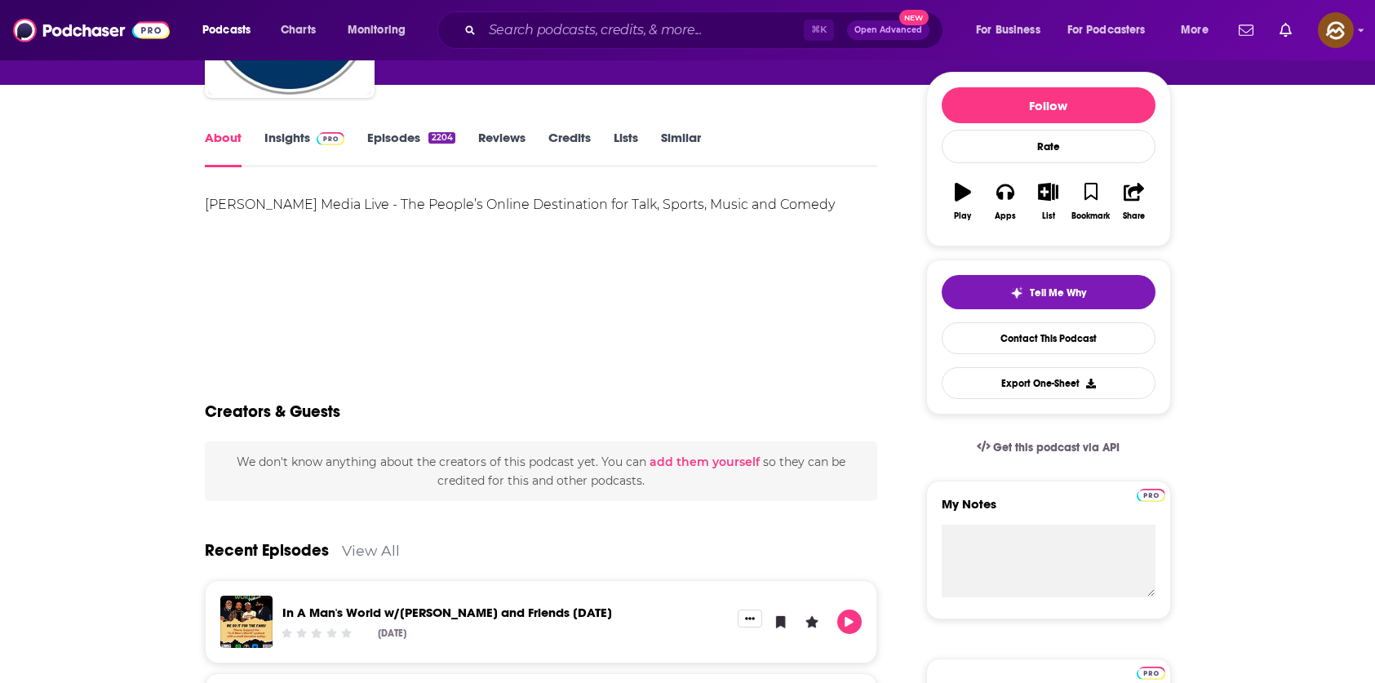
scroll to position [207, 0]
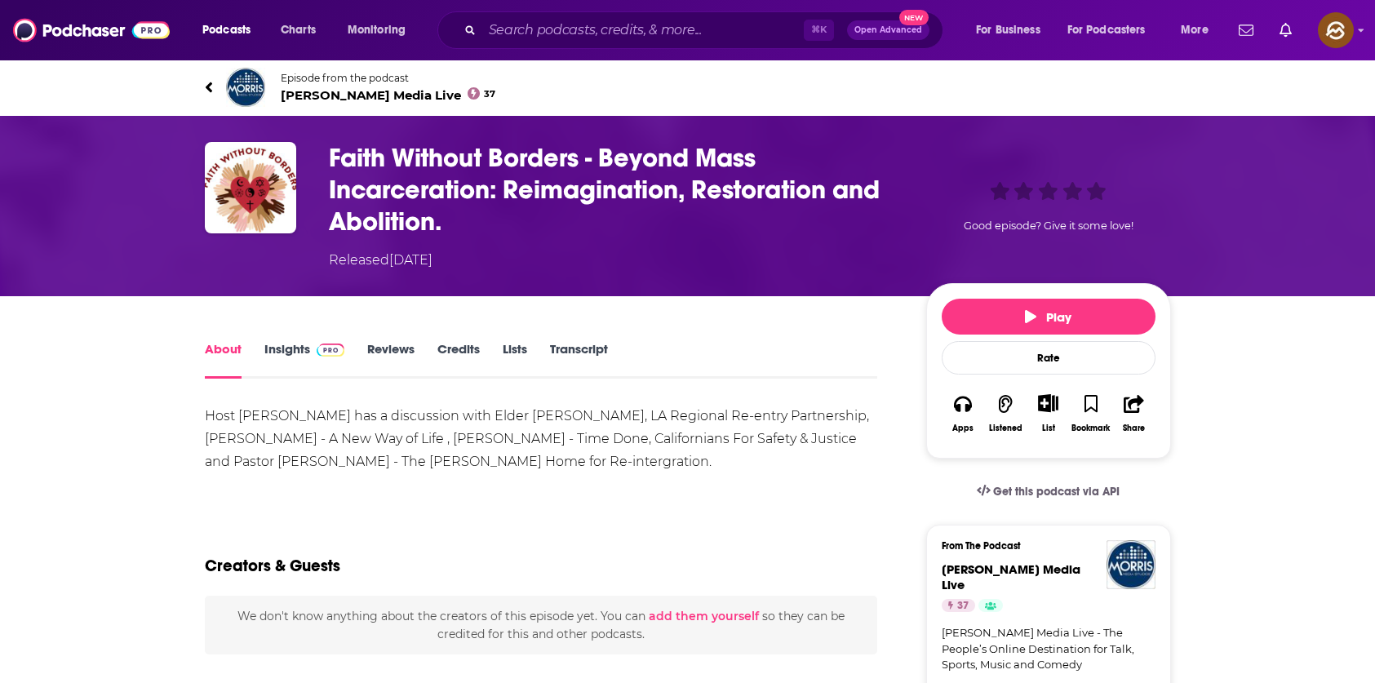
click at [352, 158] on h1 "Faith Without Borders - Beyond Mass Incarceration: Reimagination, Restoration a…" at bounding box center [614, 189] width 571 height 95
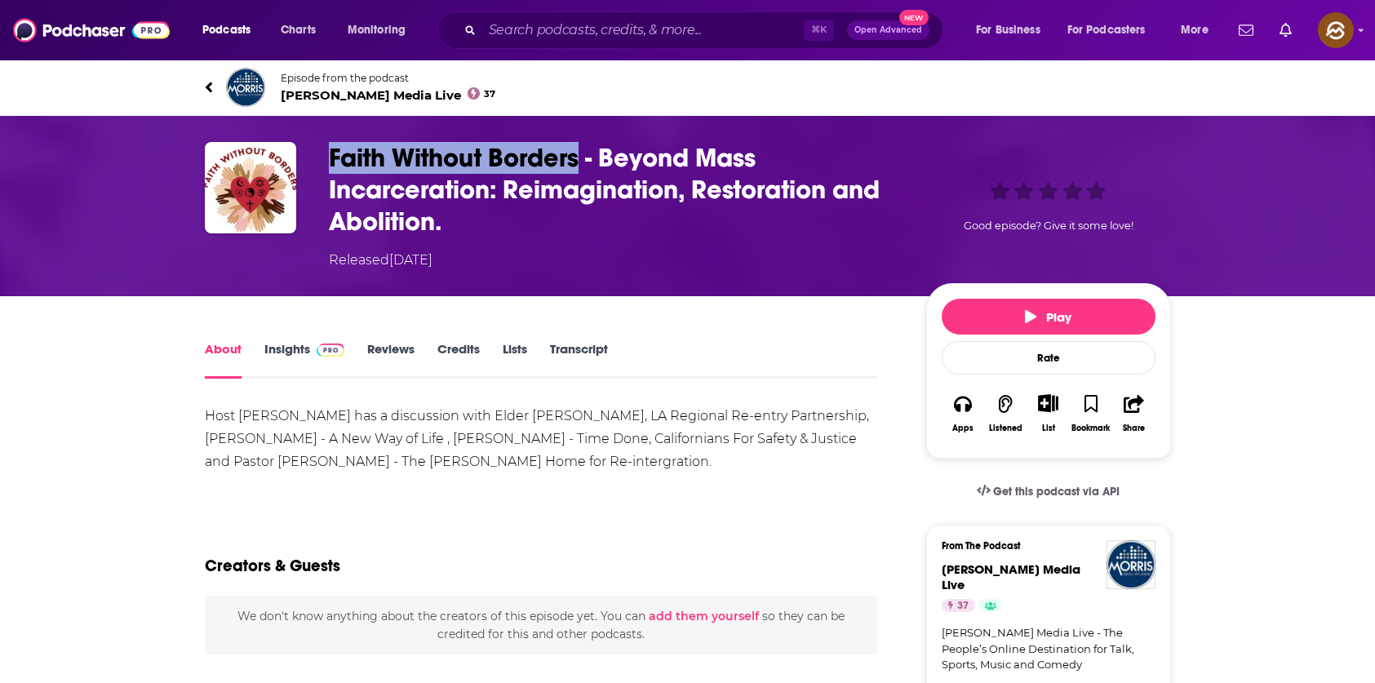
drag, startPoint x: 352, startPoint y: 158, endPoint x: 522, endPoint y: 158, distance: 169.8
copy h1 "Faith Without Borders"
click at [522, 158] on h1 "Faith Without Borders - Beyond Mass Incarceration: Reimagination, Restoration a…" at bounding box center [614, 189] width 571 height 95
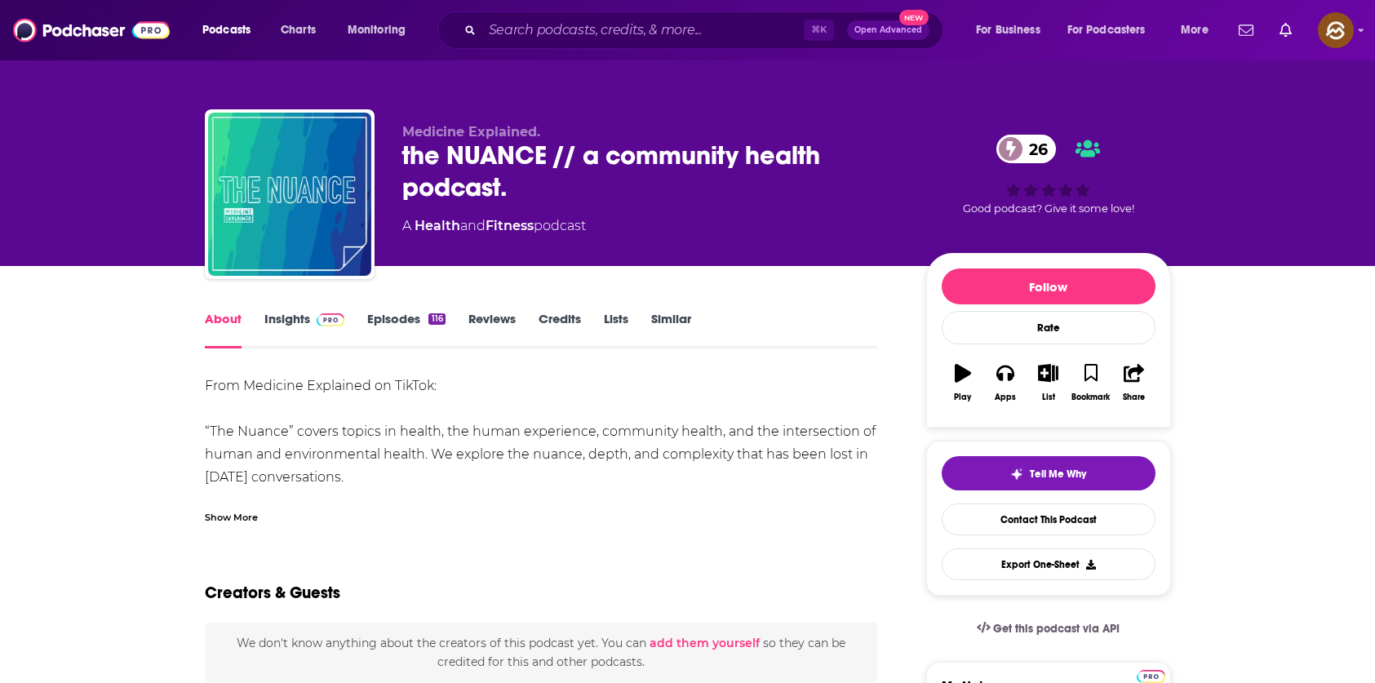
click at [420, 158] on div "the NUANCE // a community health podcast. 26" at bounding box center [651, 172] width 498 height 64
drag, startPoint x: 420, startPoint y: 158, endPoint x: 485, endPoint y: 158, distance: 64.5
copy h1 "the NUANCE"
click at [485, 158] on div "the NUANCE // a community health podcast. 26" at bounding box center [651, 172] width 498 height 64
click at [985, 373] on button "Apps" at bounding box center [1005, 382] width 42 height 59
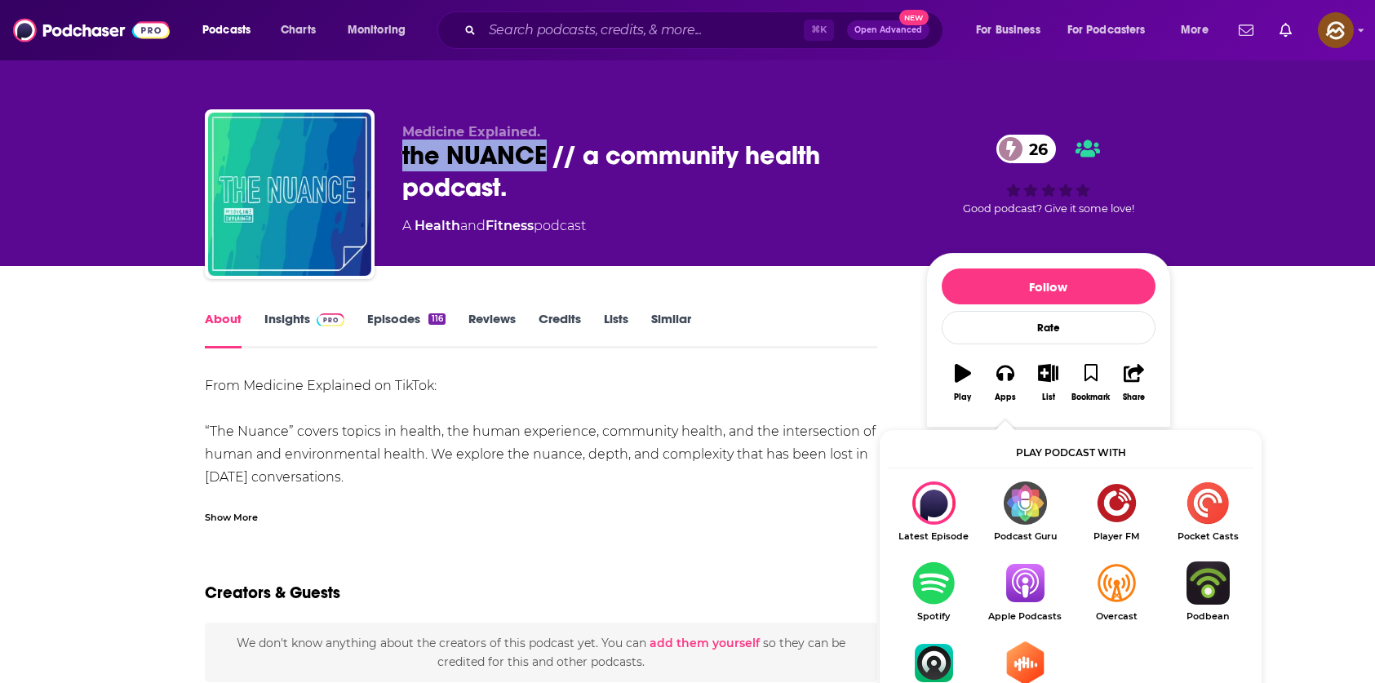
click at [1009, 582] on img "Show Listen On dropdown" at bounding box center [1024, 583] width 91 height 43
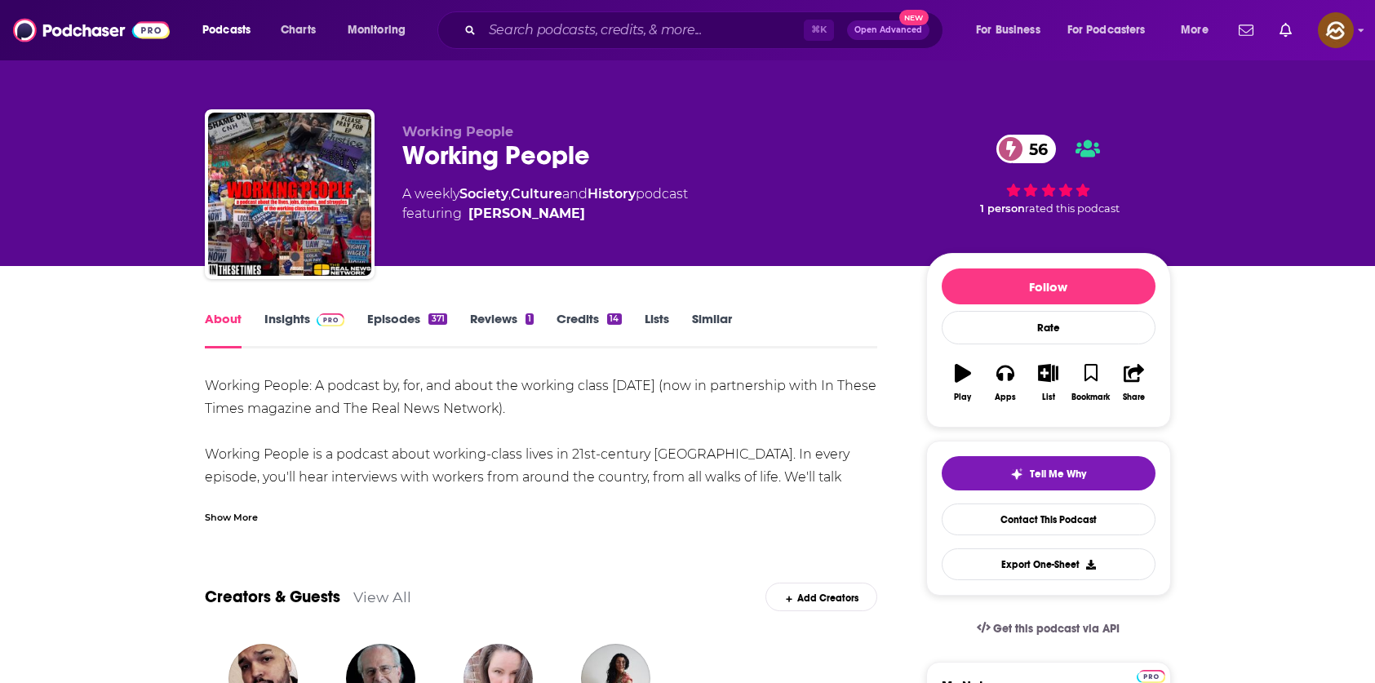
click at [479, 159] on div "Working People 56" at bounding box center [651, 156] width 498 height 32
drag, startPoint x: 479, startPoint y: 159, endPoint x: 543, endPoint y: 160, distance: 63.7
copy h1 "Working People"
click at [543, 160] on div "Working People 56" at bounding box center [651, 156] width 498 height 32
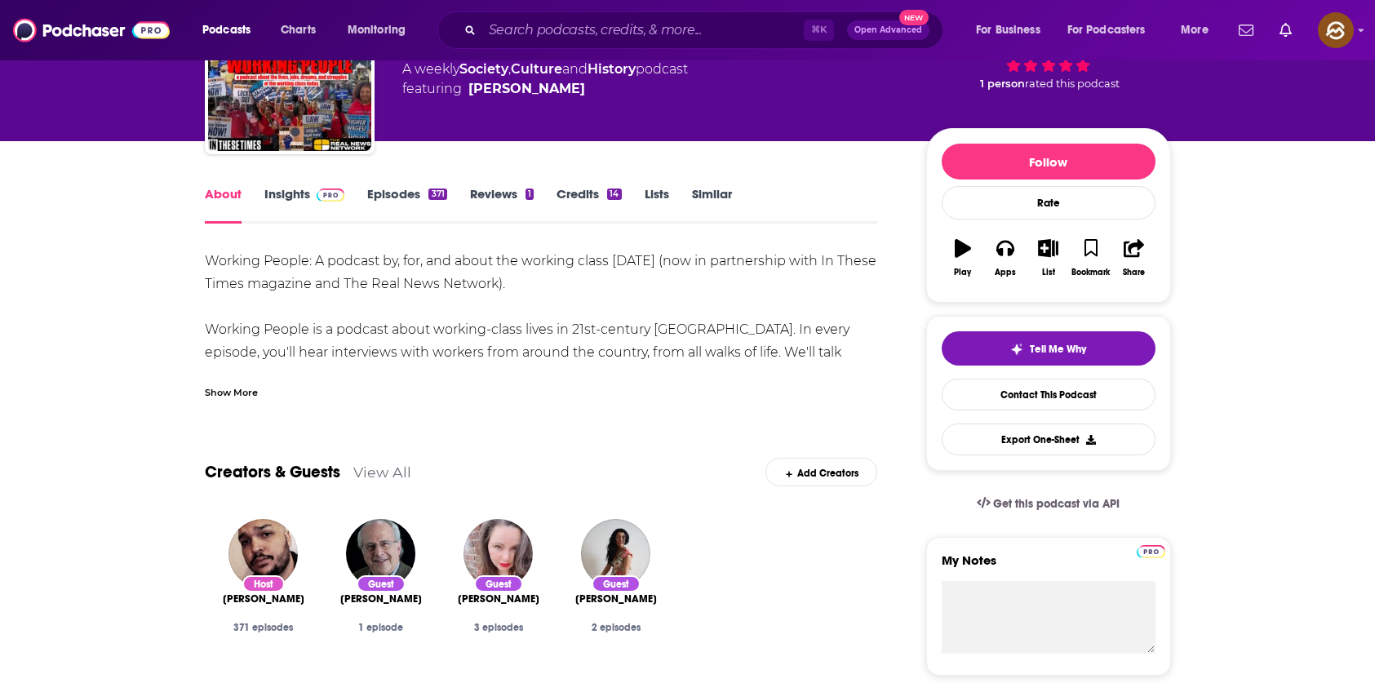
scroll to position [100, 0]
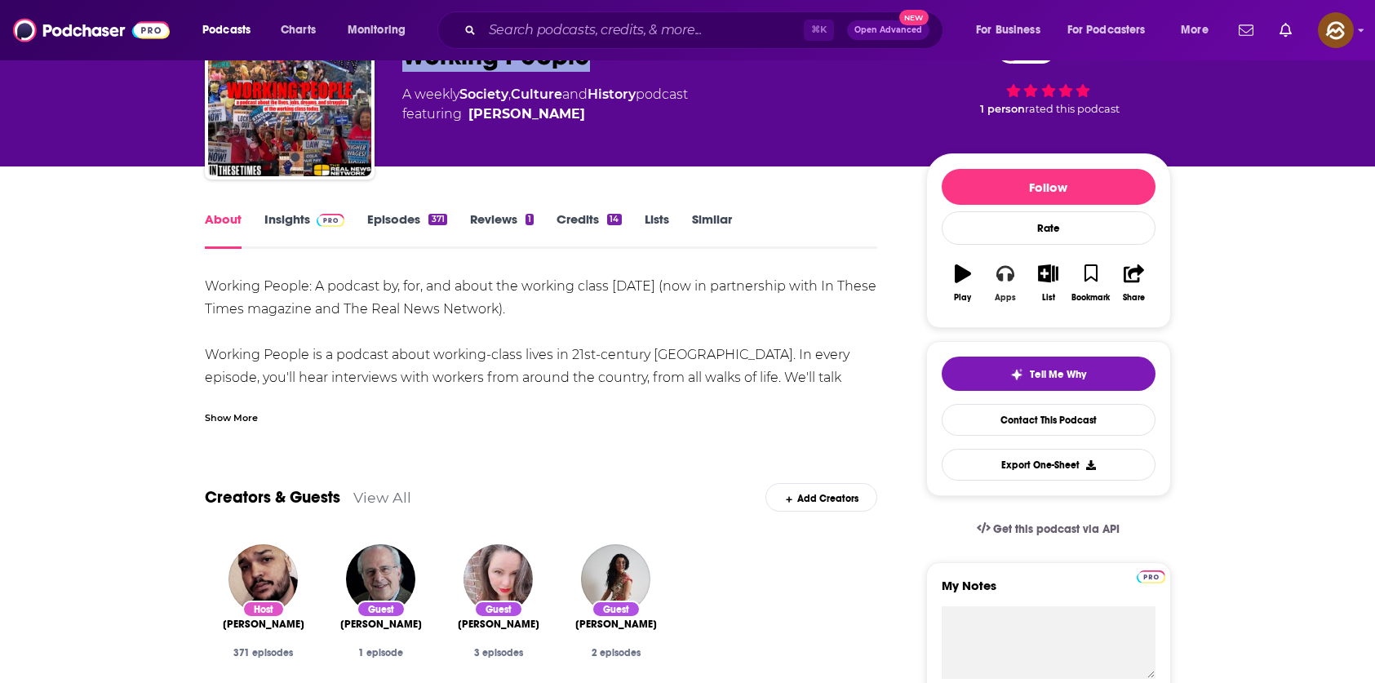
click at [992, 287] on button "Apps" at bounding box center [1005, 283] width 42 height 59
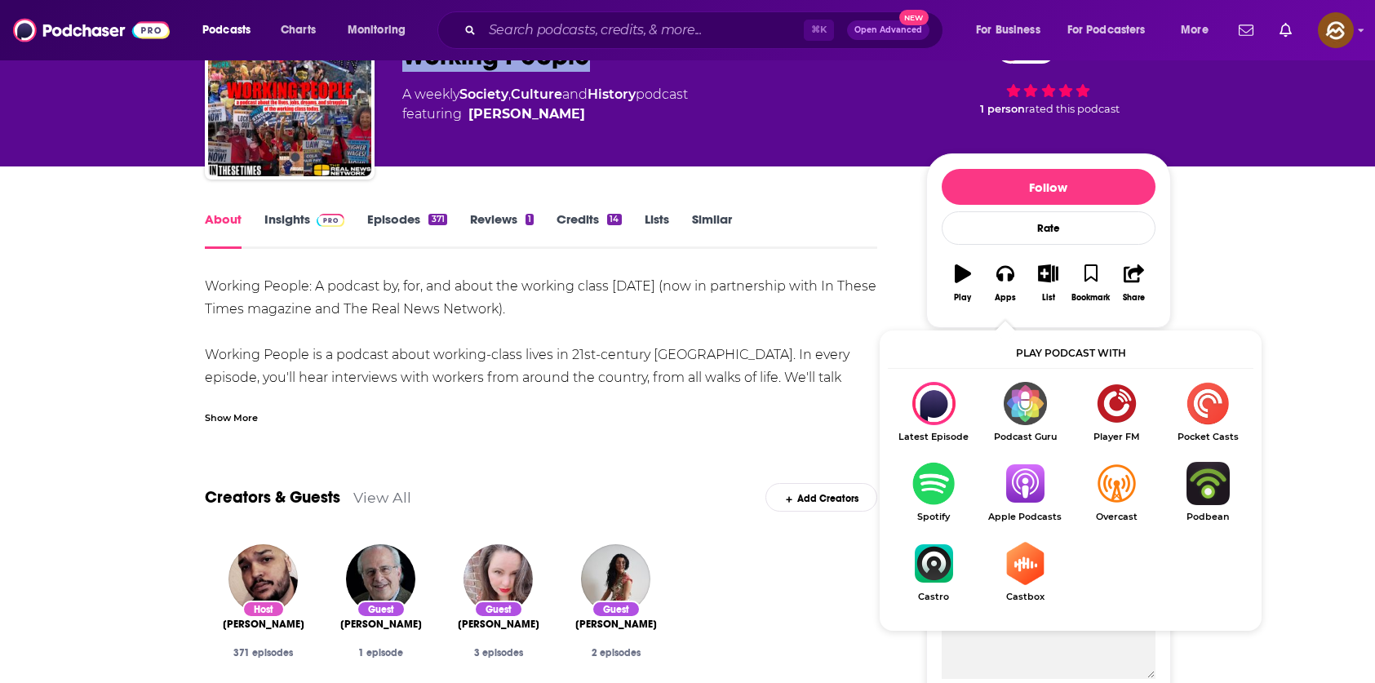
click at [1002, 477] on img "Show Listen On dropdown" at bounding box center [1024, 483] width 91 height 43
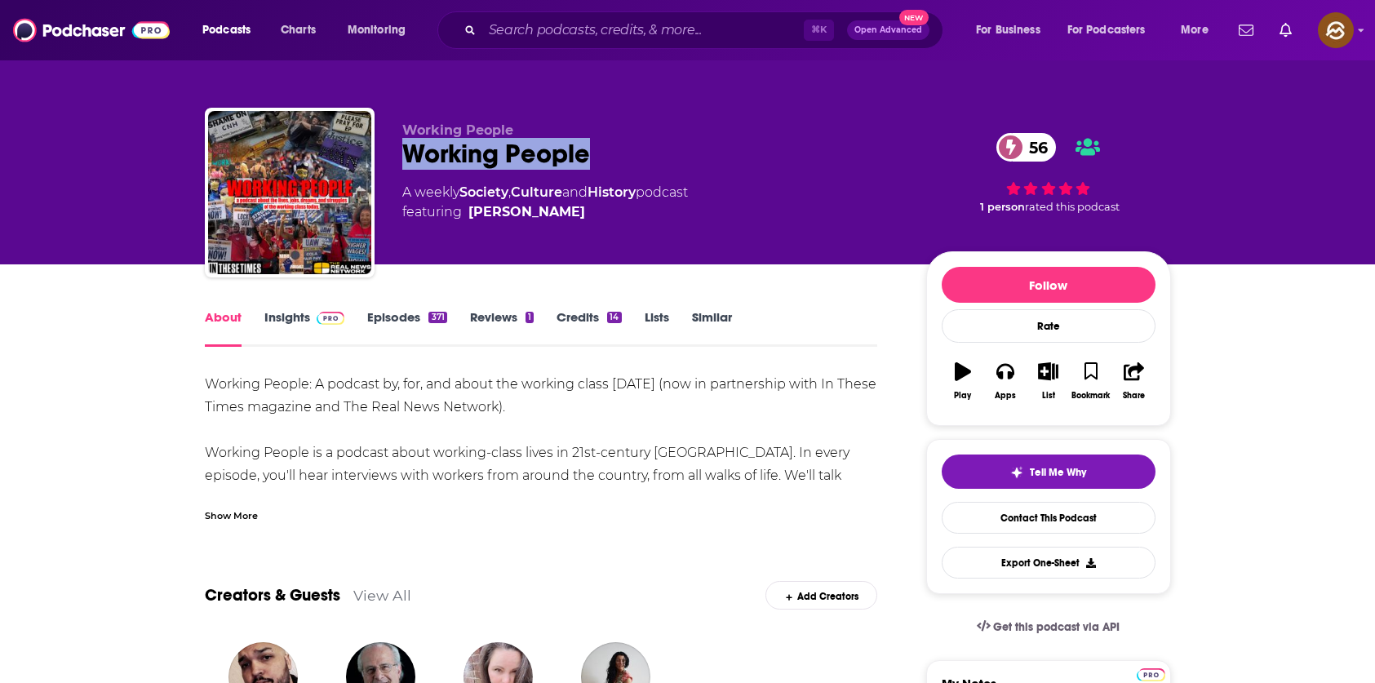
scroll to position [0, 0]
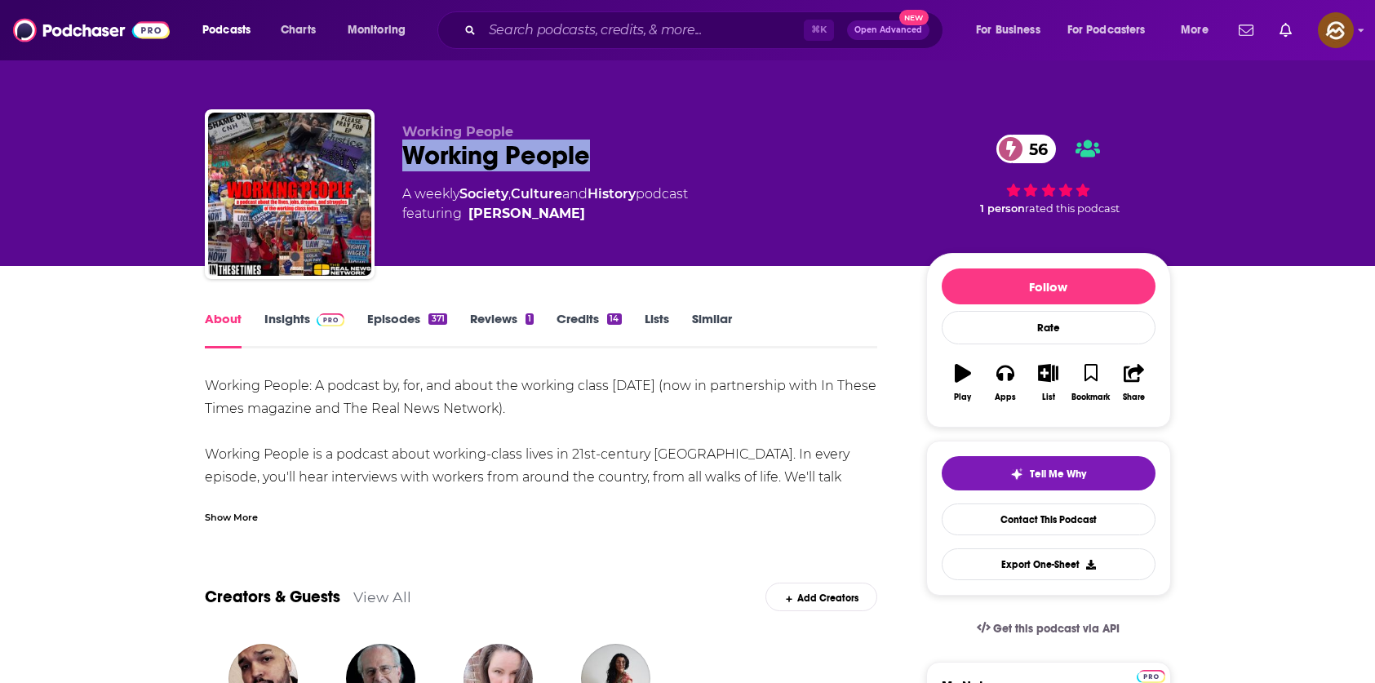
drag, startPoint x: 585, startPoint y: 220, endPoint x: 540, endPoint y: 224, distance: 45.1
copy span "[PERSON_NAME]"
click at [540, 224] on div "Working People Working People 56 A weekly Society , Culture and History podcast…" at bounding box center [651, 189] width 498 height 131
click at [283, 330] on link "Insights" at bounding box center [304, 330] width 81 height 38
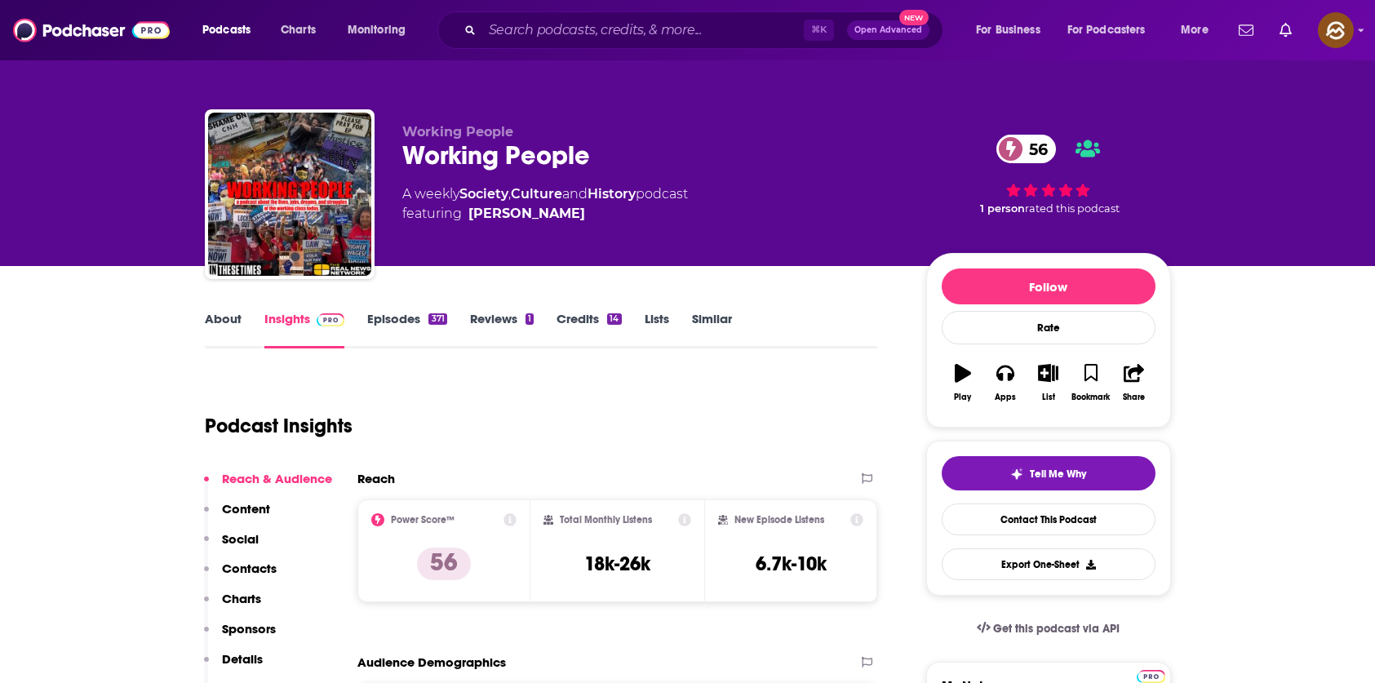
click at [249, 565] on p "Contacts" at bounding box center [249, 569] width 55 height 16
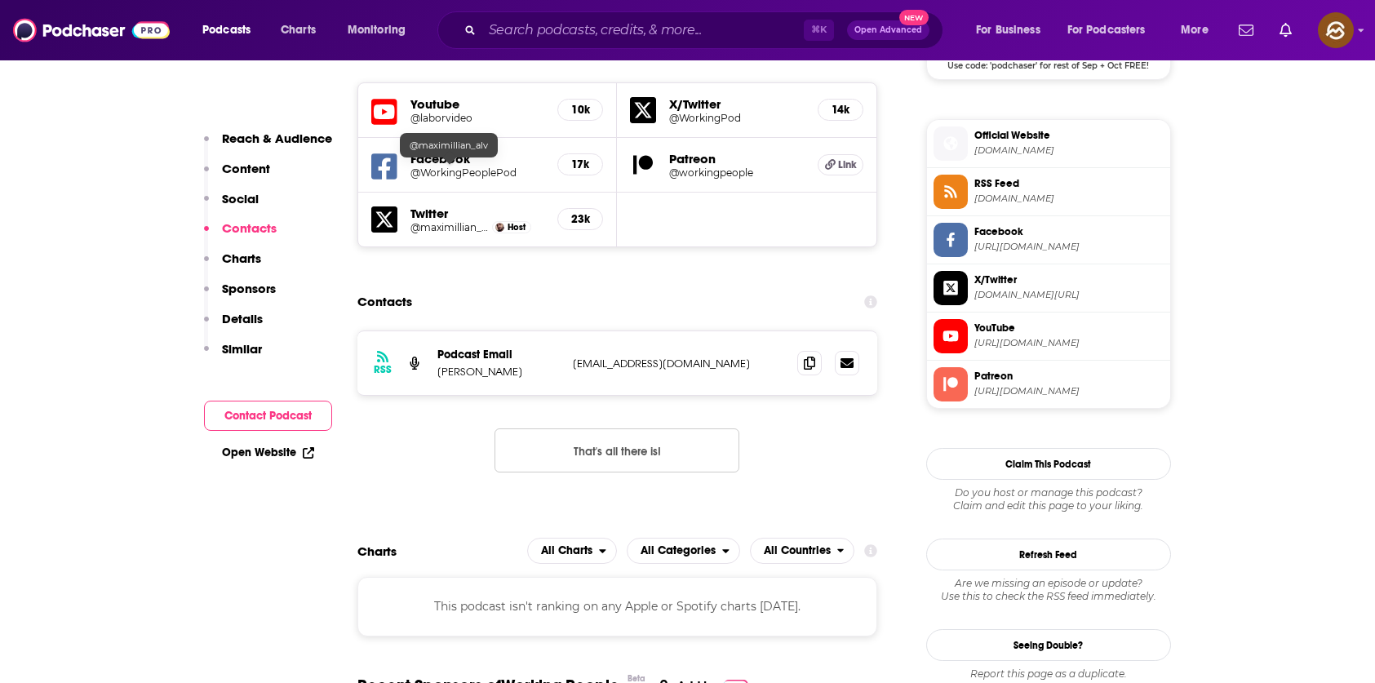
scroll to position [1416, 0]
click at [804, 355] on icon at bounding box center [809, 361] width 11 height 13
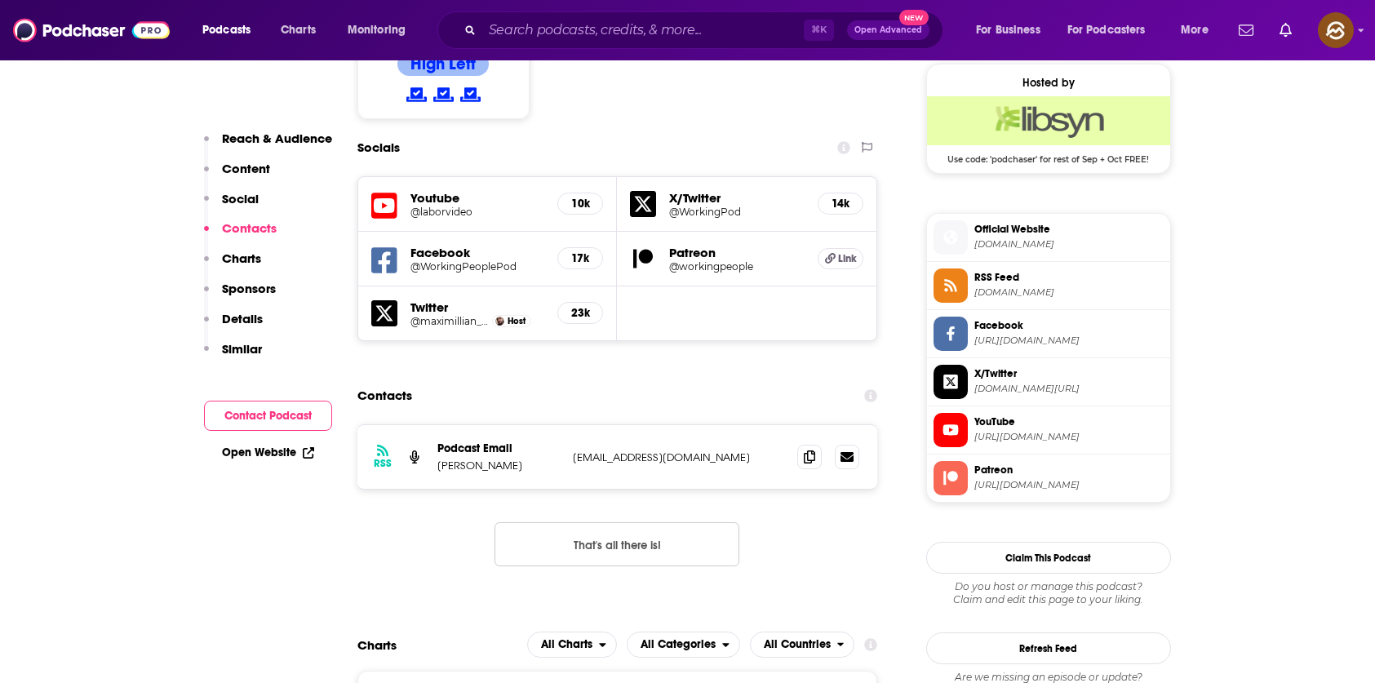
scroll to position [1317, 0]
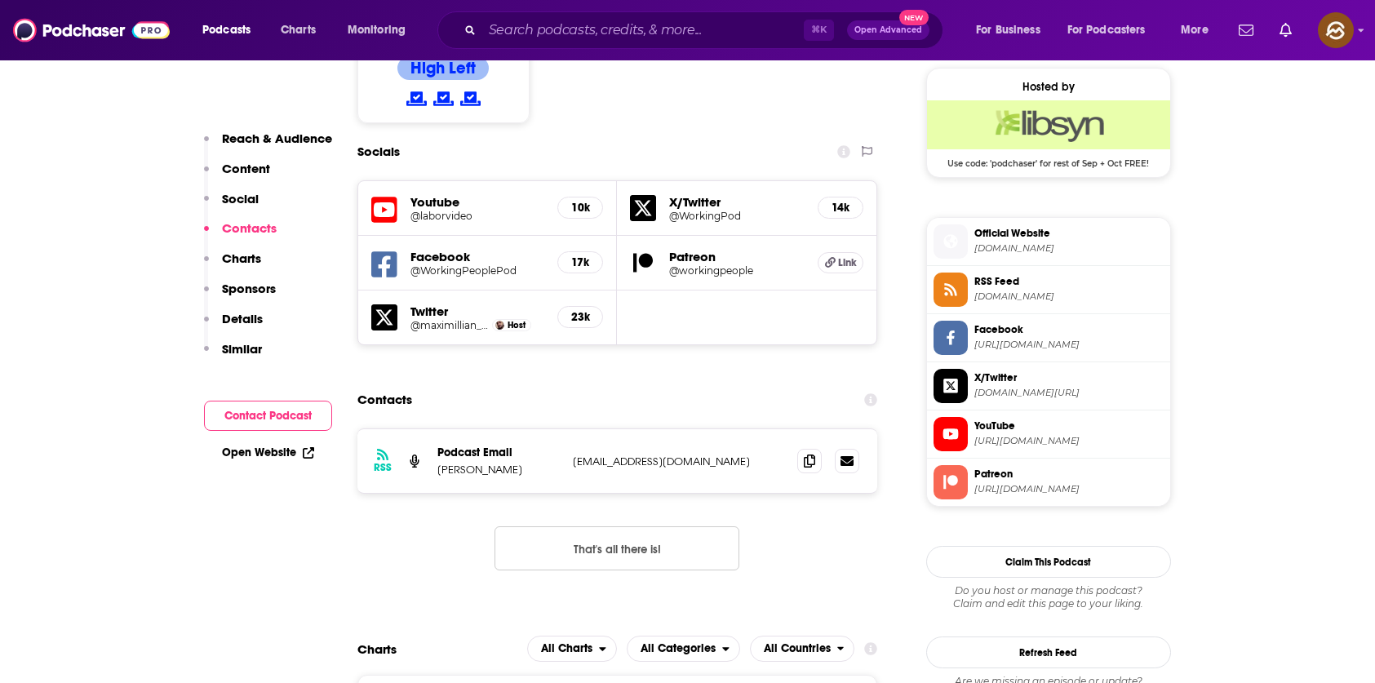
click at [393, 195] on icon at bounding box center [384, 210] width 26 height 30
click at [393, 251] on icon at bounding box center [384, 264] width 26 height 26
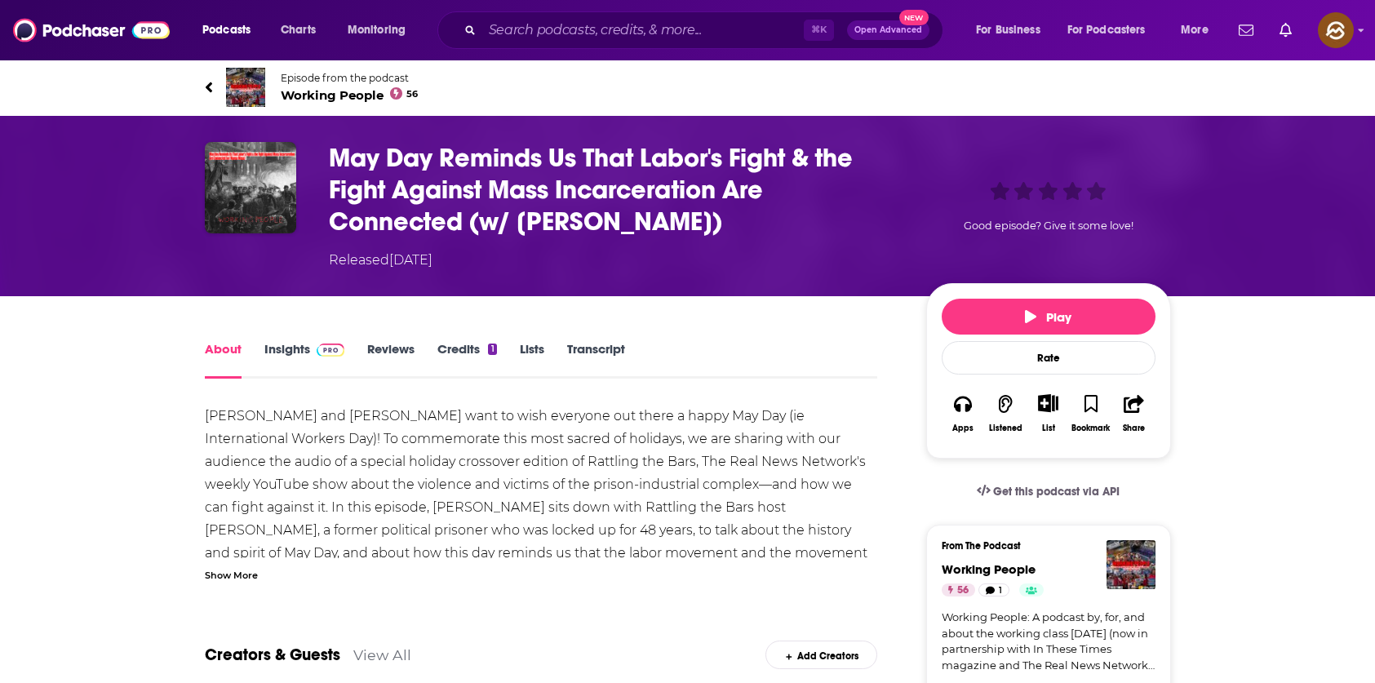
click at [635, 224] on h1 "May Day Reminds Us That Labor's Fight & the Fight Against Mass Incarceration Ar…" at bounding box center [614, 189] width 571 height 95
drag, startPoint x: 635, startPoint y: 224, endPoint x: 548, endPoint y: 229, distance: 87.5
copy h1 "[PERSON_NAME]"
click at [548, 229] on h1 "May Day Reminds Us That Labor's Fight & the Fight Against Mass Incarceration Ar…" at bounding box center [614, 189] width 571 height 95
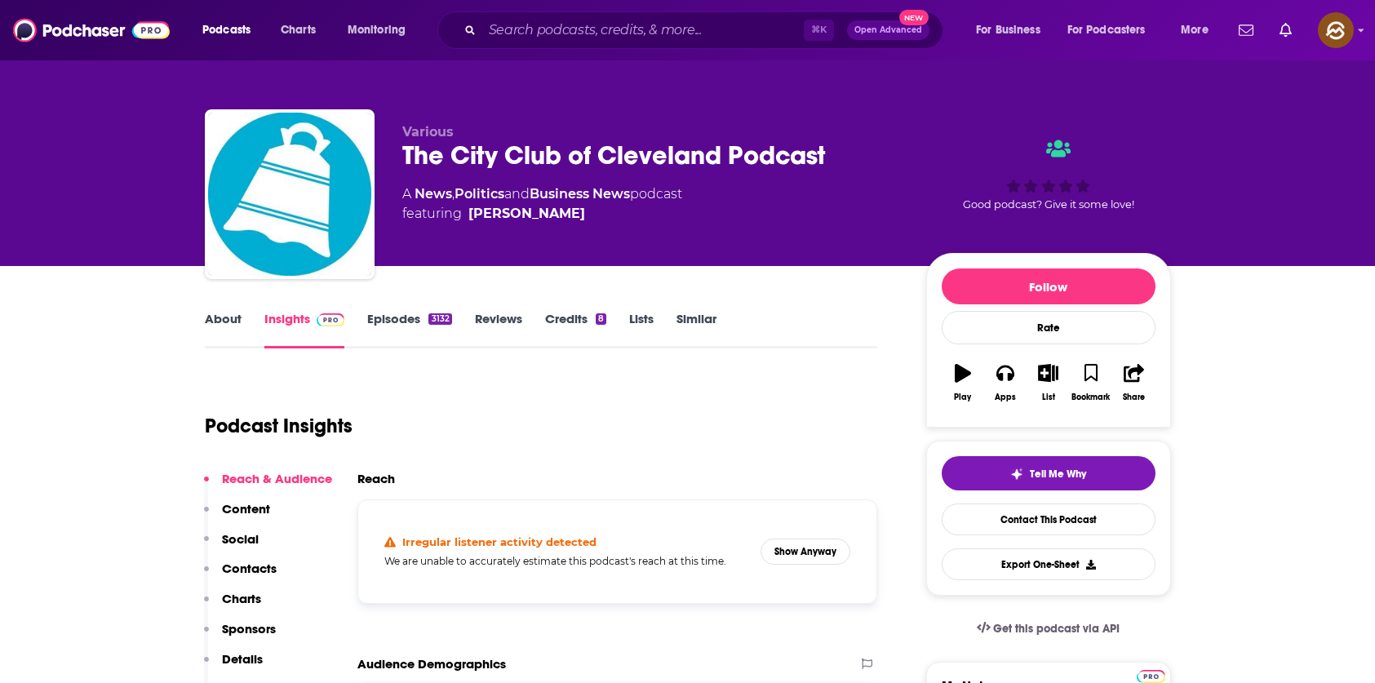
click at [416, 158] on div "The City Club of Cleveland Podcast" at bounding box center [651, 156] width 498 height 32
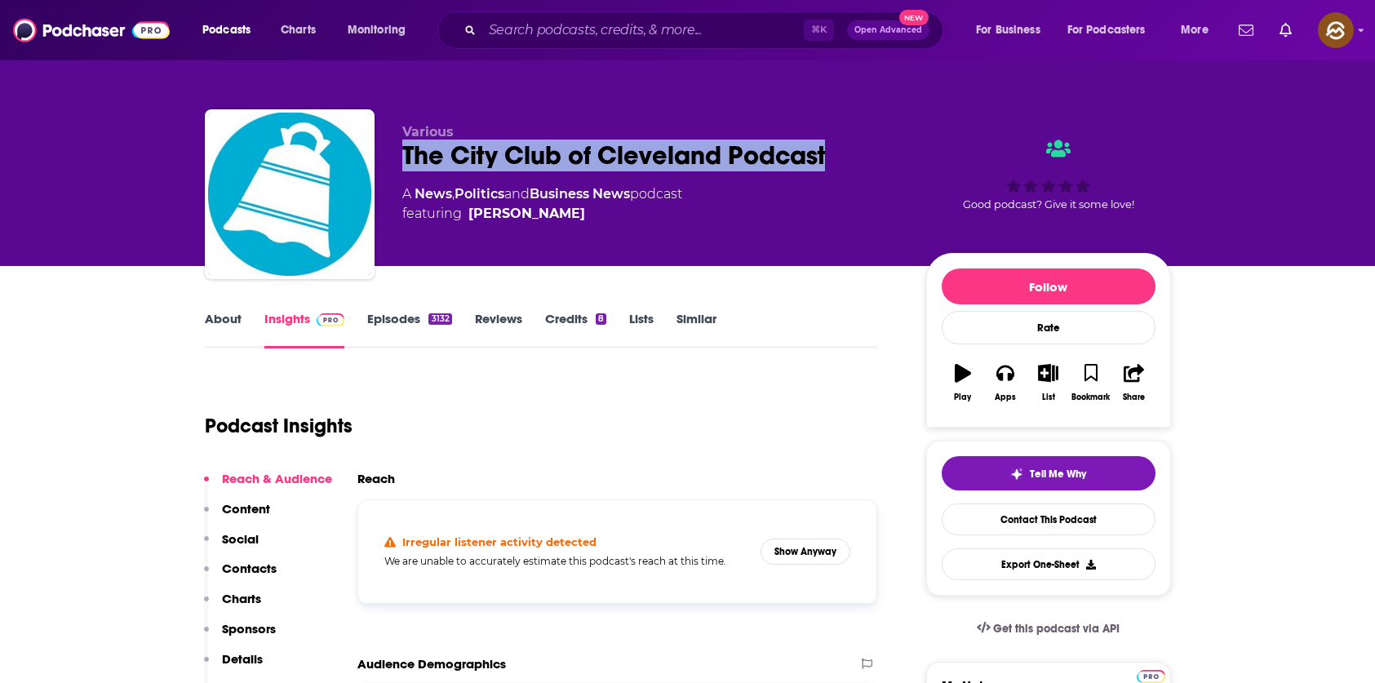
drag, startPoint x: 416, startPoint y: 158, endPoint x: 753, endPoint y: 158, distance: 336.3
copy h2 "The City Club of Cleveland Podcast"
click at [753, 158] on div "The City Club of Cleveland Podcast" at bounding box center [651, 156] width 498 height 32
click at [1004, 380] on icon "button" at bounding box center [1006, 373] width 18 height 18
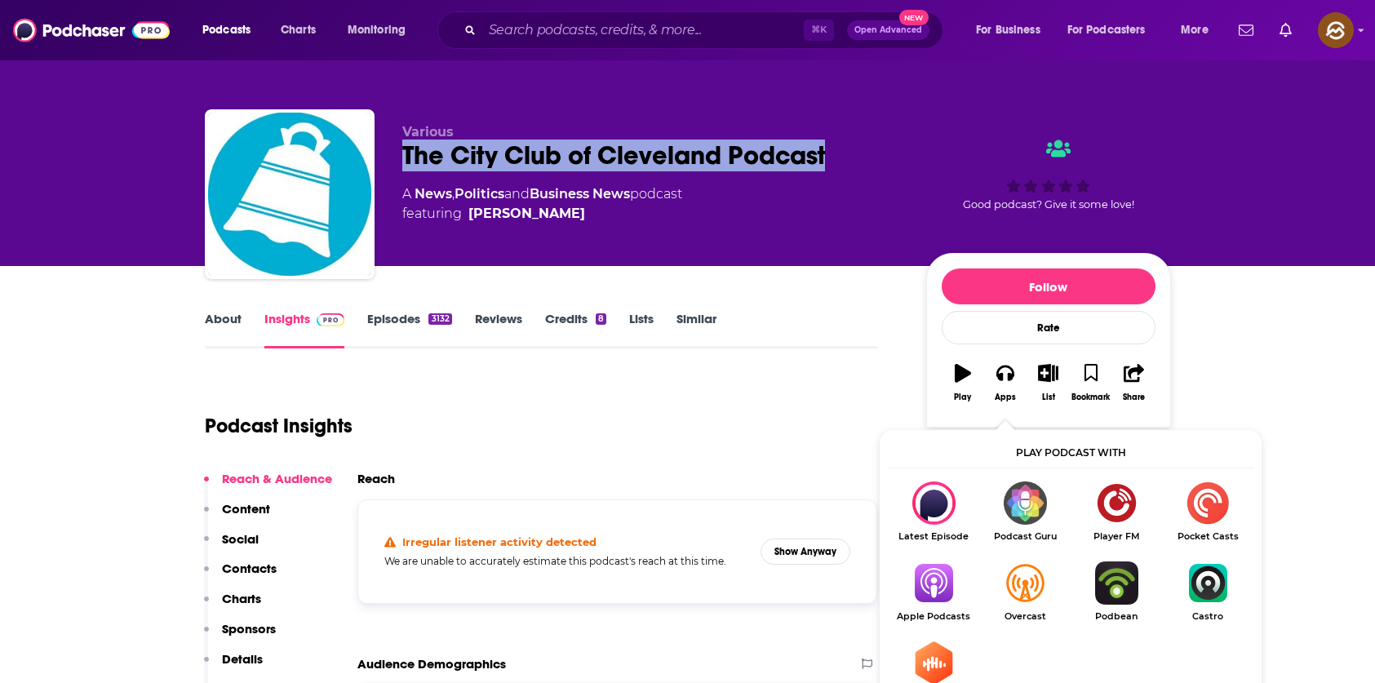
click at [917, 575] on img "Show Listen On dropdown" at bounding box center [933, 583] width 91 height 43
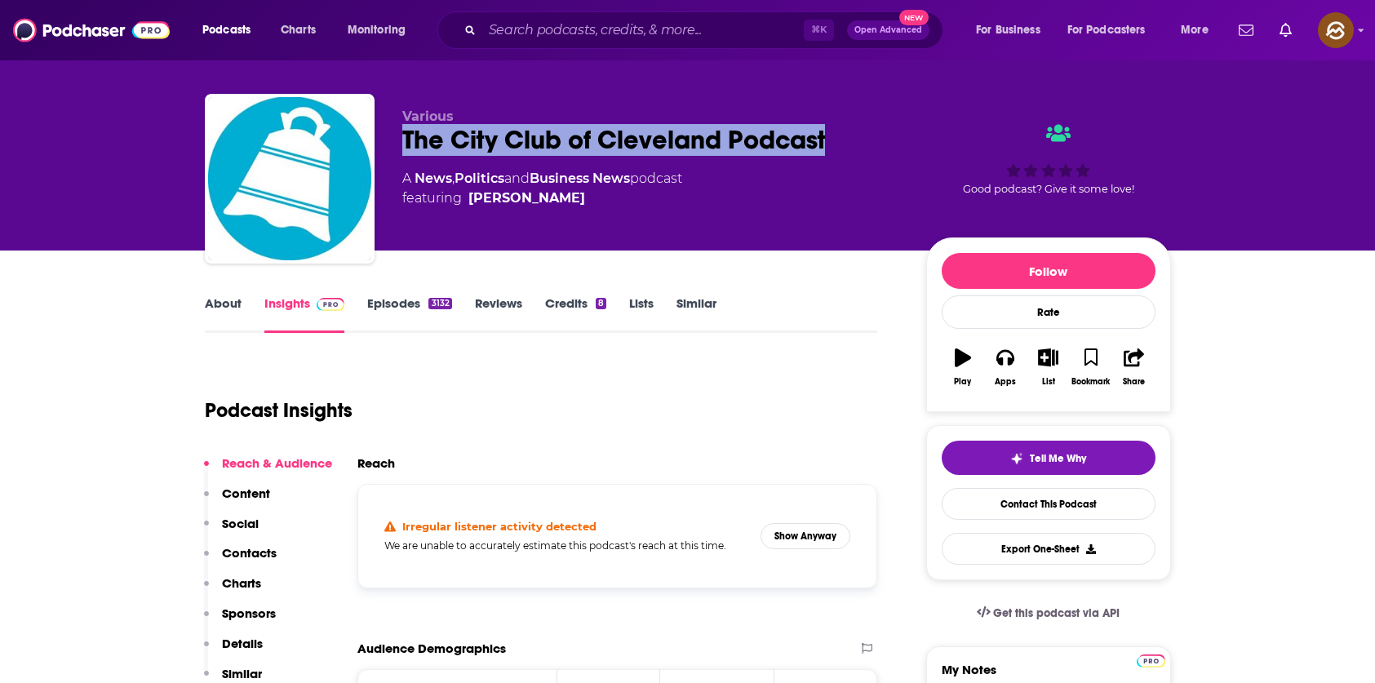
scroll to position [26, 0]
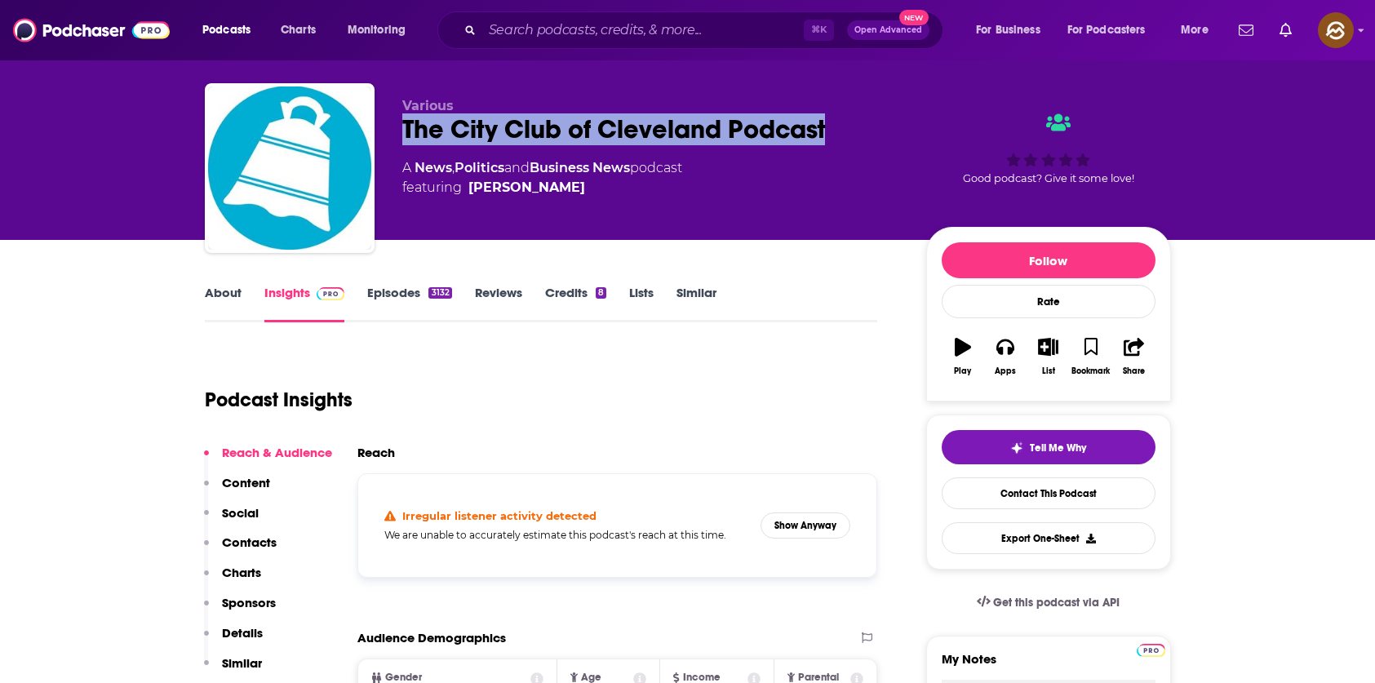
click at [206, 288] on link "About" at bounding box center [223, 304] width 37 height 38
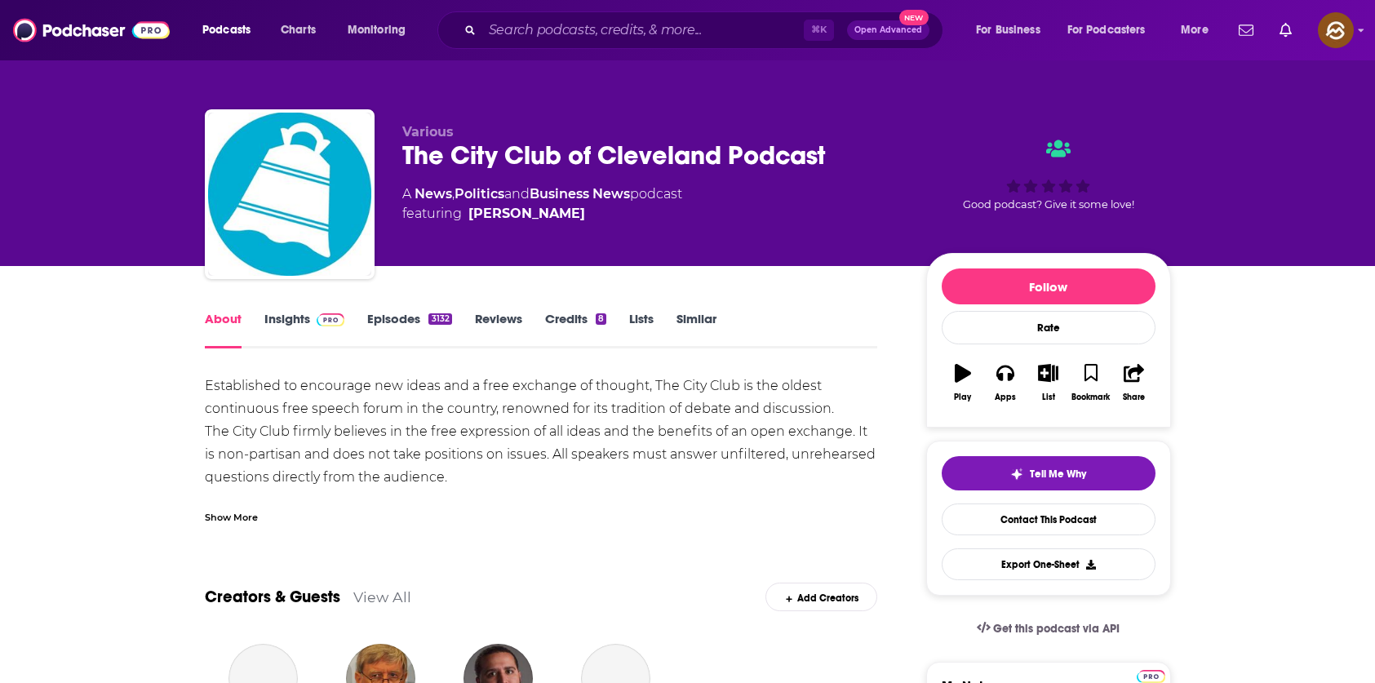
click at [226, 508] on div "Show More" at bounding box center [541, 511] width 673 height 28
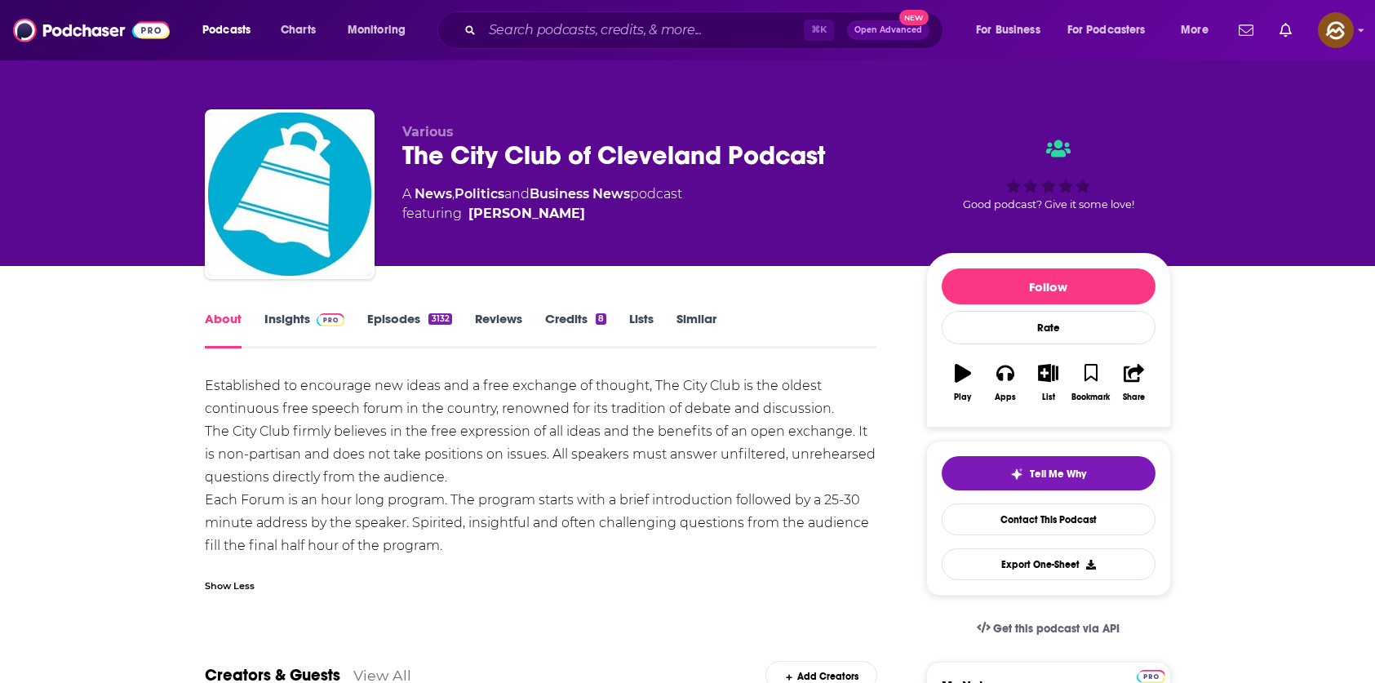
click at [292, 334] on link "Insights" at bounding box center [304, 330] width 81 height 38
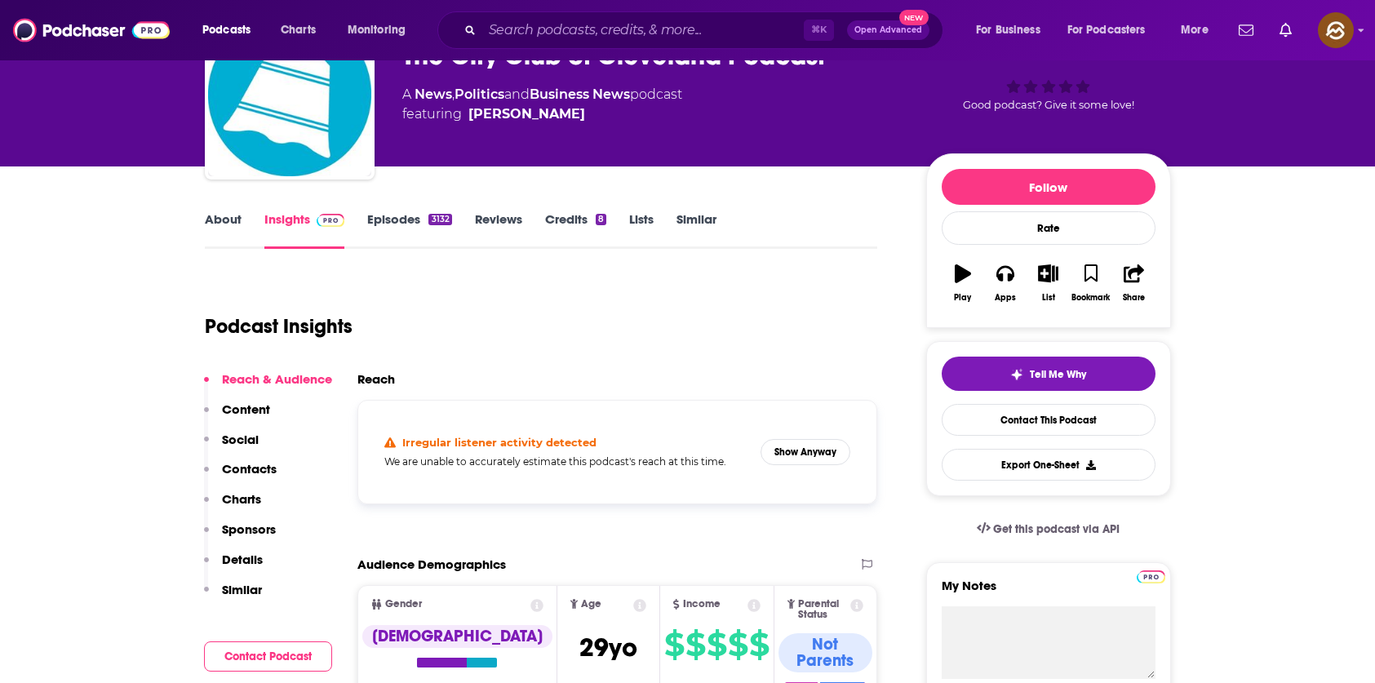
click at [241, 462] on p "Contacts" at bounding box center [249, 469] width 55 height 16
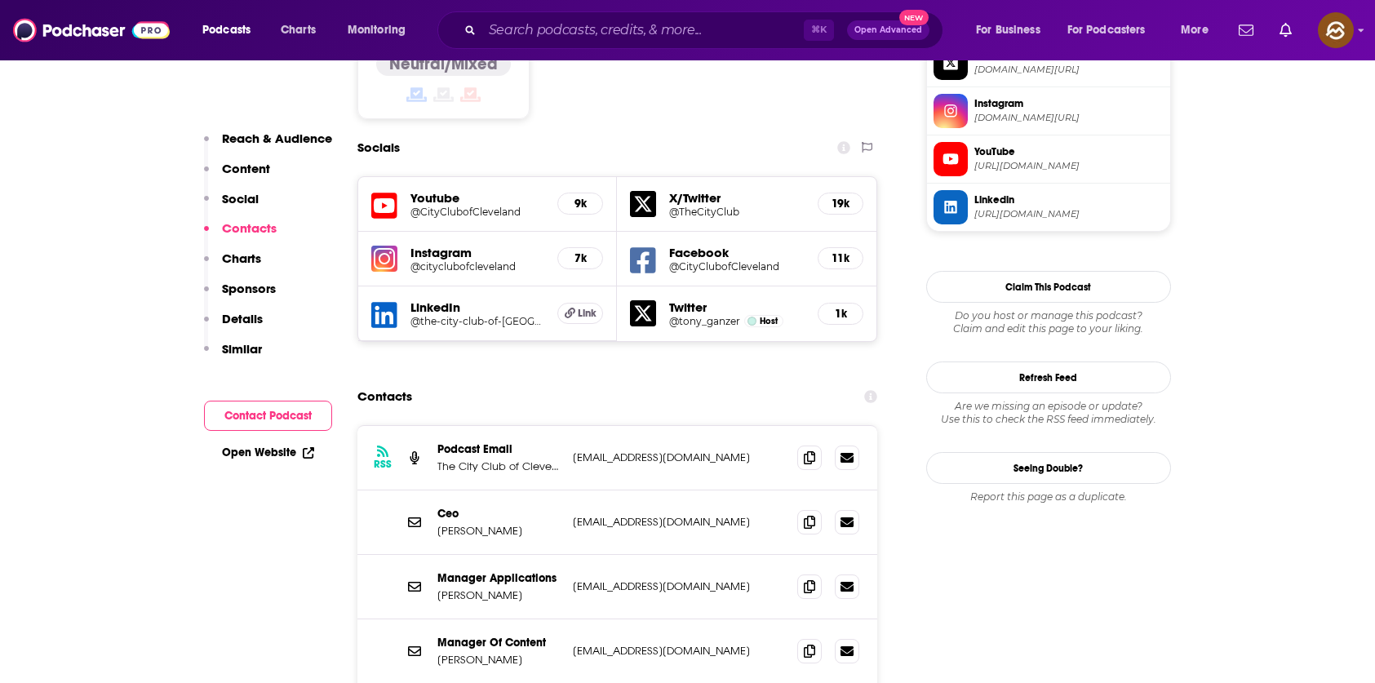
scroll to position [1437, 0]
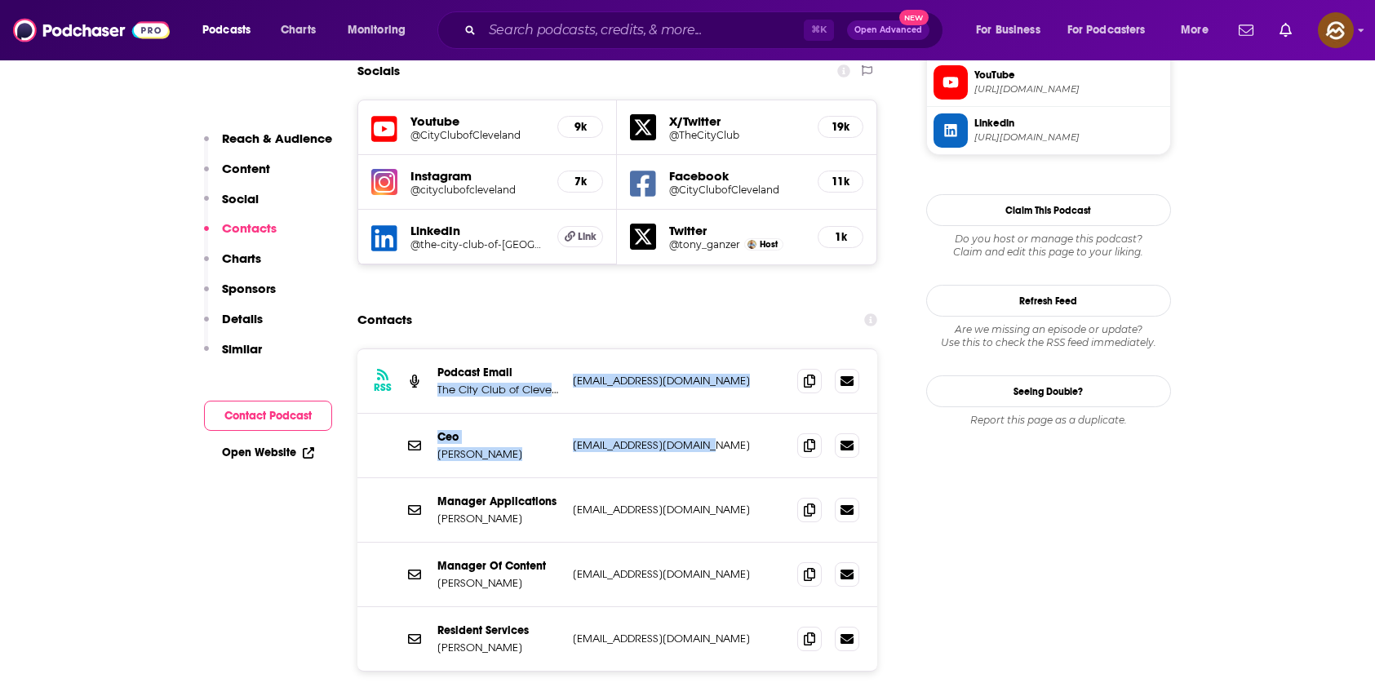
drag, startPoint x: 545, startPoint y: 295, endPoint x: 731, endPoint y: 367, distance: 199.5
copy div "The City Club of Cleveland [EMAIL_ADDRESS][DOMAIN_NAME] [EMAIL_ADDRESS][DOMAIN_…"
click at [731, 367] on div "RSS Podcast Email The City Club of Cleveland [EMAIL_ADDRESS][DOMAIN_NAME] [EMAI…" at bounding box center [617, 510] width 521 height 322
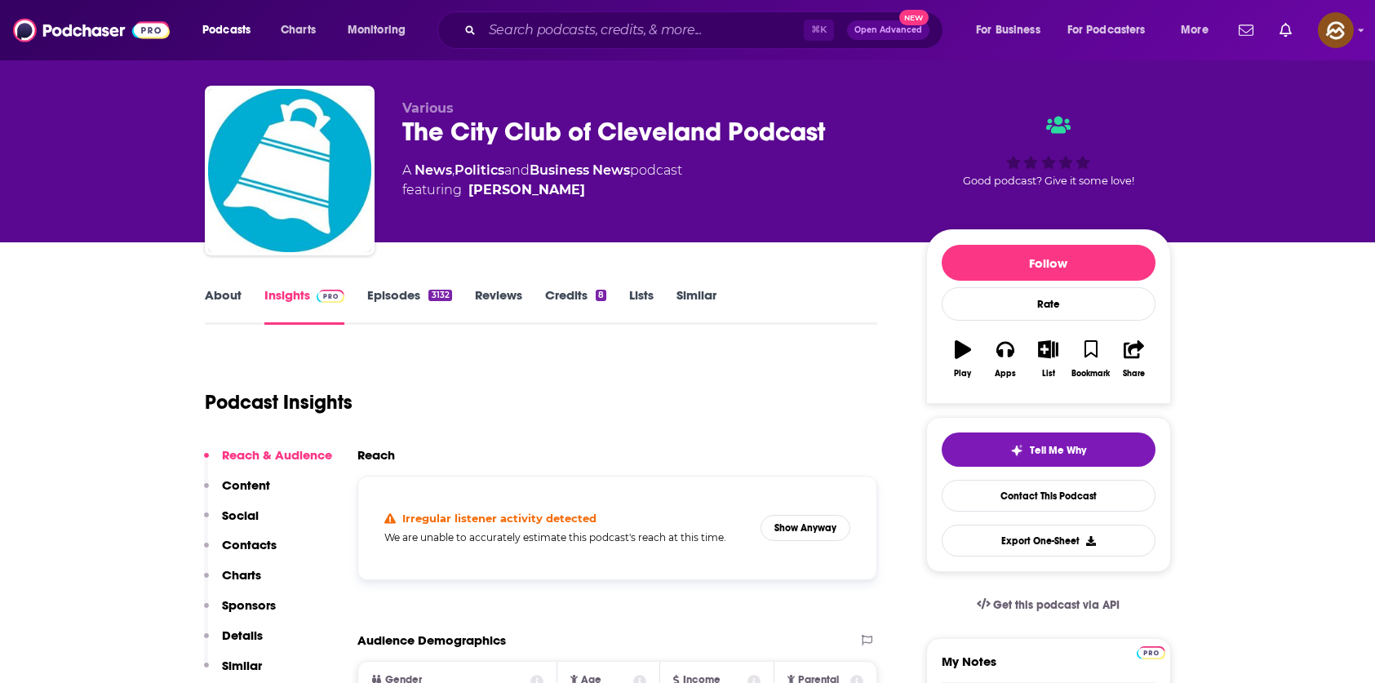
scroll to position [0, 0]
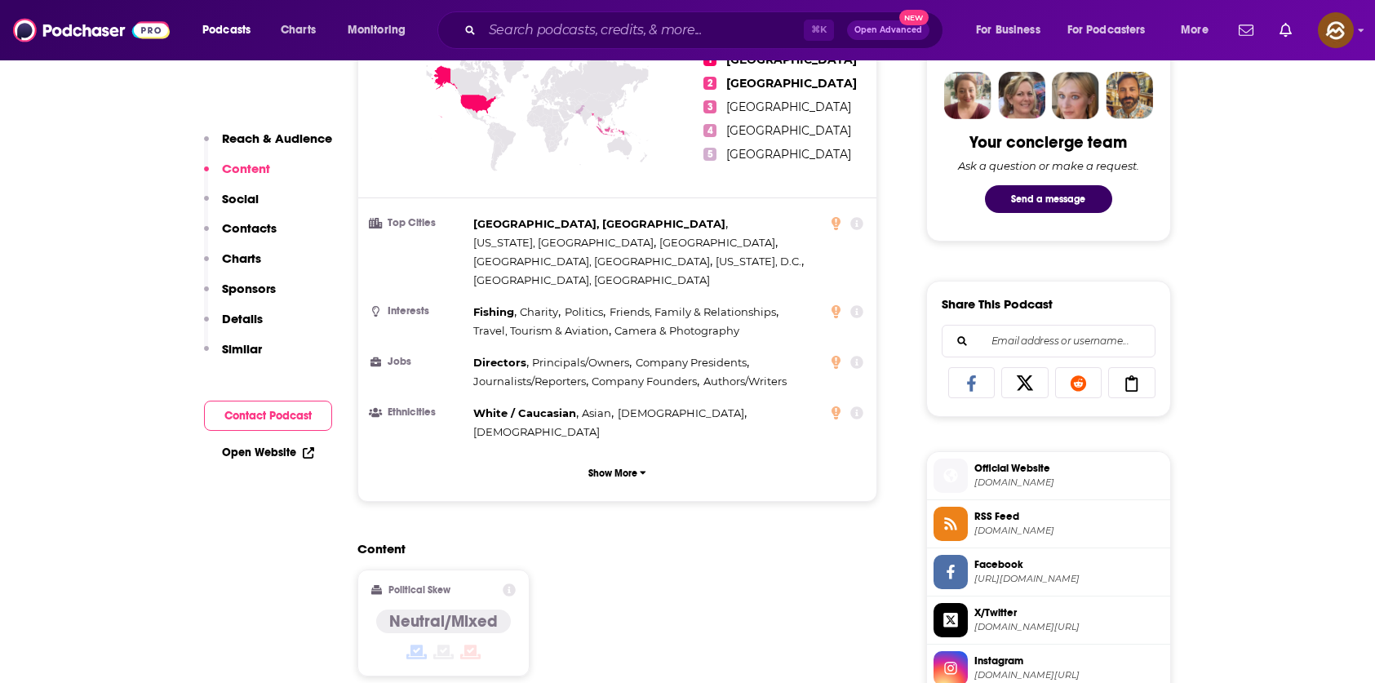
scroll to position [1163, 0]
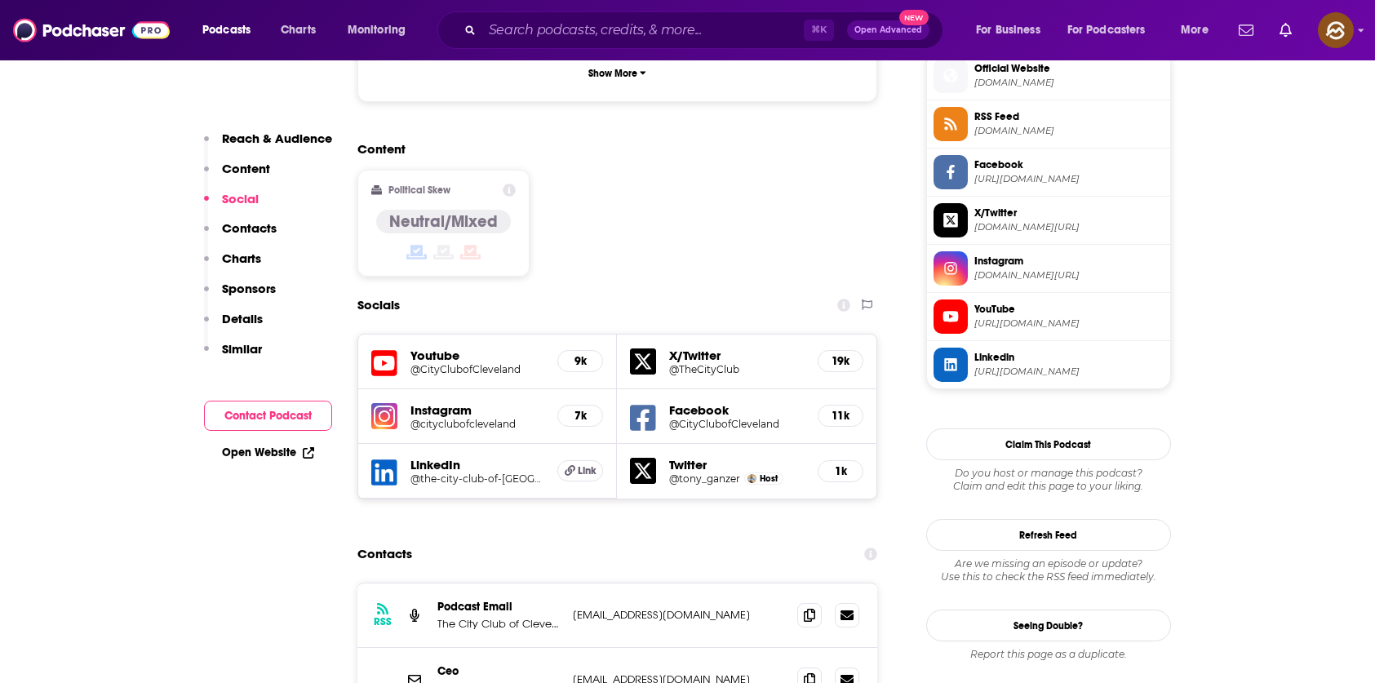
scroll to position [1366, 0]
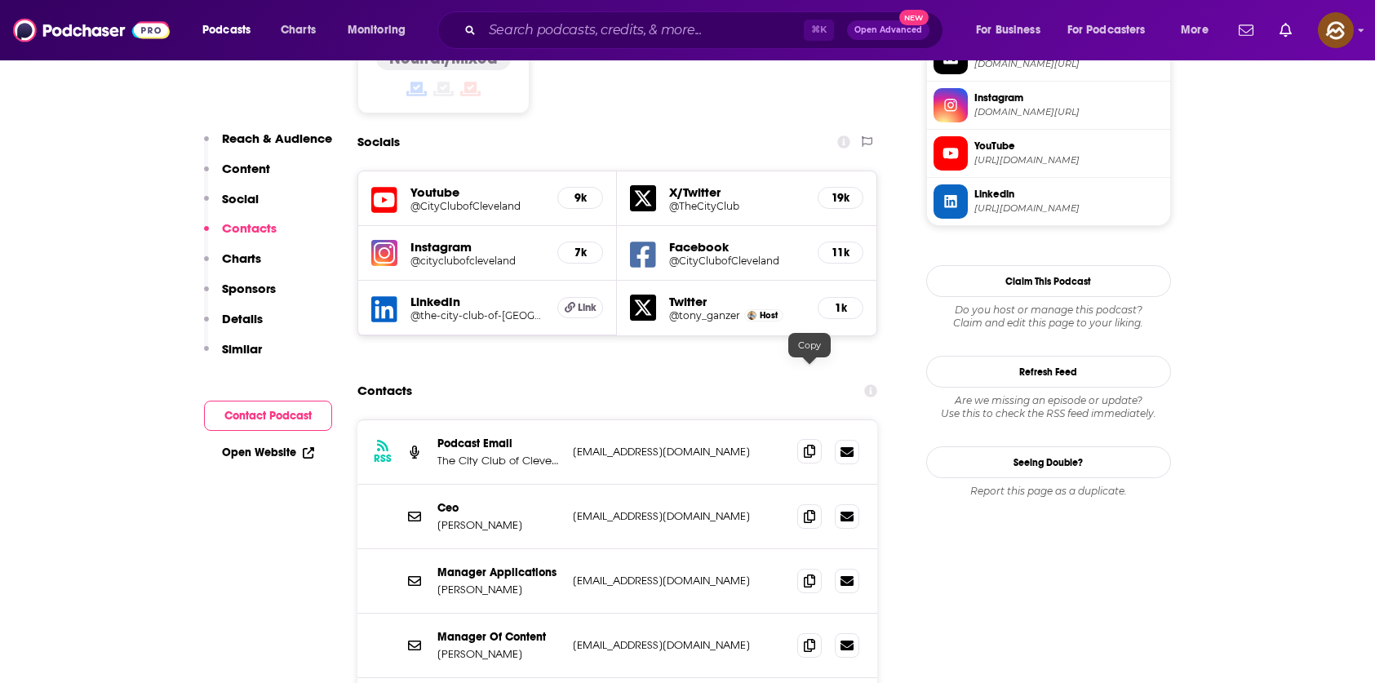
click at [808, 439] on span at bounding box center [809, 451] width 24 height 24
click at [799, 504] on span at bounding box center [809, 516] width 24 height 24
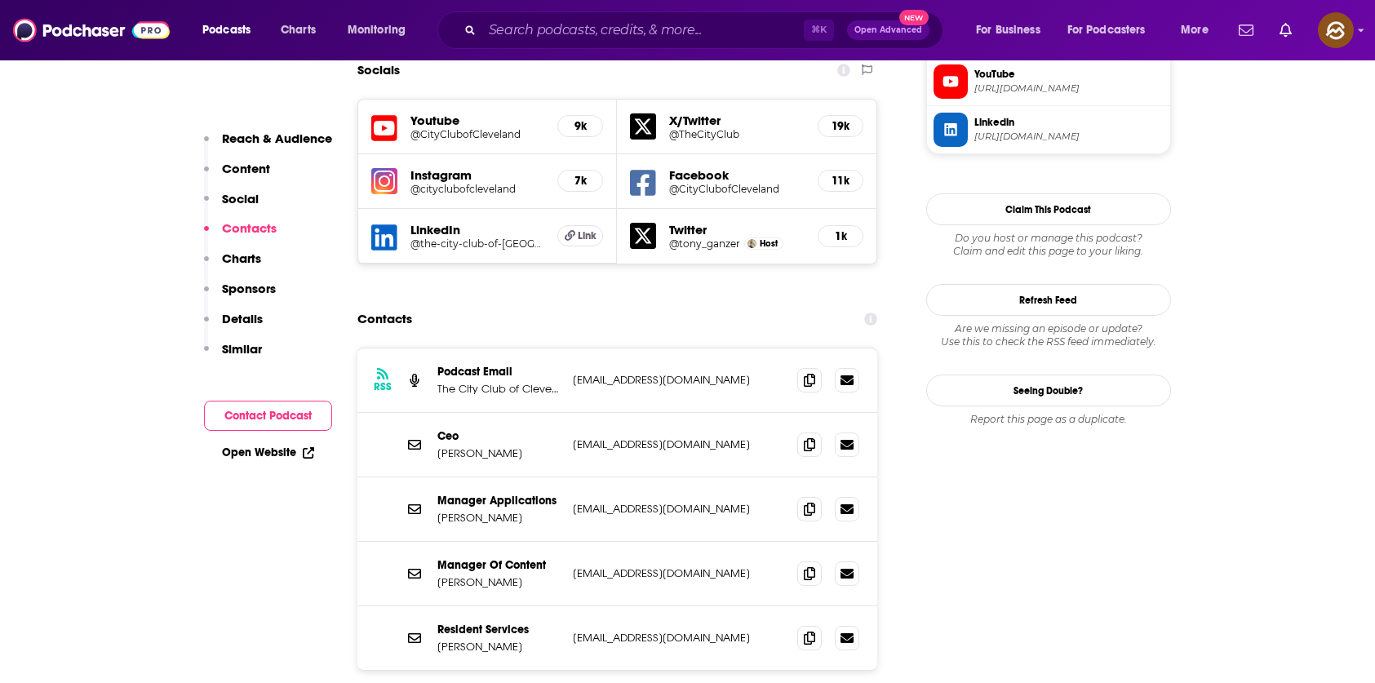
scroll to position [1440, 0]
click at [799, 559] on span at bounding box center [809, 571] width 24 height 24
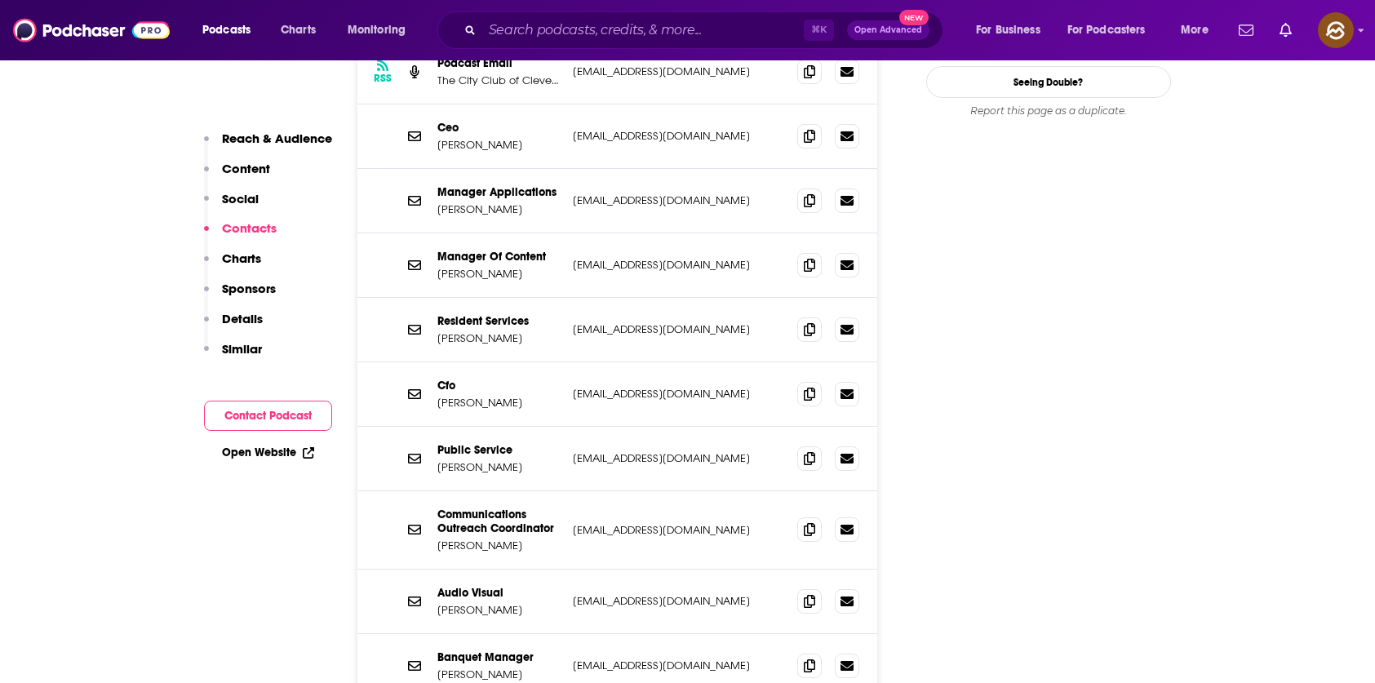
scroll to position [1793, 0]
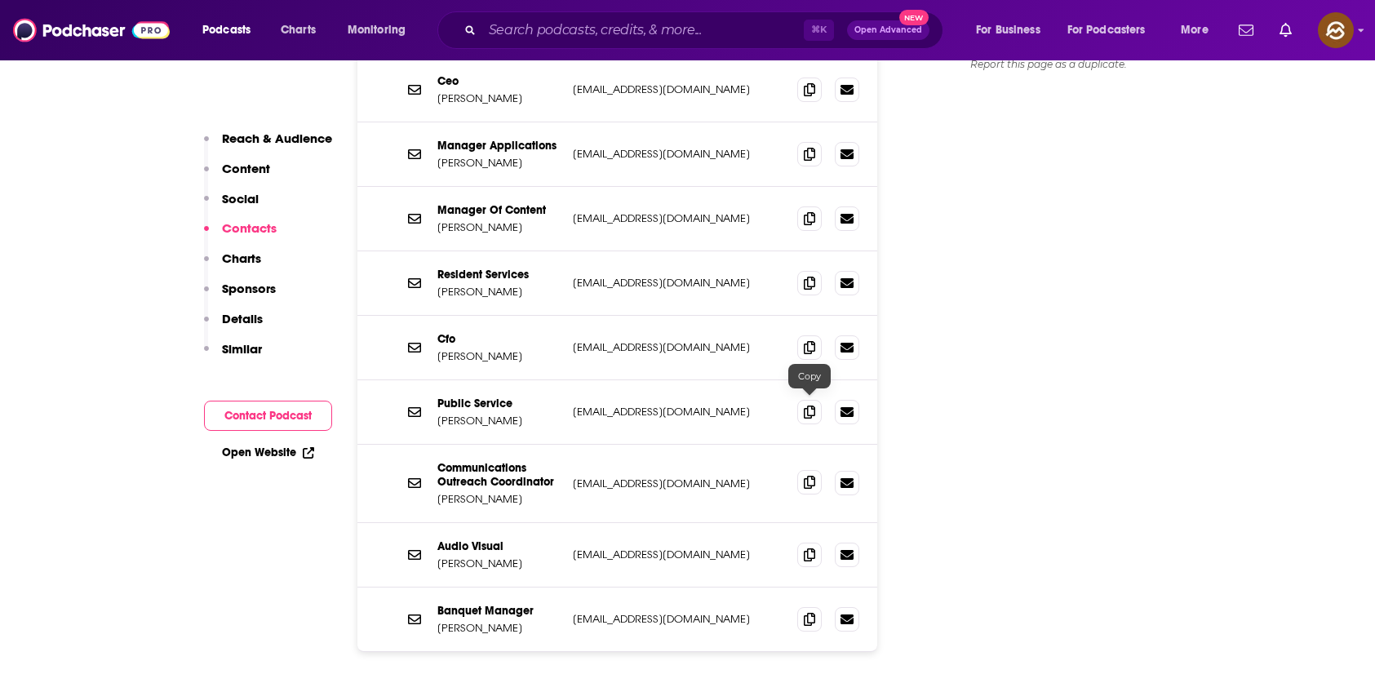
click at [817, 470] on span at bounding box center [809, 482] width 24 height 24
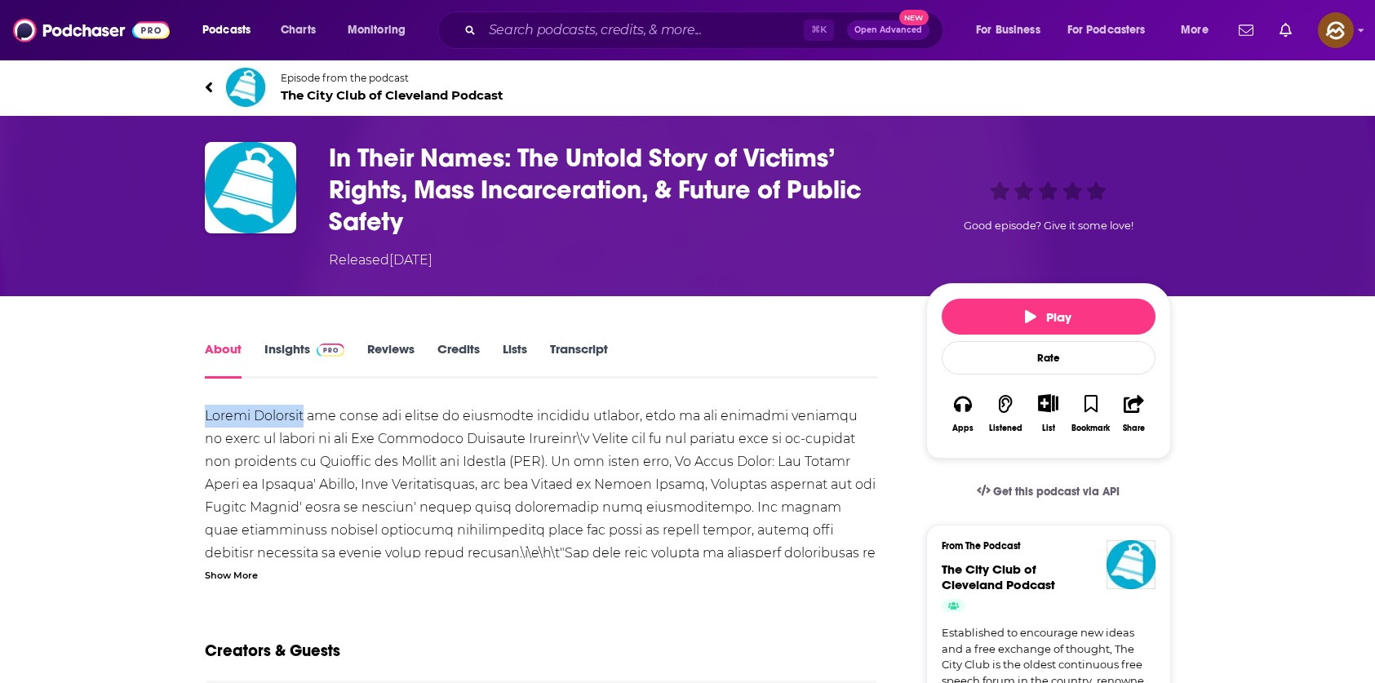
drag, startPoint x: 204, startPoint y: 420, endPoint x: 312, endPoint y: 416, distance: 107.8
copy div "[PERSON_NAME]"
